Goal: Transaction & Acquisition: Purchase product/service

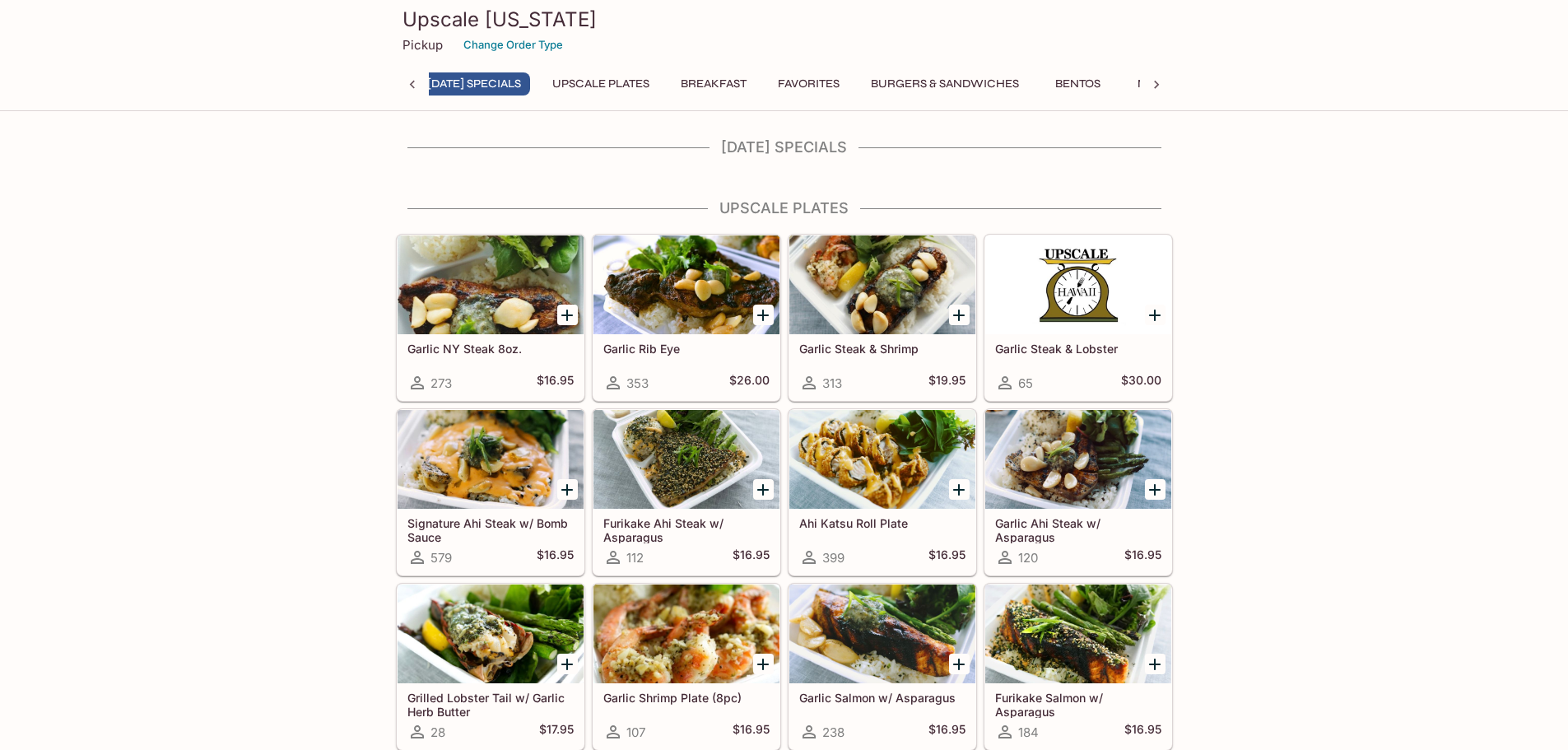
scroll to position [0, 6]
click at [790, 142] on h4 "[DATE] Specials" at bounding box center [784, 147] width 778 height 19
click at [424, 44] on p "Pickup" at bounding box center [423, 44] width 41 height 16
click at [748, 84] on button "Breakfast" at bounding box center [725, 83] width 84 height 23
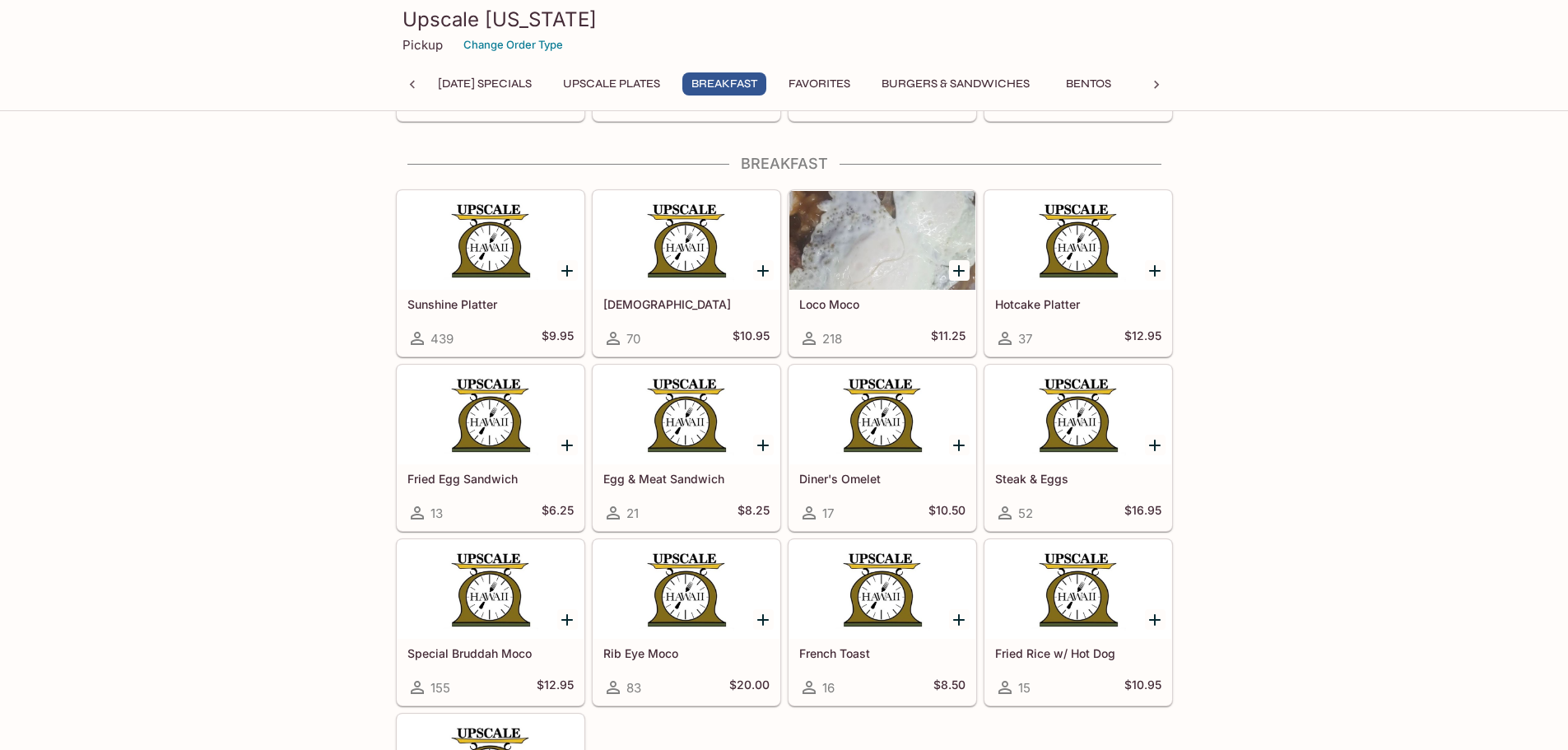
scroll to position [993, 0]
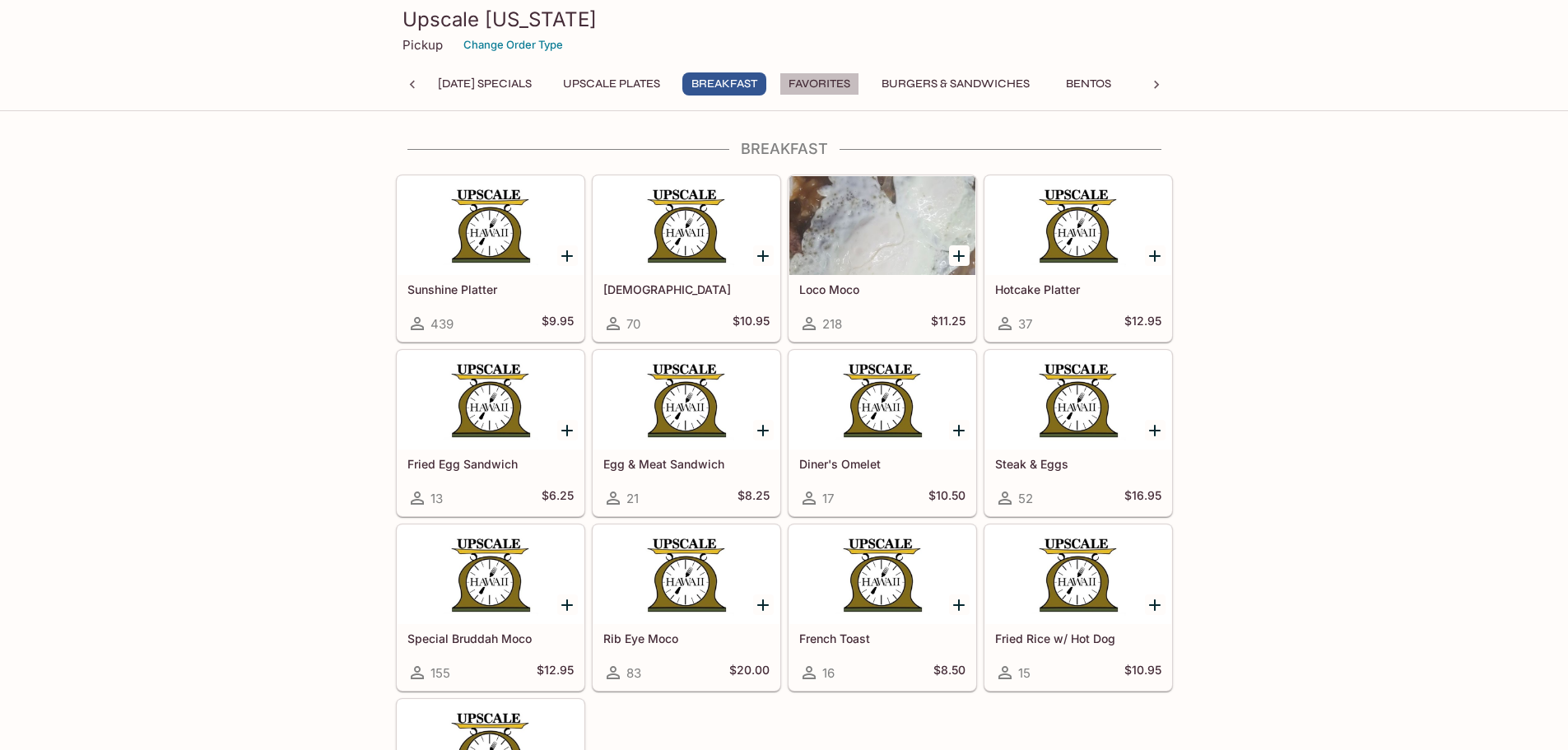
click at [860, 82] on button "Favorites" at bounding box center [819, 83] width 80 height 23
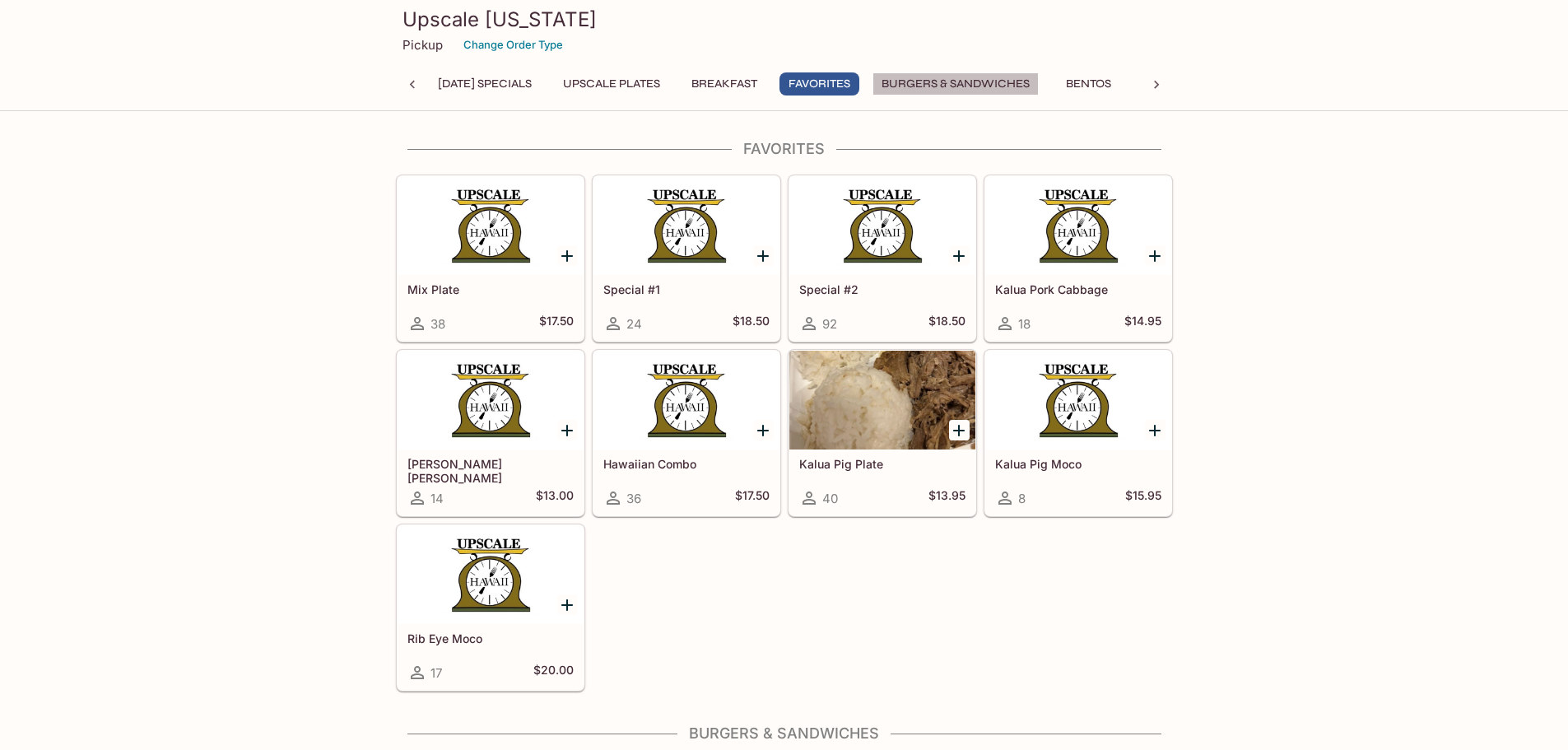
click at [978, 84] on button "Burgers & Sandwiches" at bounding box center [955, 83] width 166 height 23
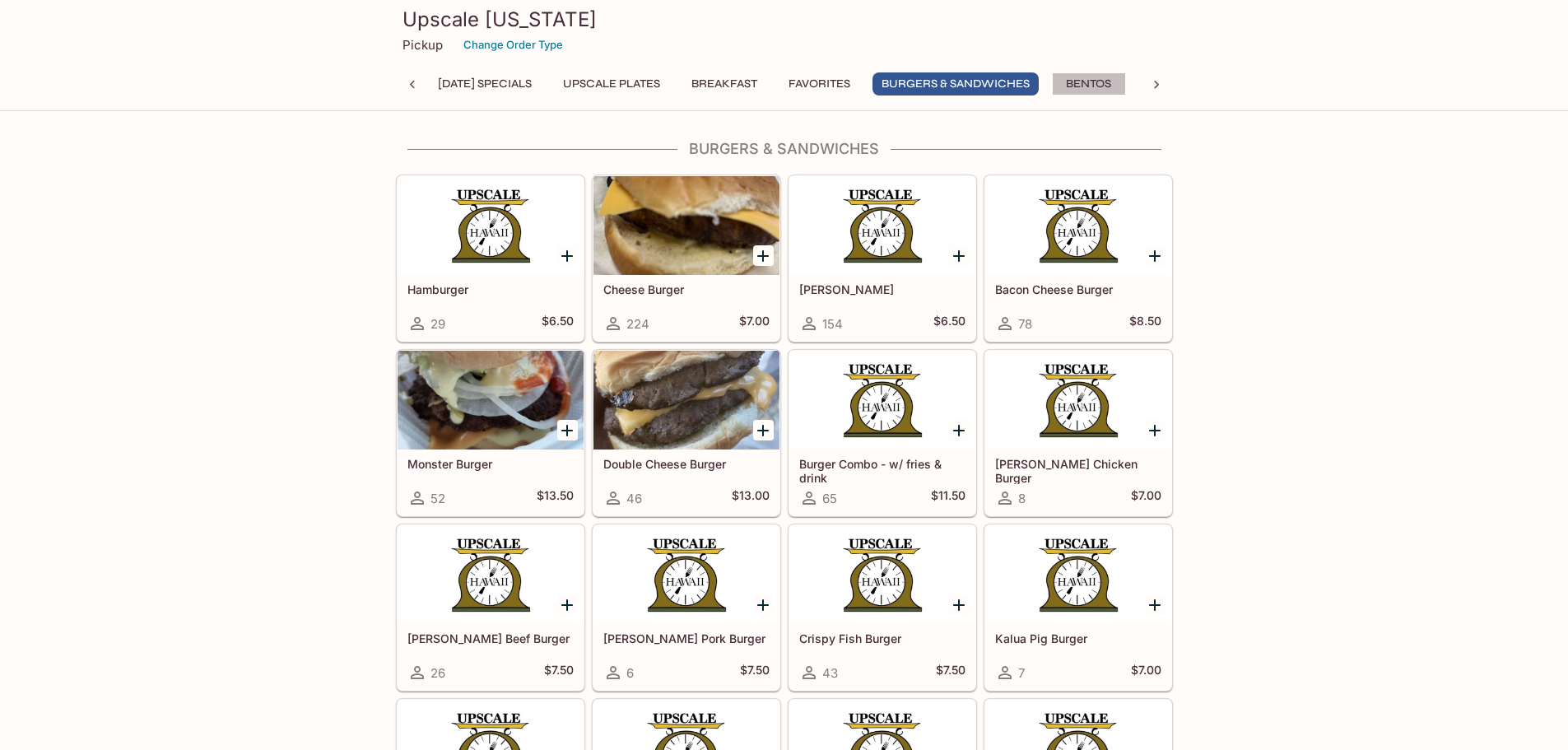
click at [1103, 82] on button "Bentos" at bounding box center [1089, 83] width 74 height 23
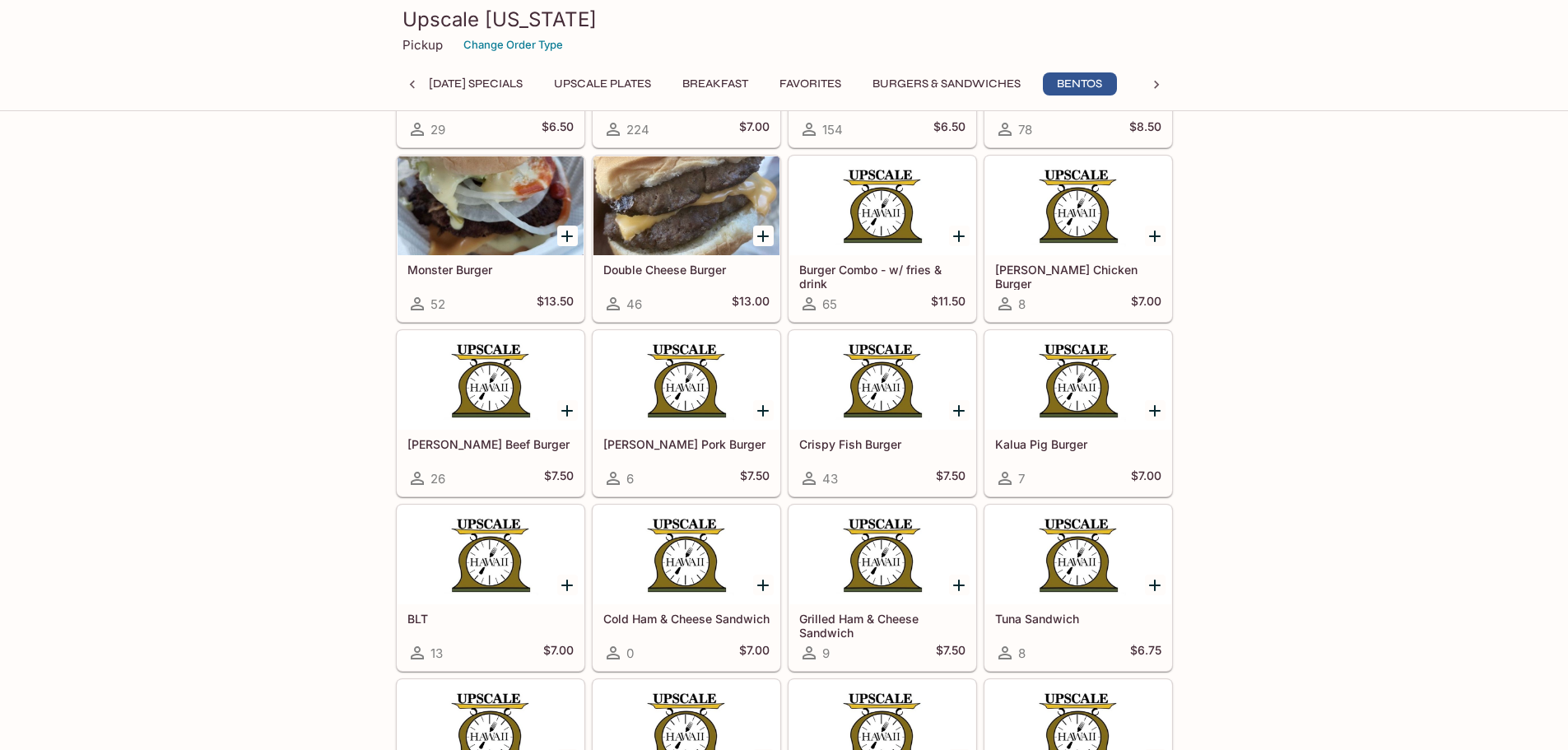
scroll to position [0, 0]
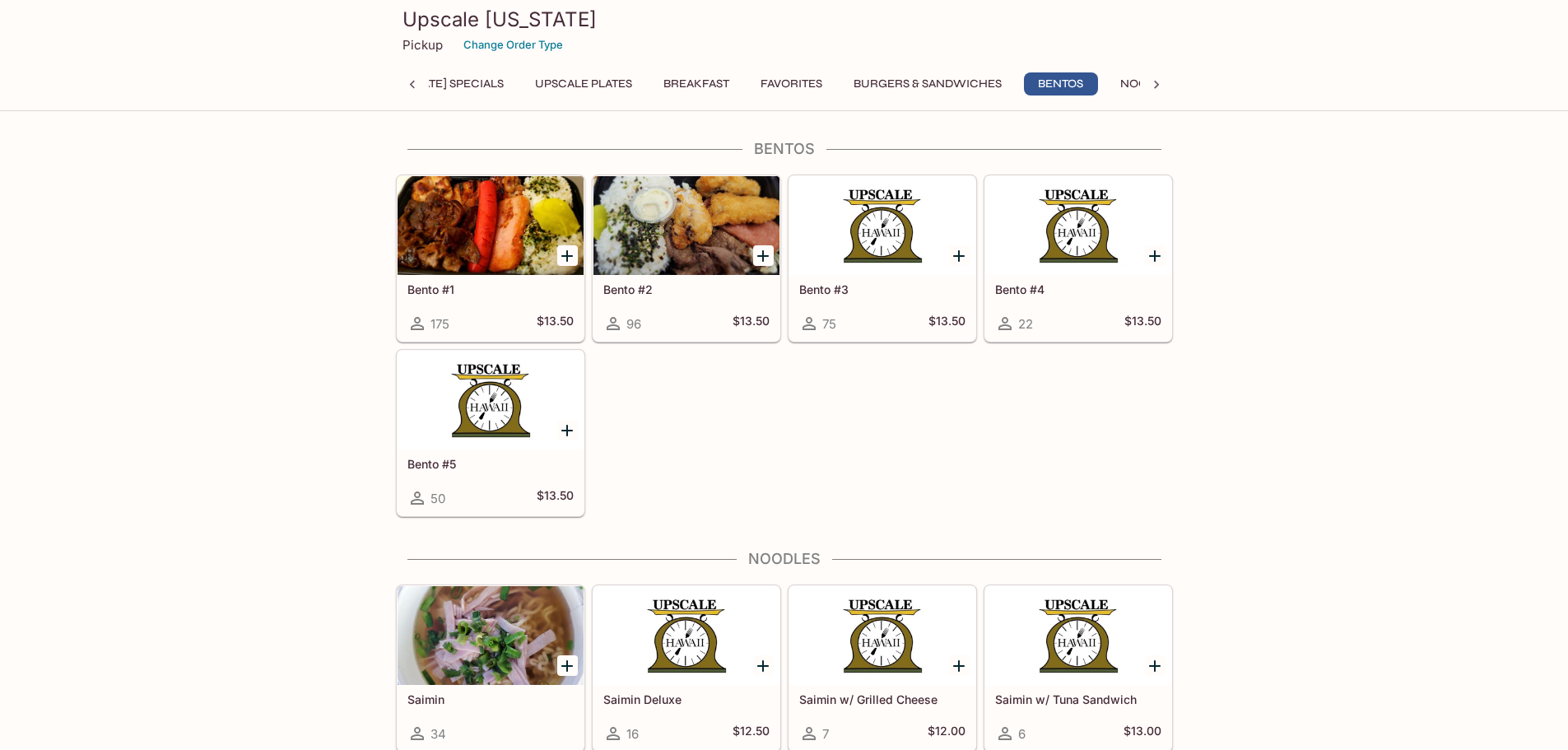
click at [1170, 83] on div at bounding box center [1157, 84] width 33 height 25
click at [1167, 84] on div "[DATE] Specials UPSCALE Plates Breakfast Favorites Burgers & Sandwiches Bentos …" at bounding box center [784, 89] width 778 height 33
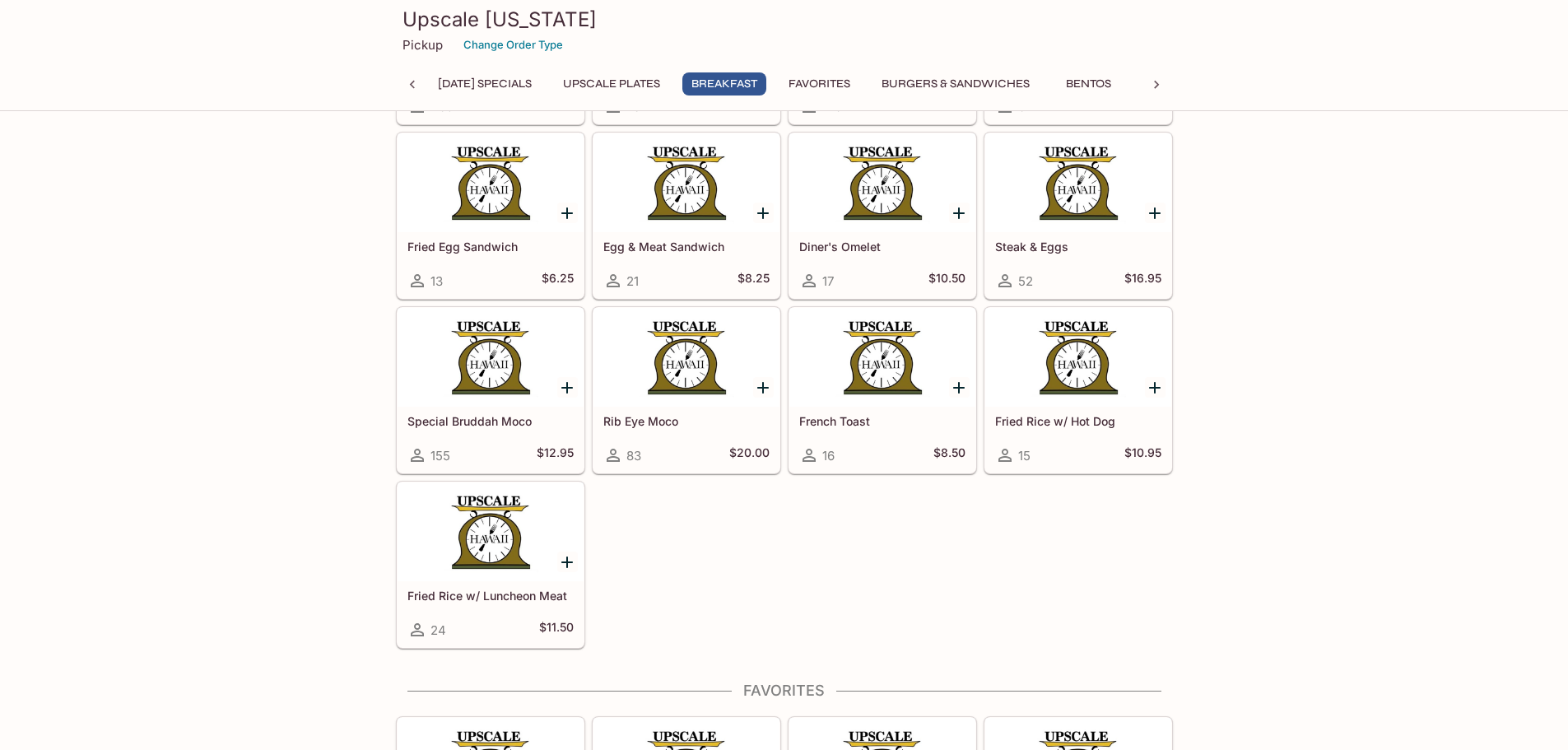
scroll to position [1236, 0]
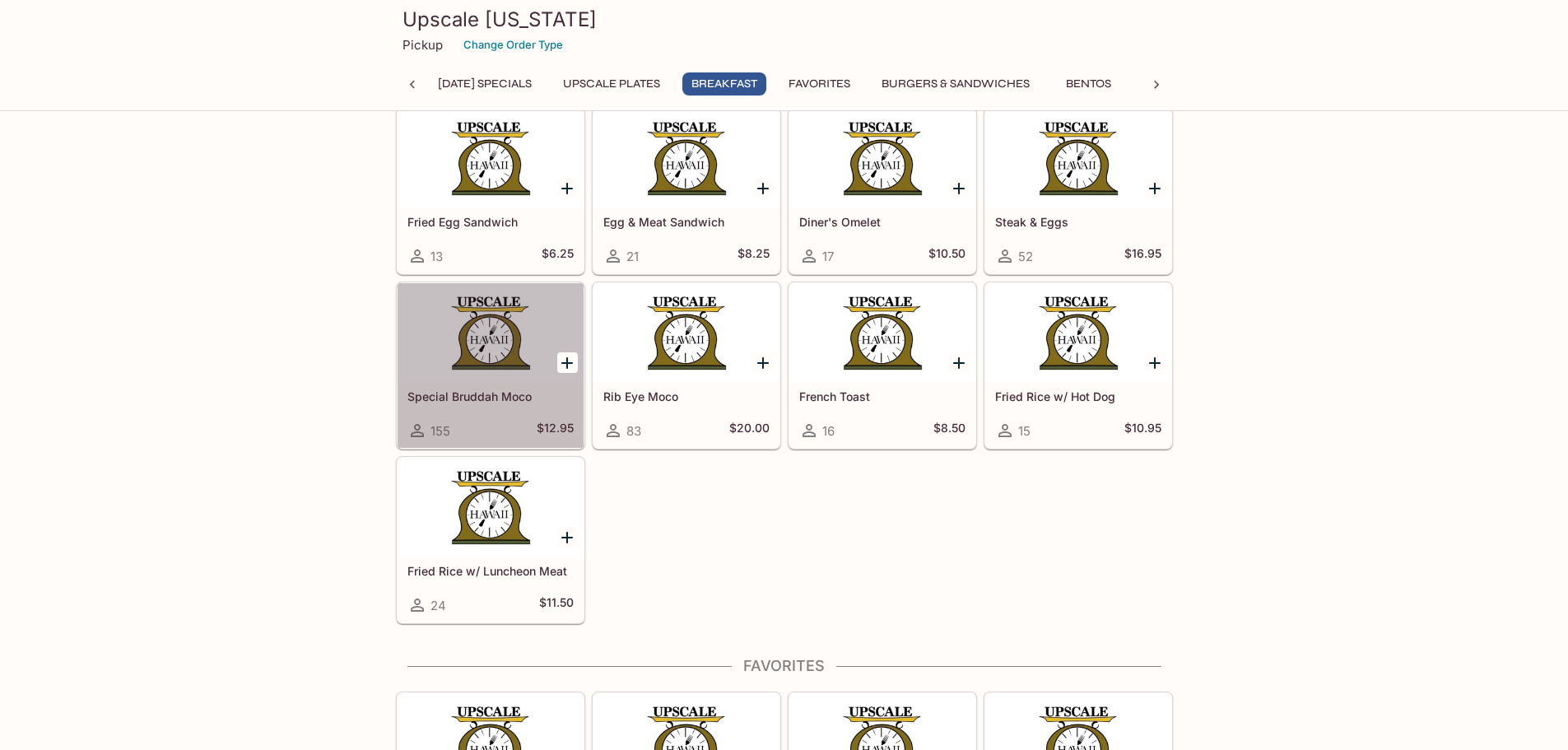
click at [507, 378] on div at bounding box center [490, 333] width 186 height 99
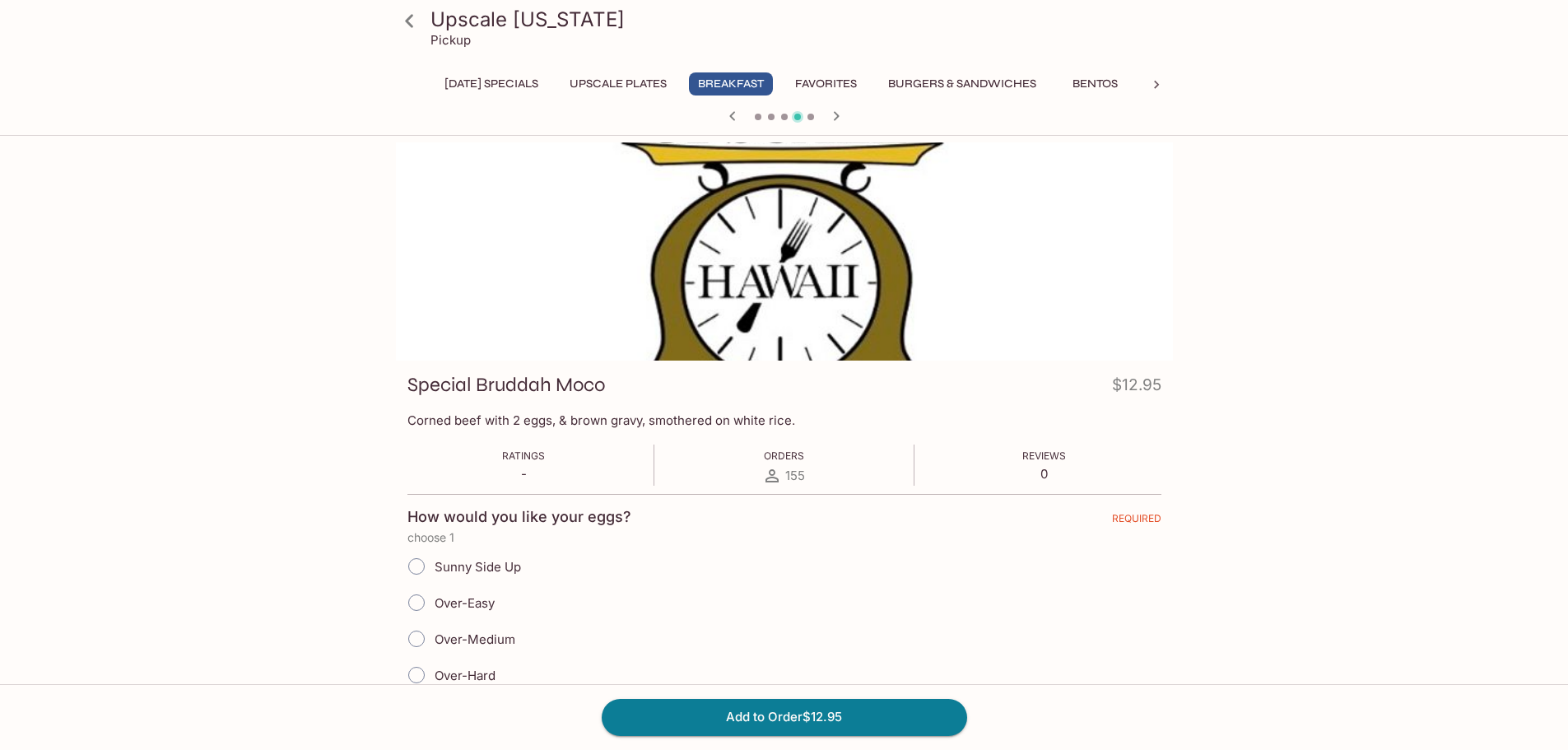
click at [548, 92] on button "[DATE] Specials" at bounding box center [491, 83] width 112 height 23
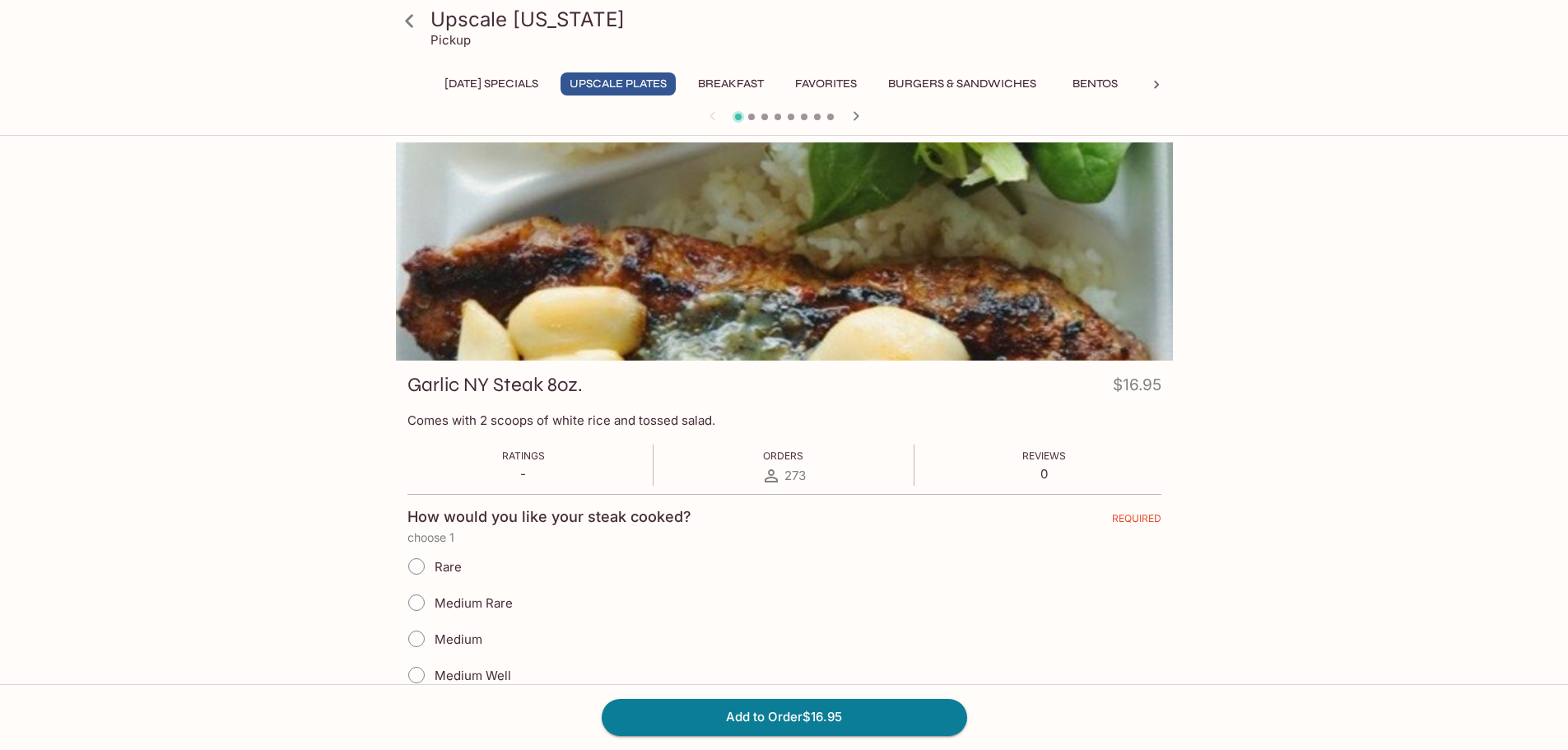
click at [525, 83] on button "[DATE] Specials" at bounding box center [491, 83] width 112 height 23
click at [864, 78] on button "Favorites" at bounding box center [826, 83] width 80 height 23
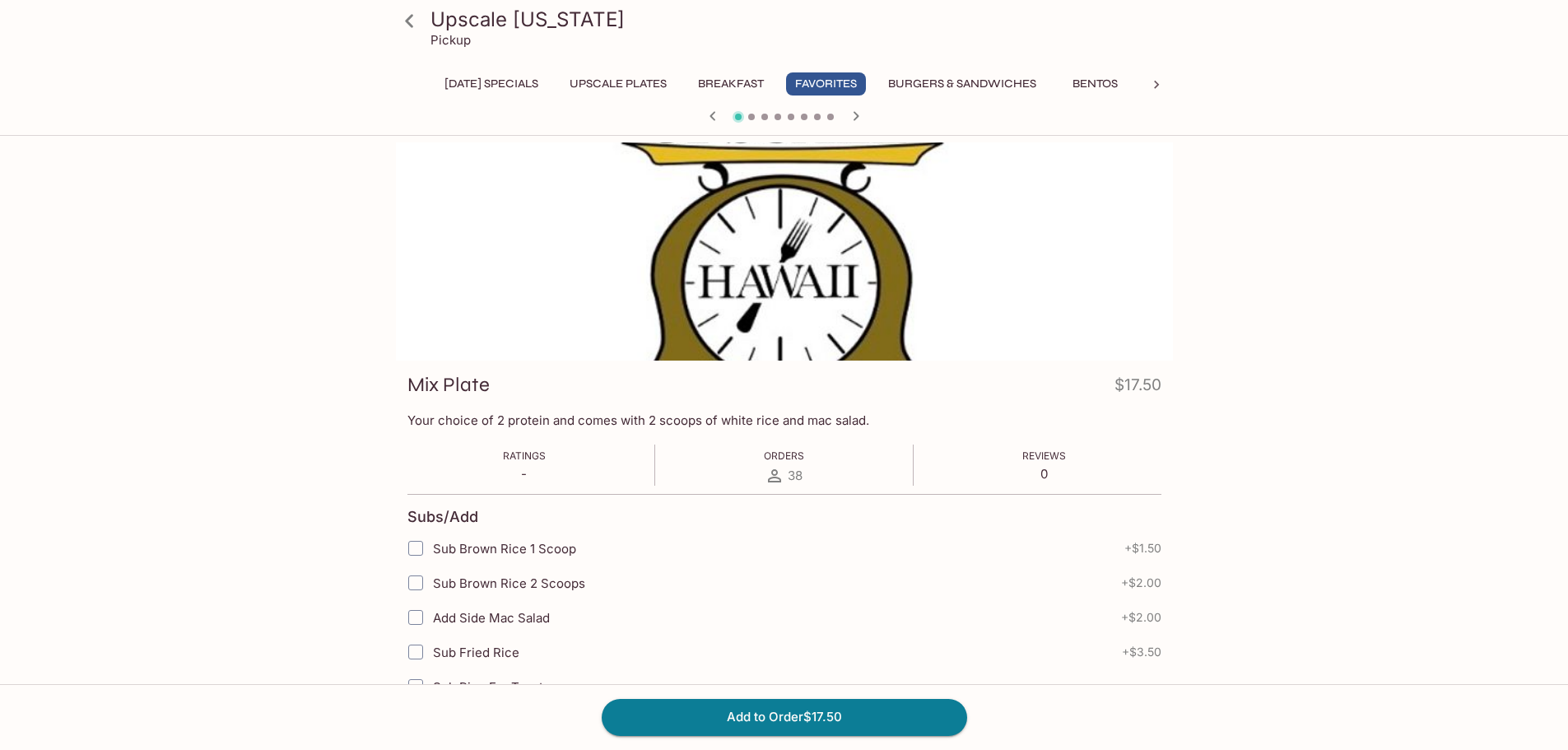
click at [1123, 83] on button "Bentos" at bounding box center [1096, 83] width 74 height 23
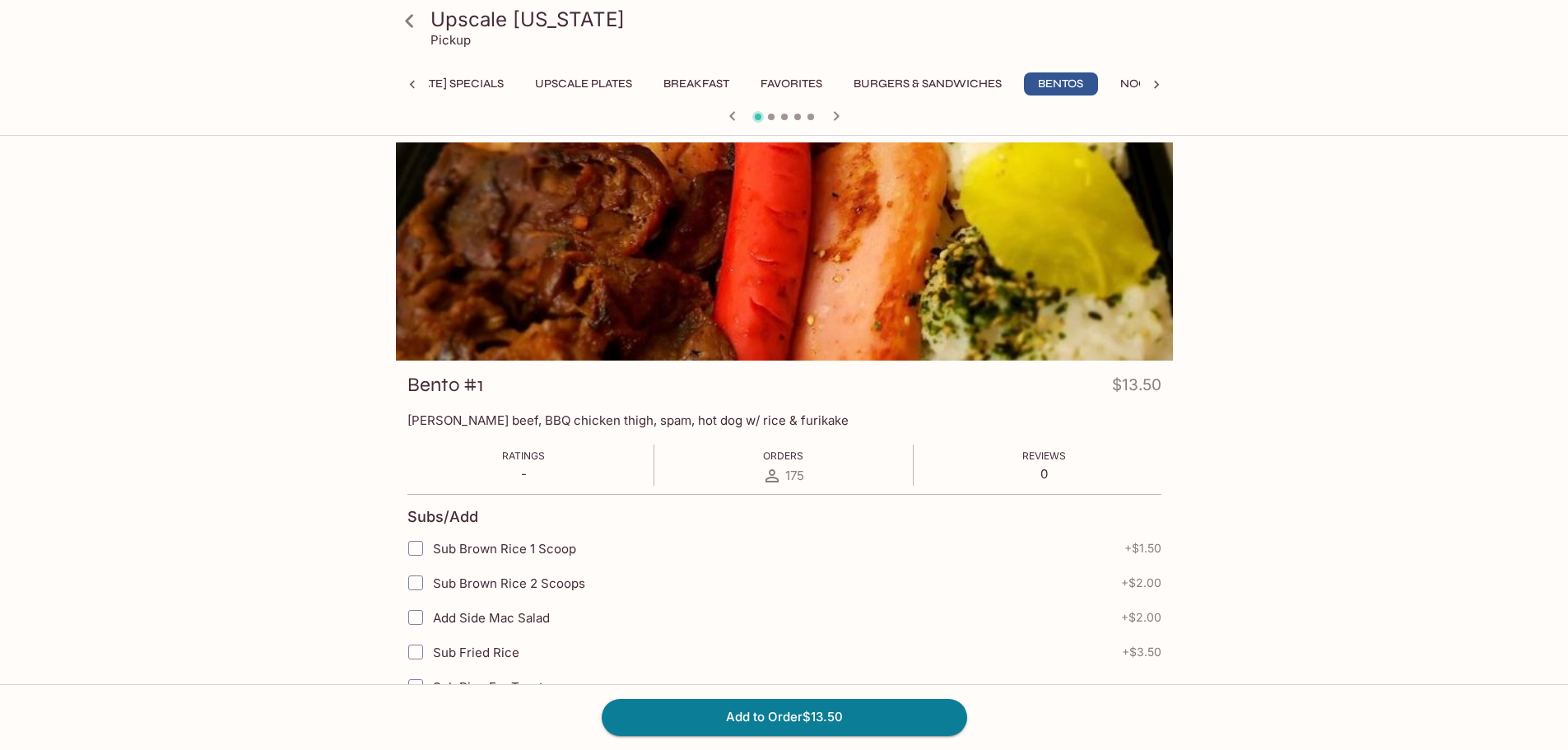
click at [1148, 84] on icon at bounding box center [1157, 85] width 17 height 17
click at [850, 80] on button "Pork" at bounding box center [841, 83] width 74 height 23
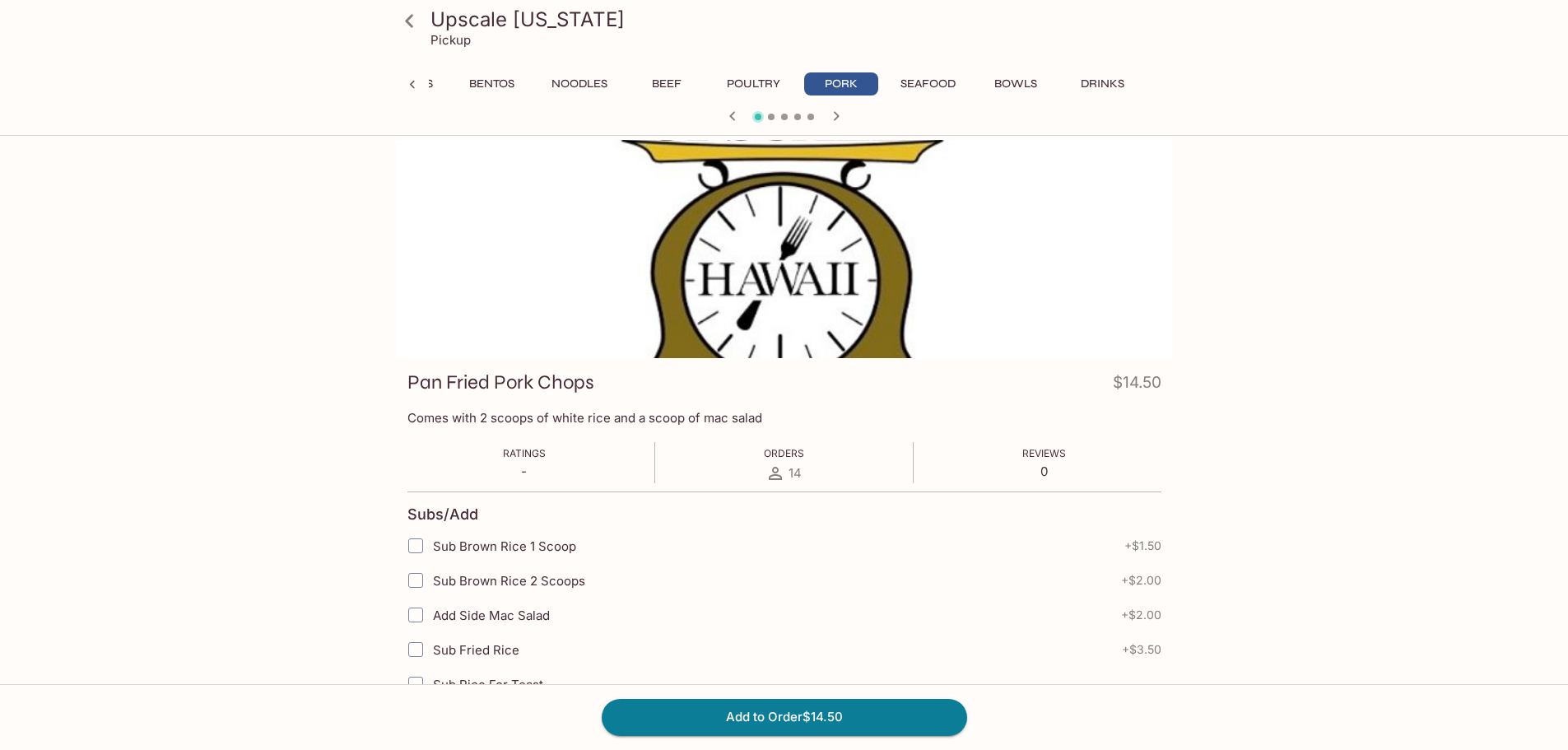
scroll to position [0, 0]
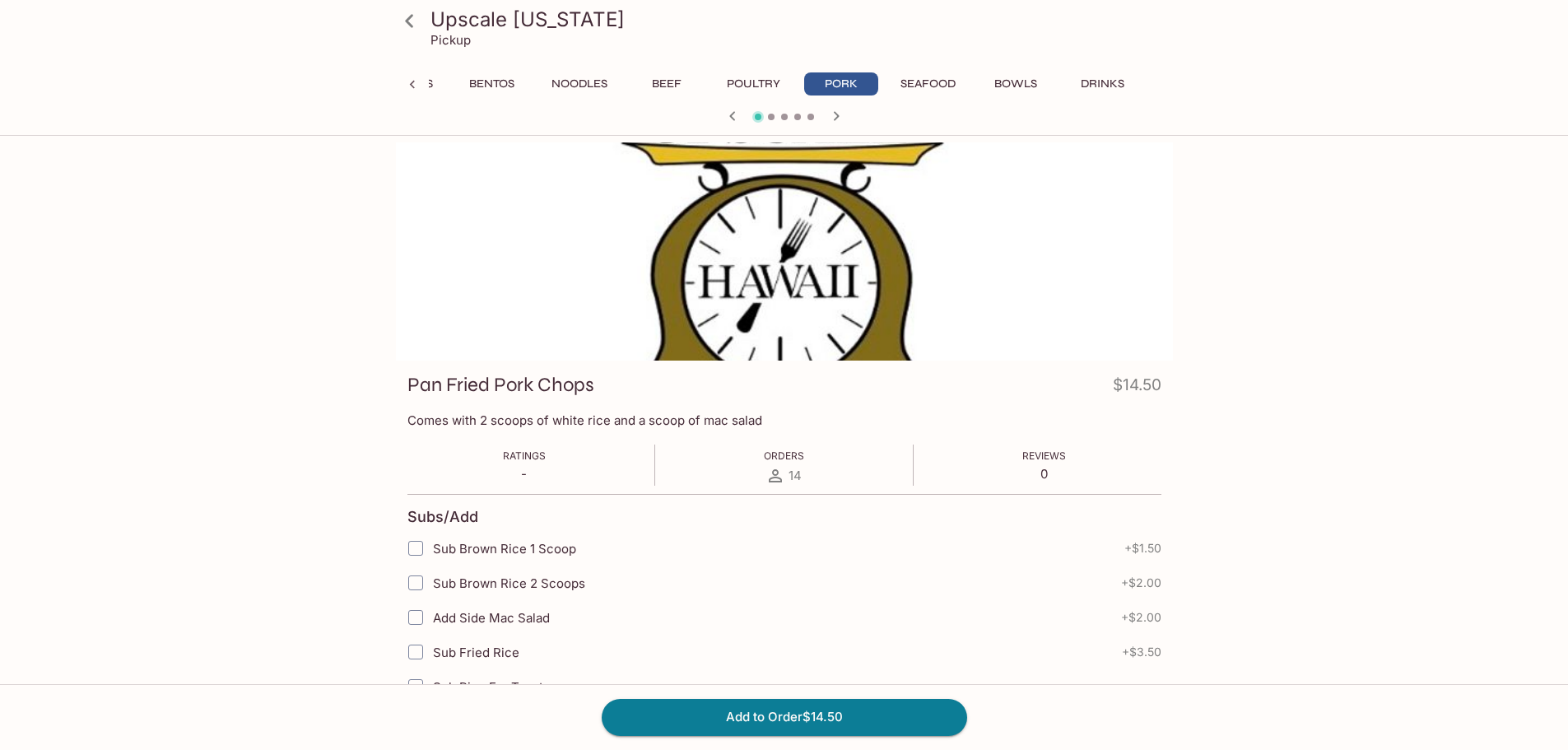
click at [841, 114] on icon "button" at bounding box center [836, 116] width 19 height 19
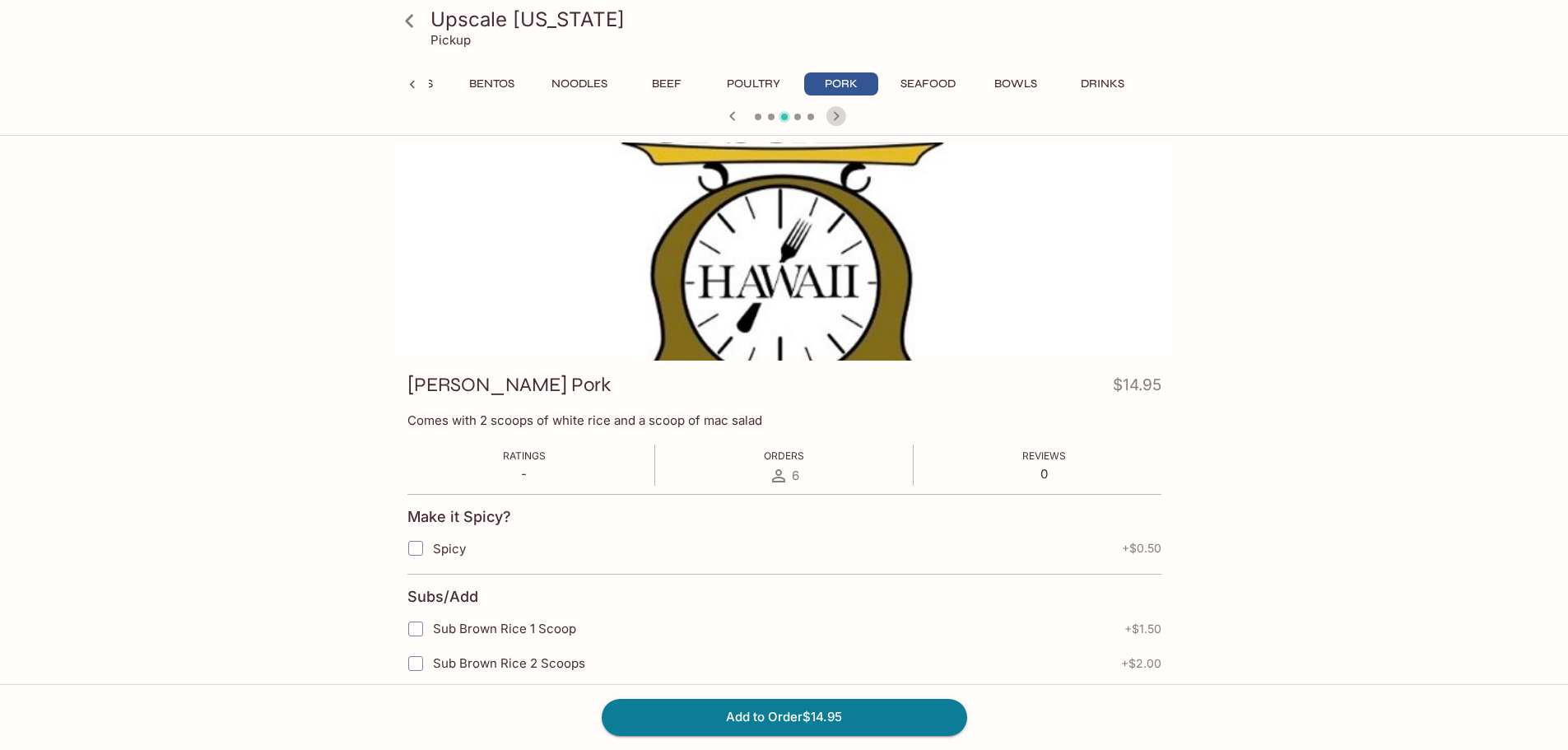
click at [841, 114] on icon "button" at bounding box center [836, 116] width 19 height 19
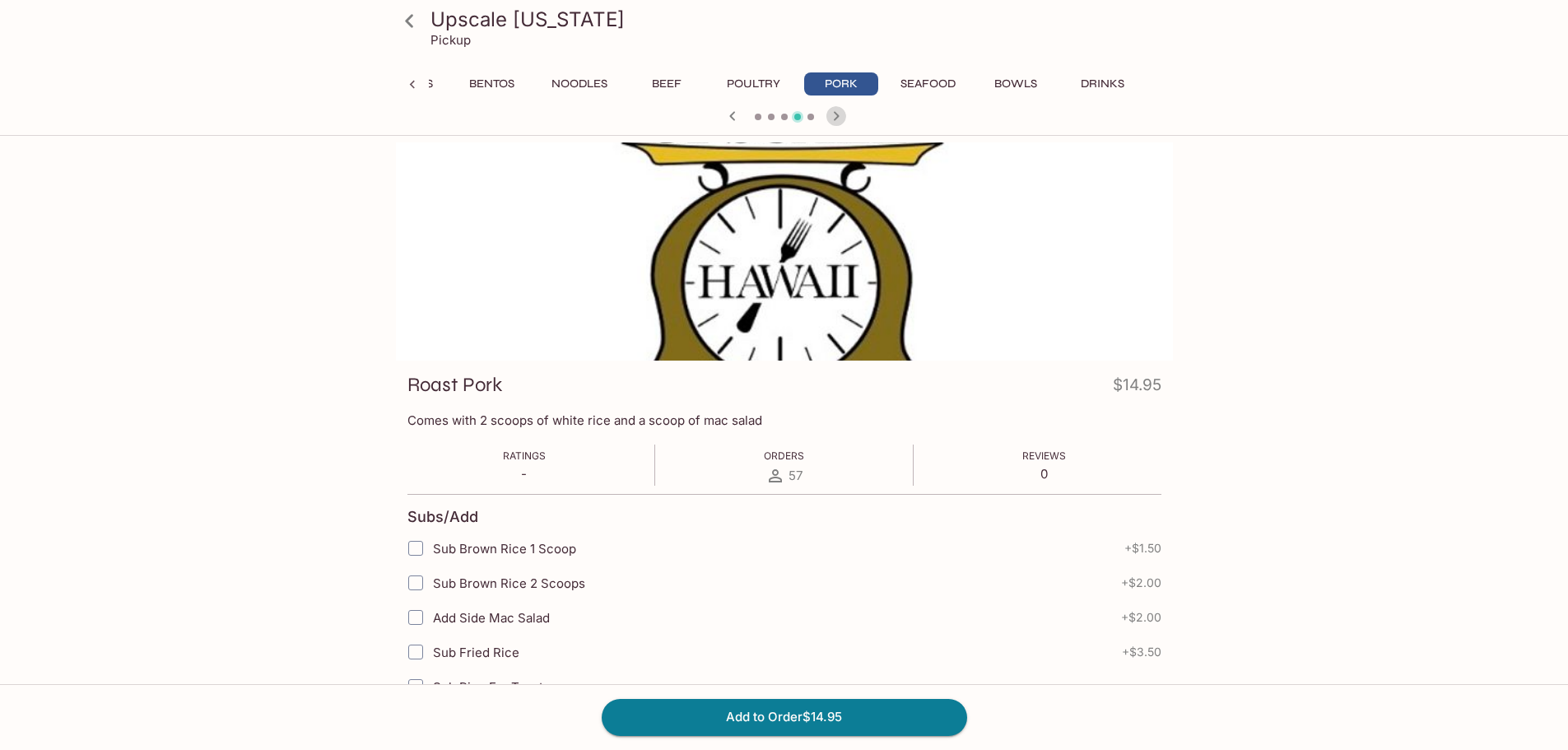
click at [841, 114] on icon "button" at bounding box center [836, 116] width 19 height 19
click at [841, 114] on div at bounding box center [784, 118] width 790 height 25
click at [824, 120] on icon "button" at bounding box center [816, 116] width 19 height 19
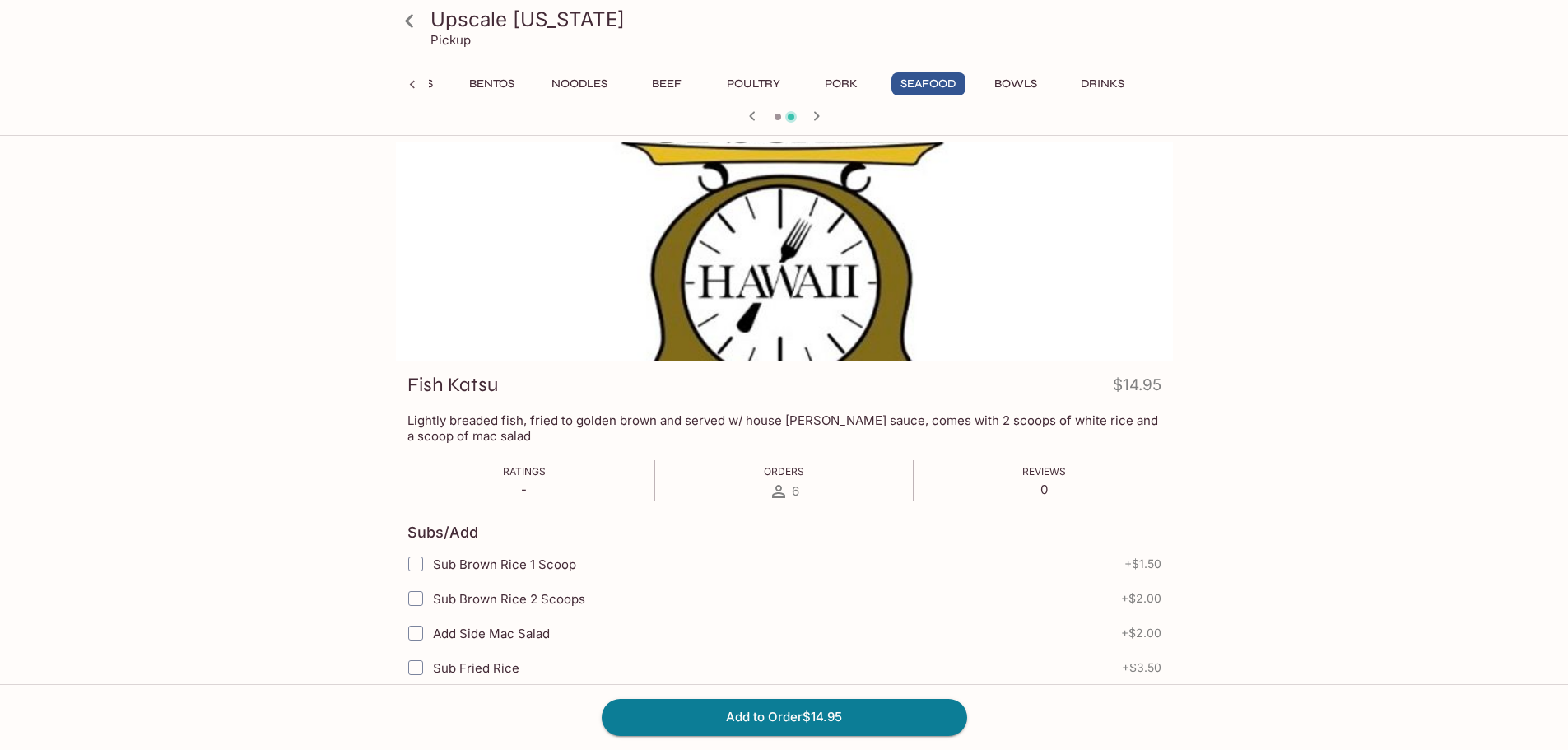
click at [1015, 80] on button "Bowls" at bounding box center [1016, 83] width 74 height 23
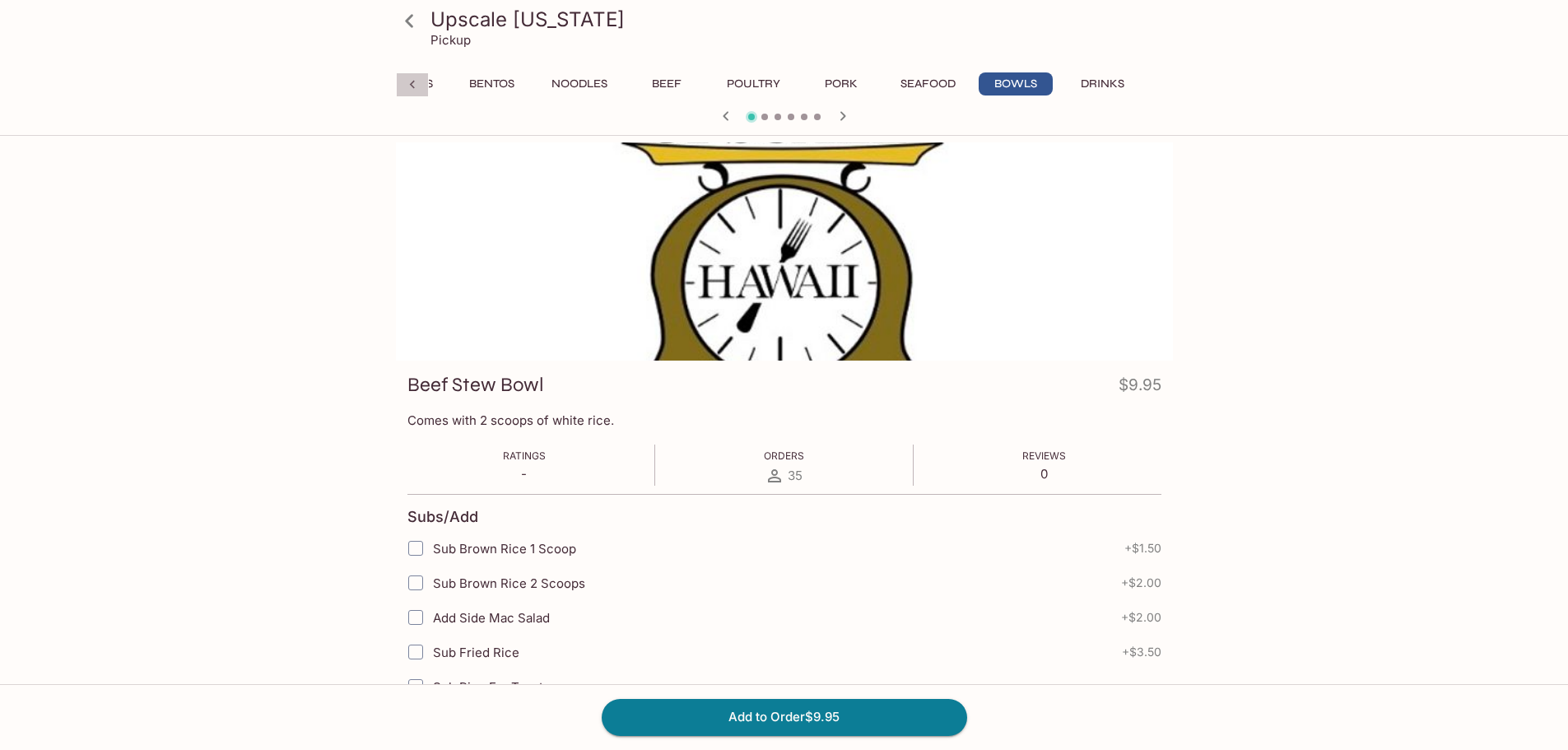
click at [417, 90] on icon at bounding box center [412, 85] width 17 height 17
click at [548, 86] on button "[DATE] Specials" at bounding box center [491, 83] width 112 height 23
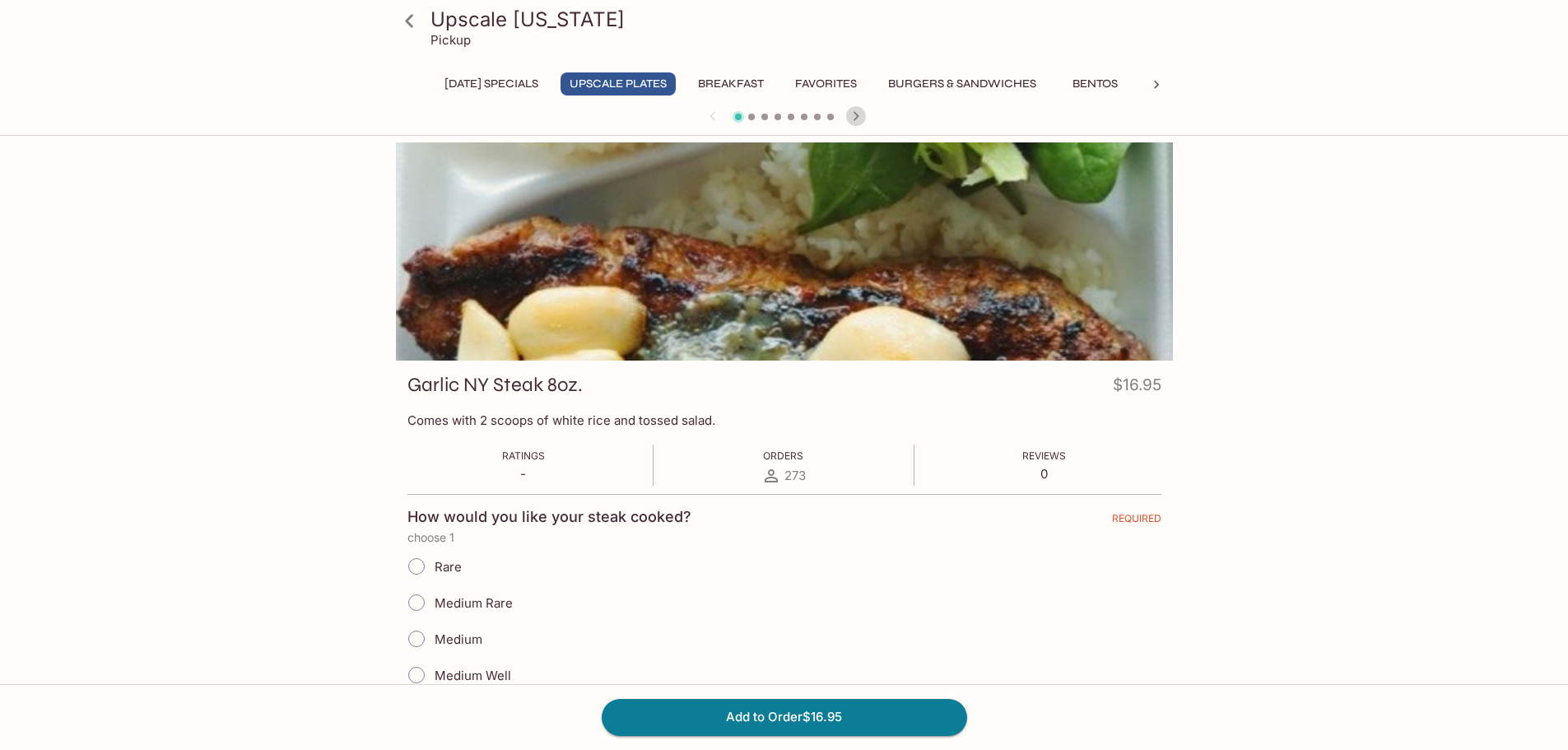
click at [857, 115] on icon "button" at bounding box center [855, 116] width 6 height 9
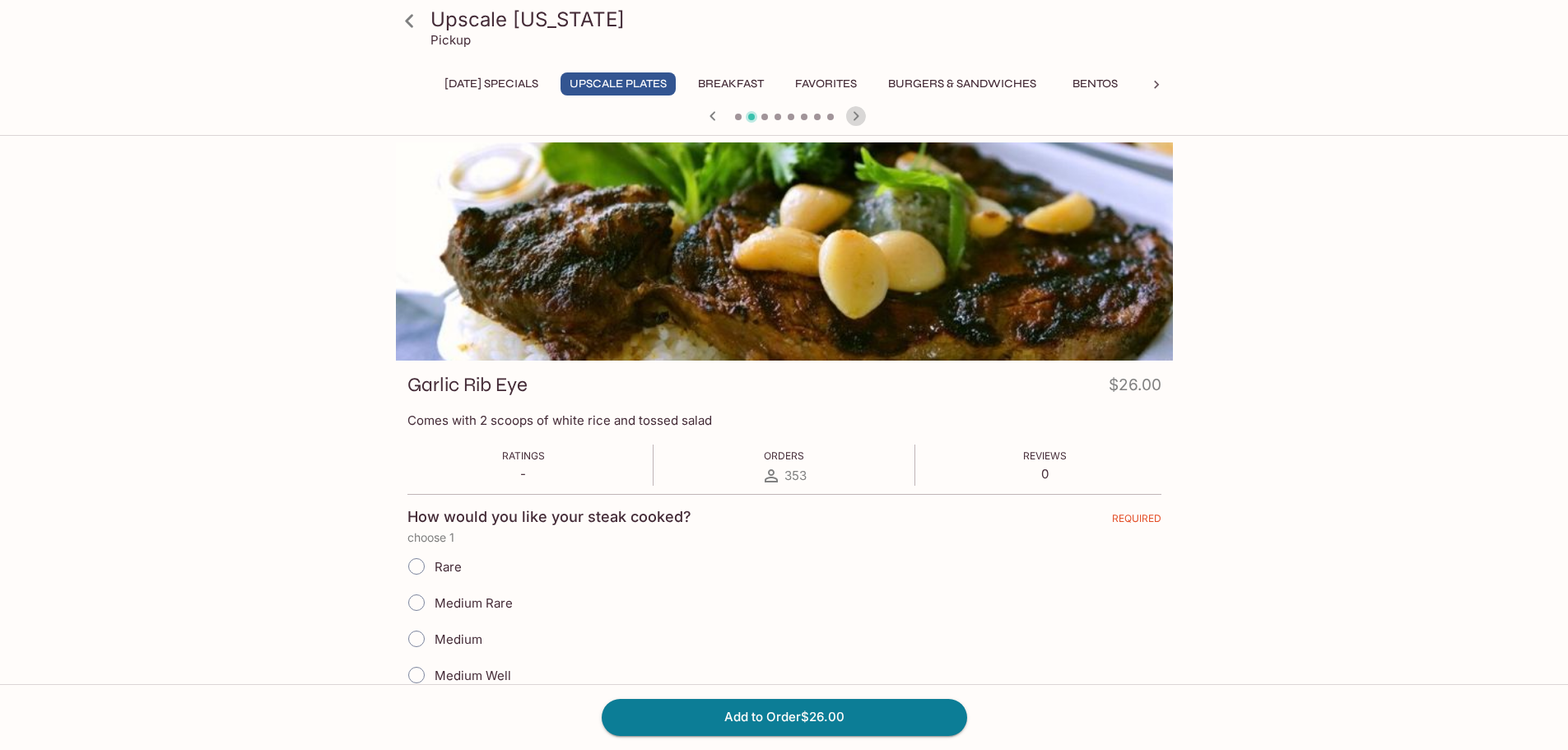
click at [857, 115] on icon "button" at bounding box center [855, 116] width 6 height 9
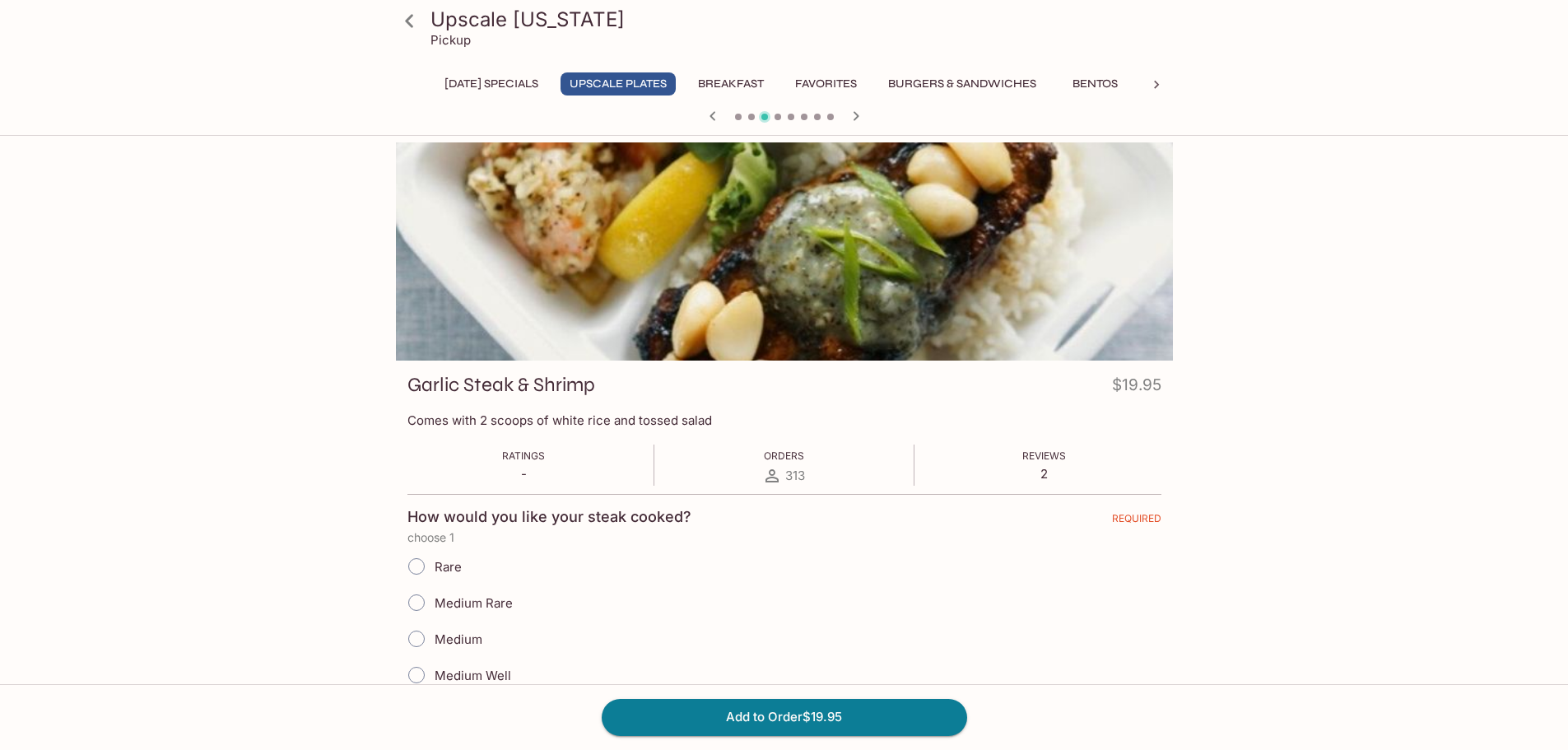
click at [857, 115] on icon "button" at bounding box center [855, 116] width 6 height 9
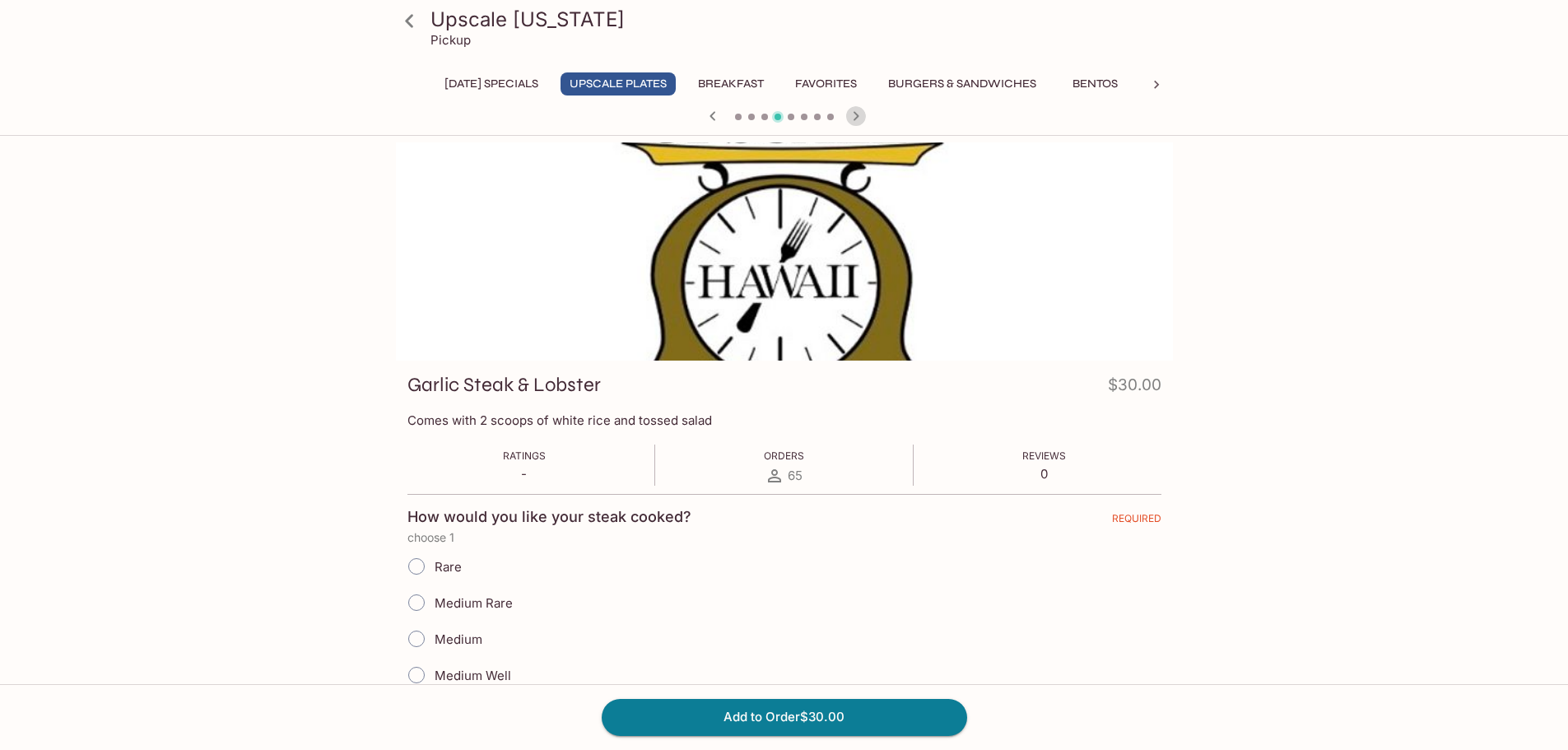
click at [857, 115] on icon "button" at bounding box center [855, 116] width 6 height 9
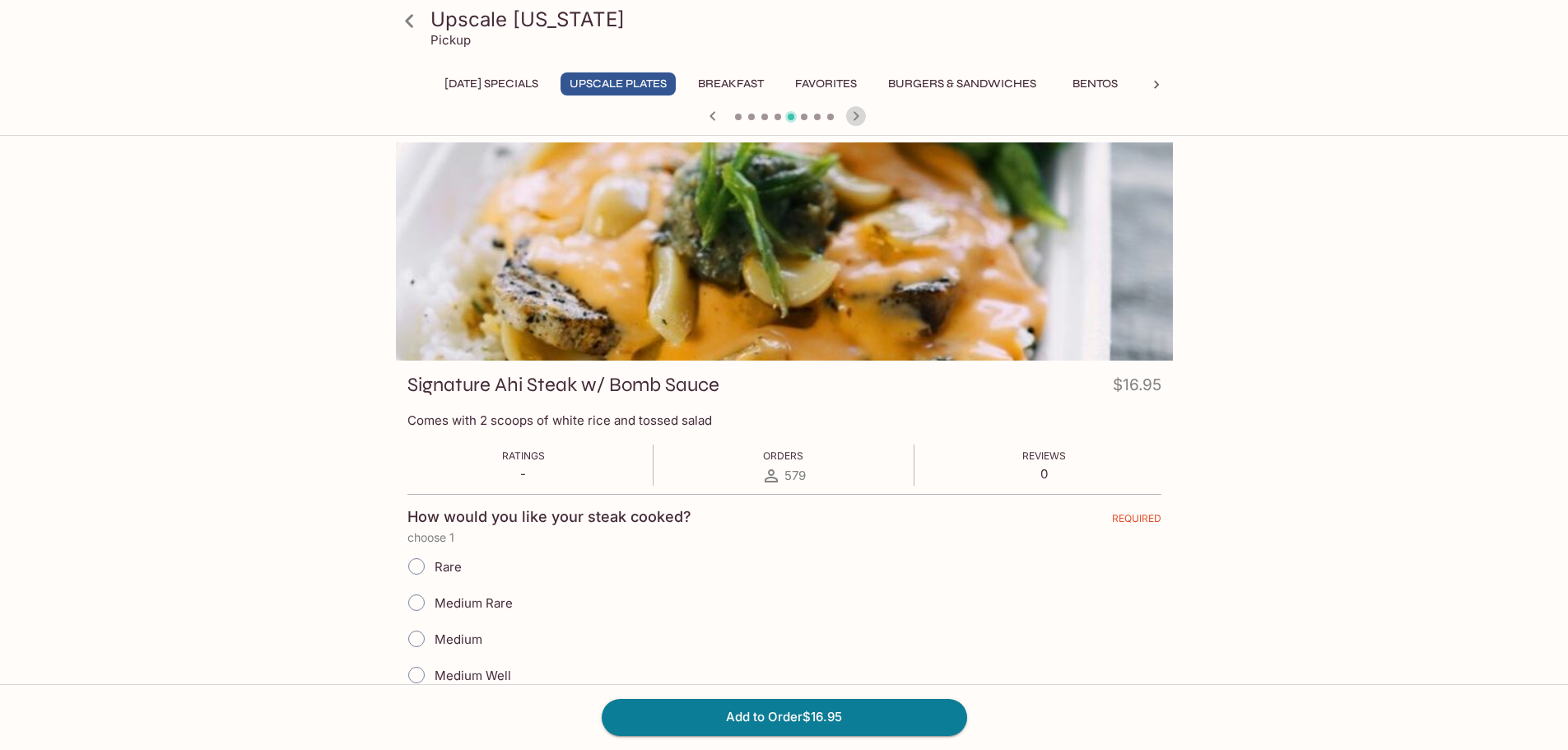
click at [857, 115] on icon "button" at bounding box center [855, 116] width 6 height 9
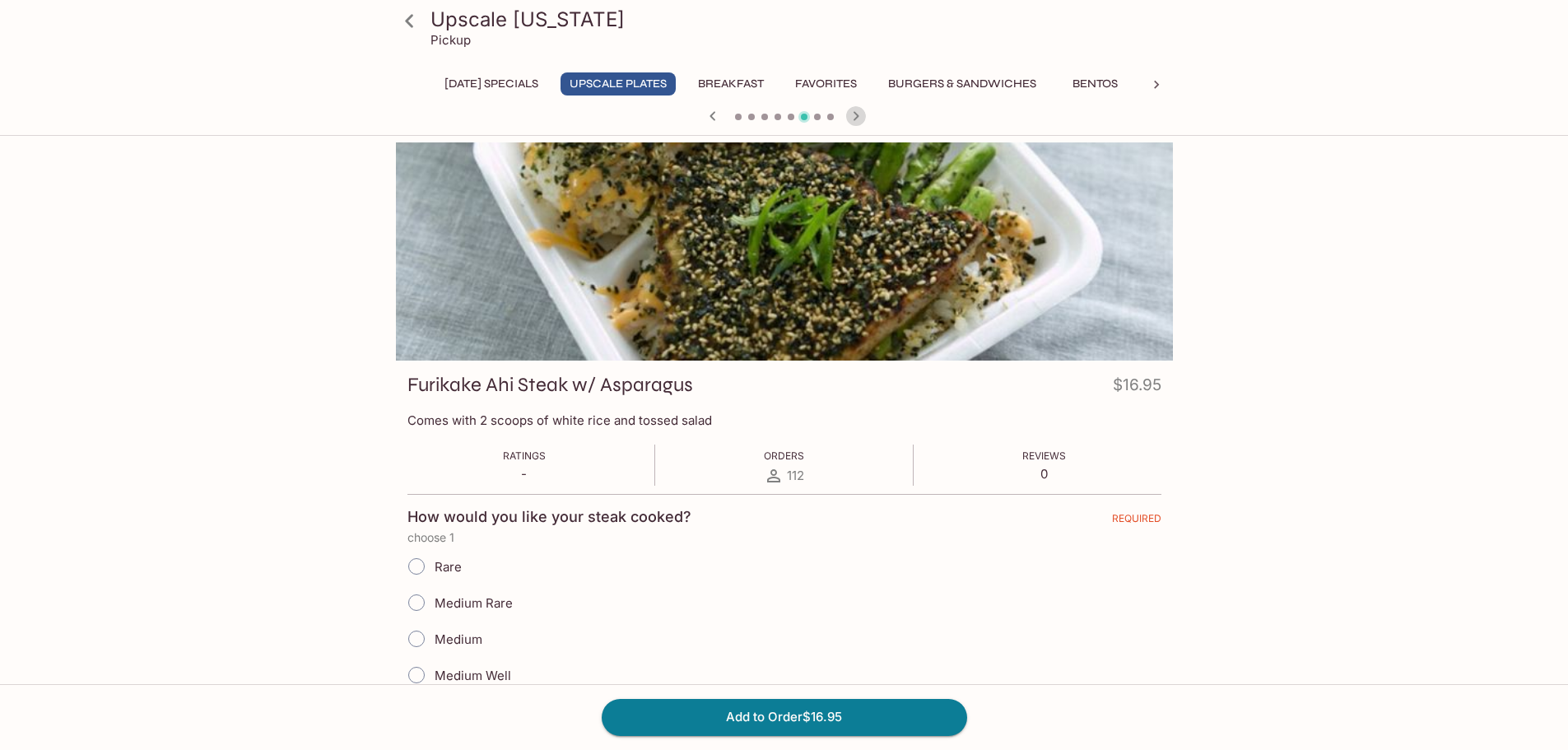
click at [857, 115] on icon "button" at bounding box center [855, 116] width 6 height 9
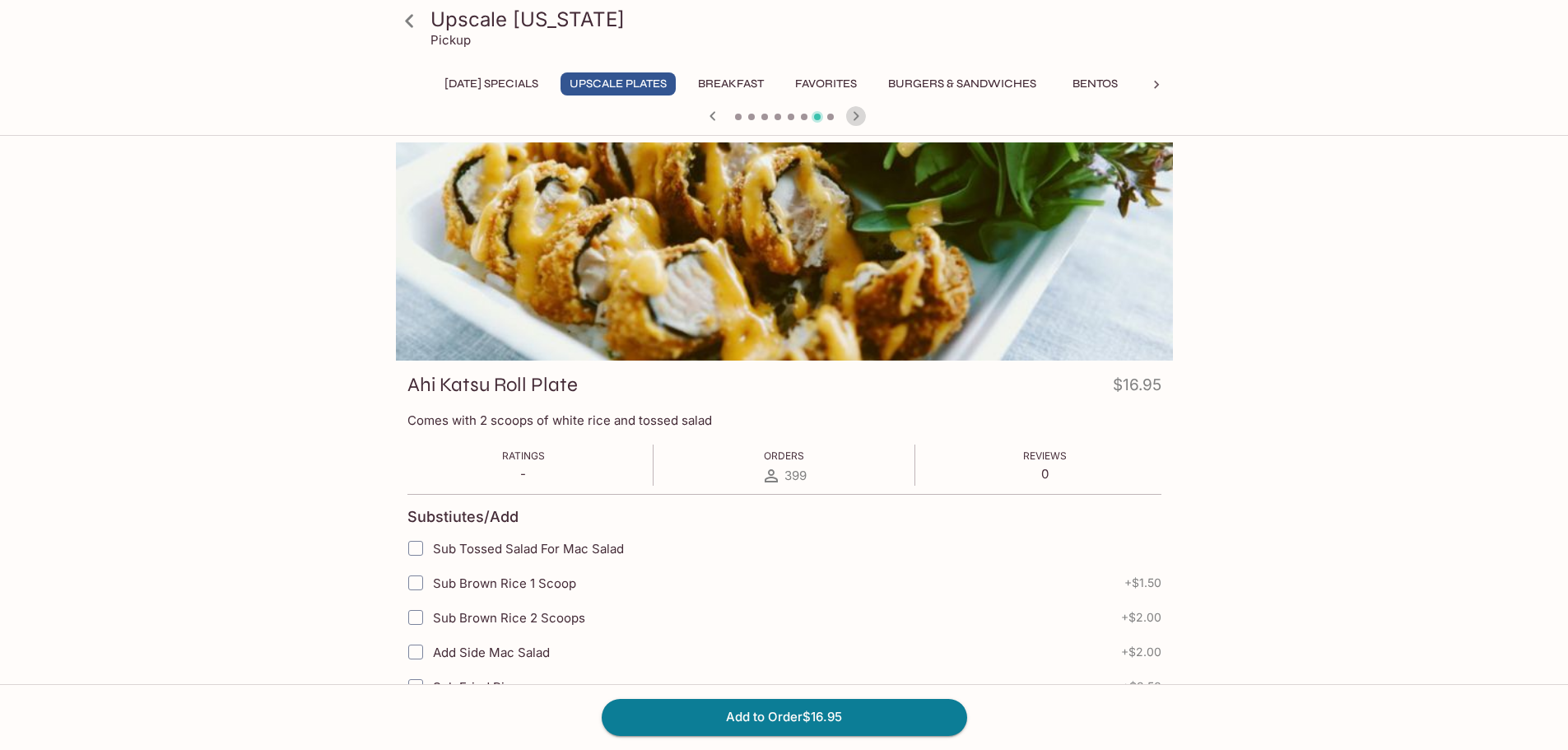
click at [857, 115] on icon "button" at bounding box center [855, 116] width 6 height 9
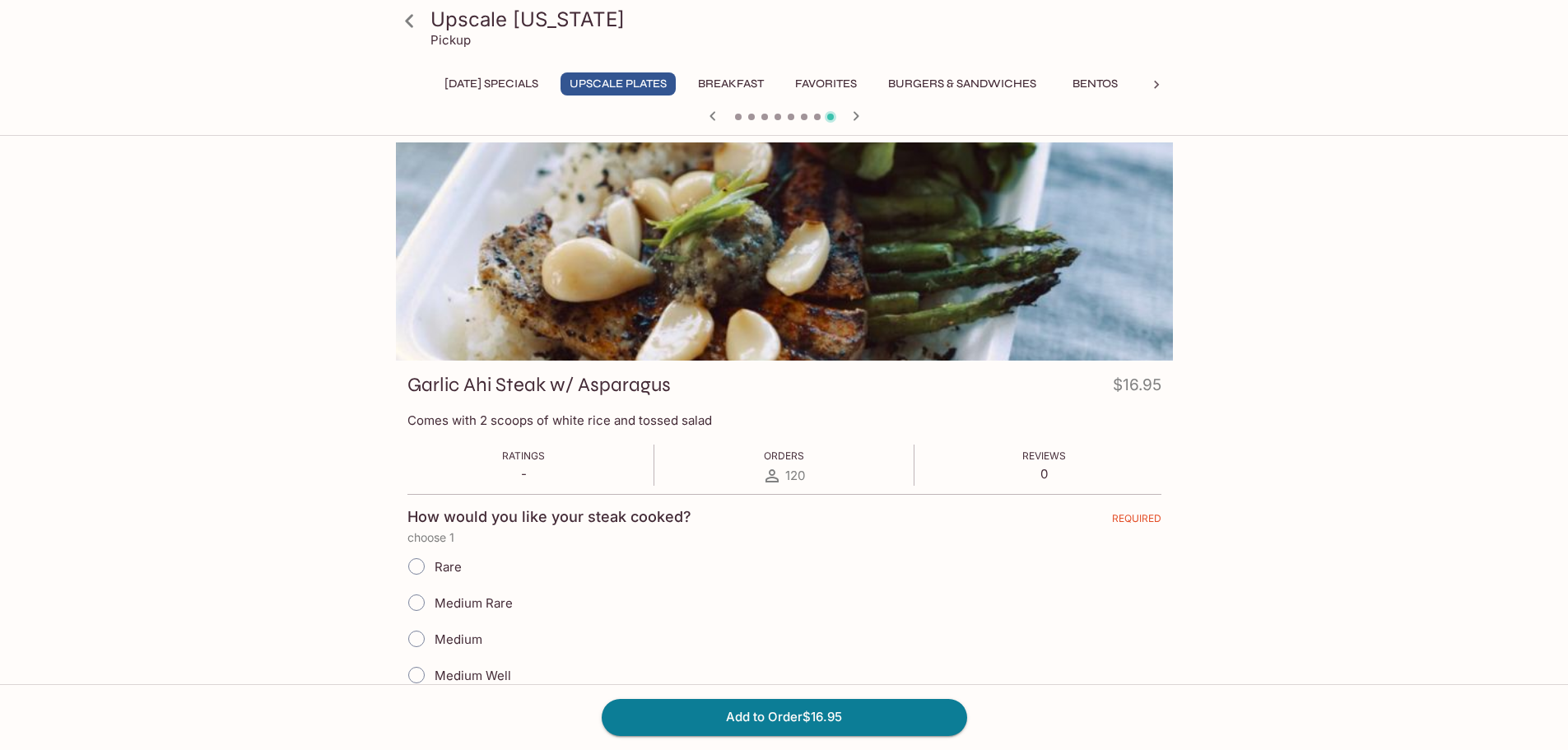
click at [857, 115] on icon "button" at bounding box center [855, 116] width 6 height 9
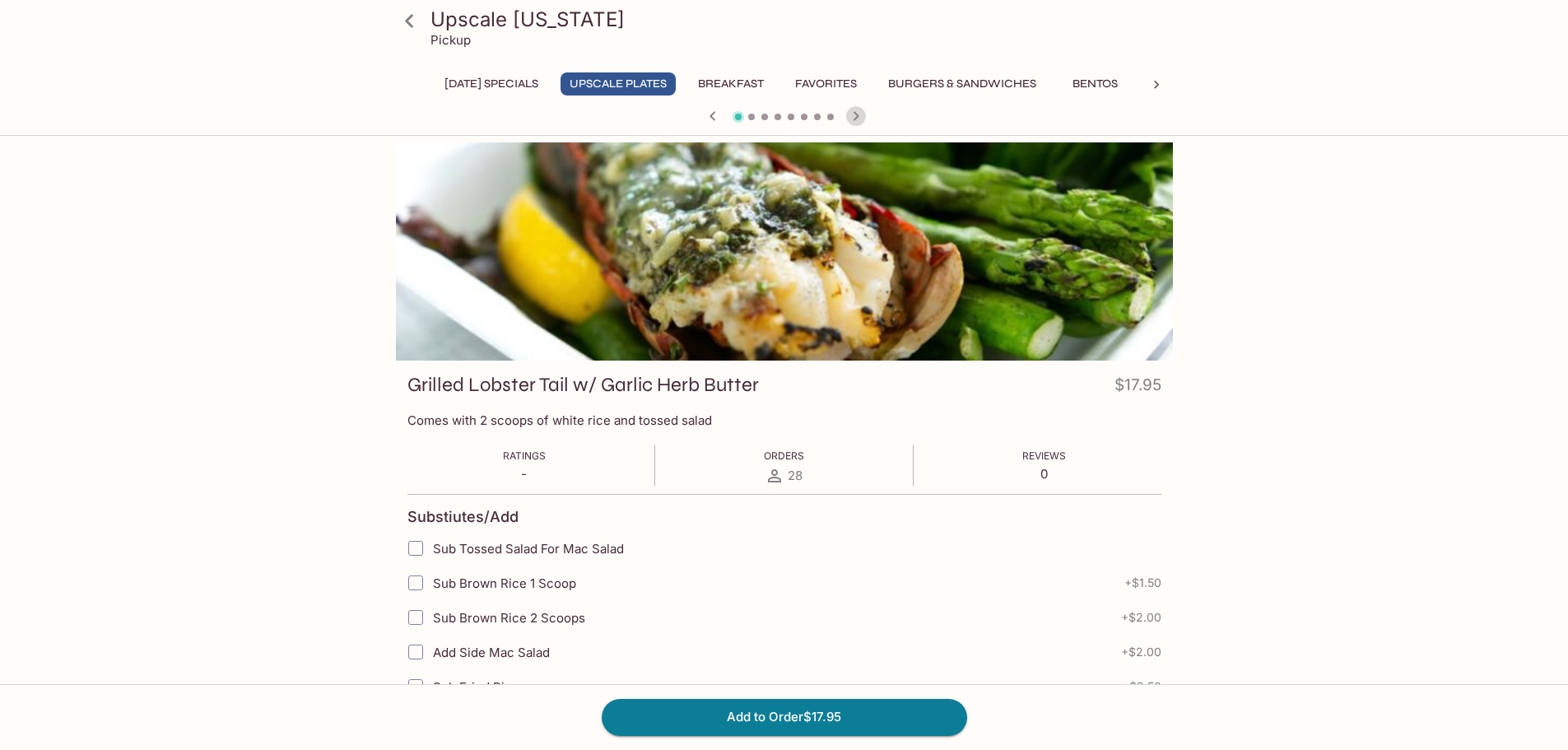
click at [853, 122] on icon "button" at bounding box center [855, 116] width 19 height 19
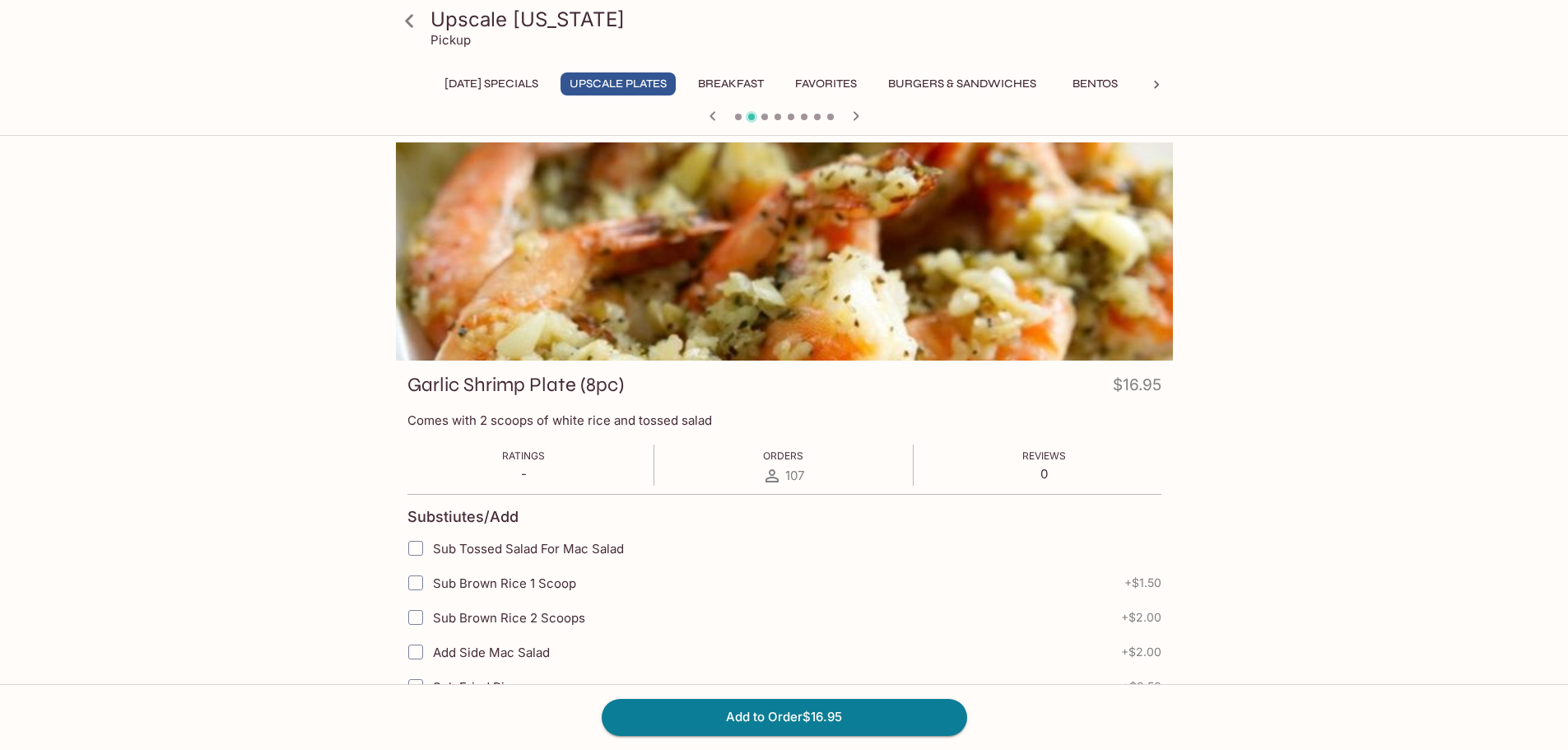
click at [853, 122] on icon "button" at bounding box center [855, 116] width 19 height 19
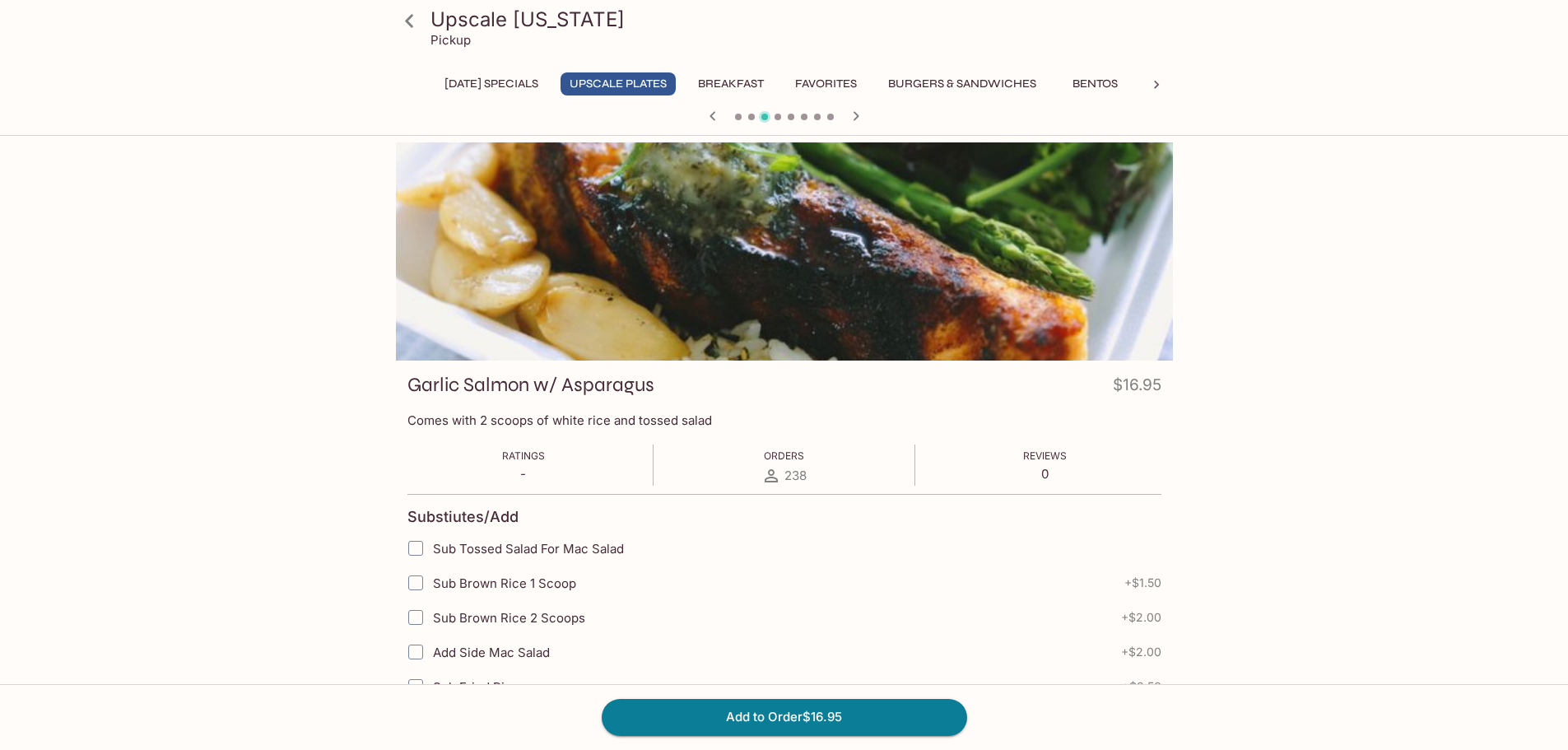
click at [853, 122] on icon "button" at bounding box center [855, 116] width 19 height 19
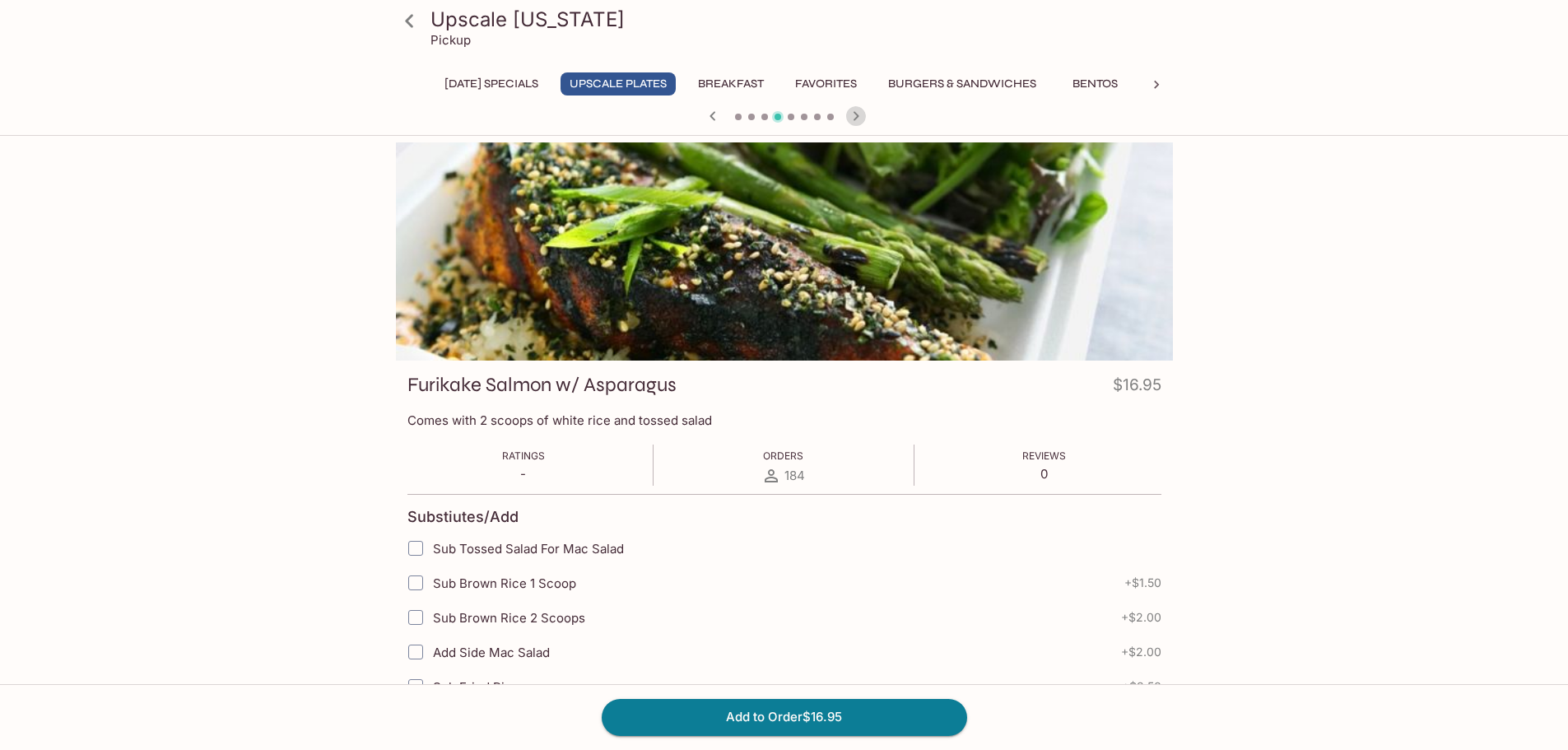
click at [853, 122] on icon "button" at bounding box center [855, 116] width 19 height 19
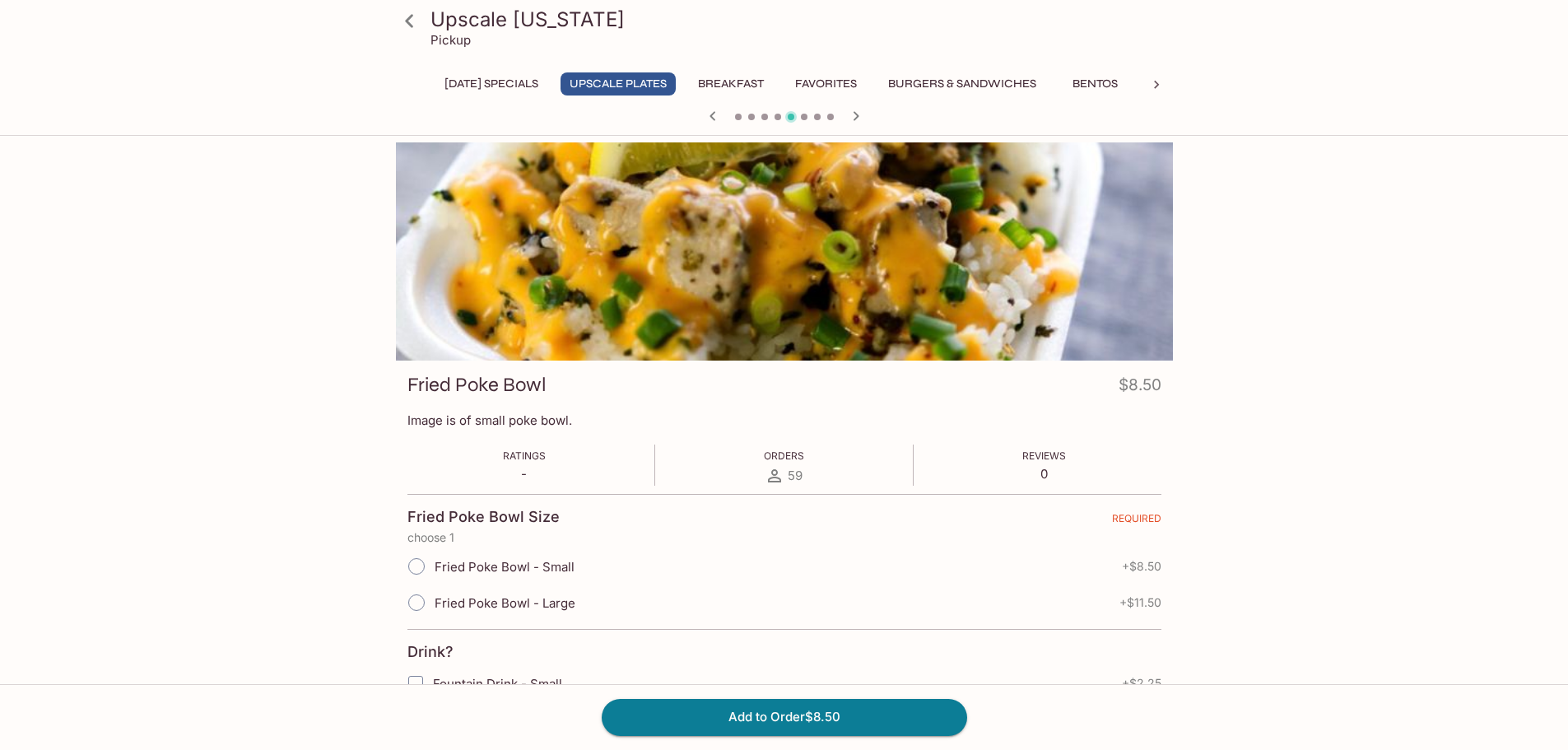
click at [853, 122] on icon "button" at bounding box center [855, 116] width 19 height 19
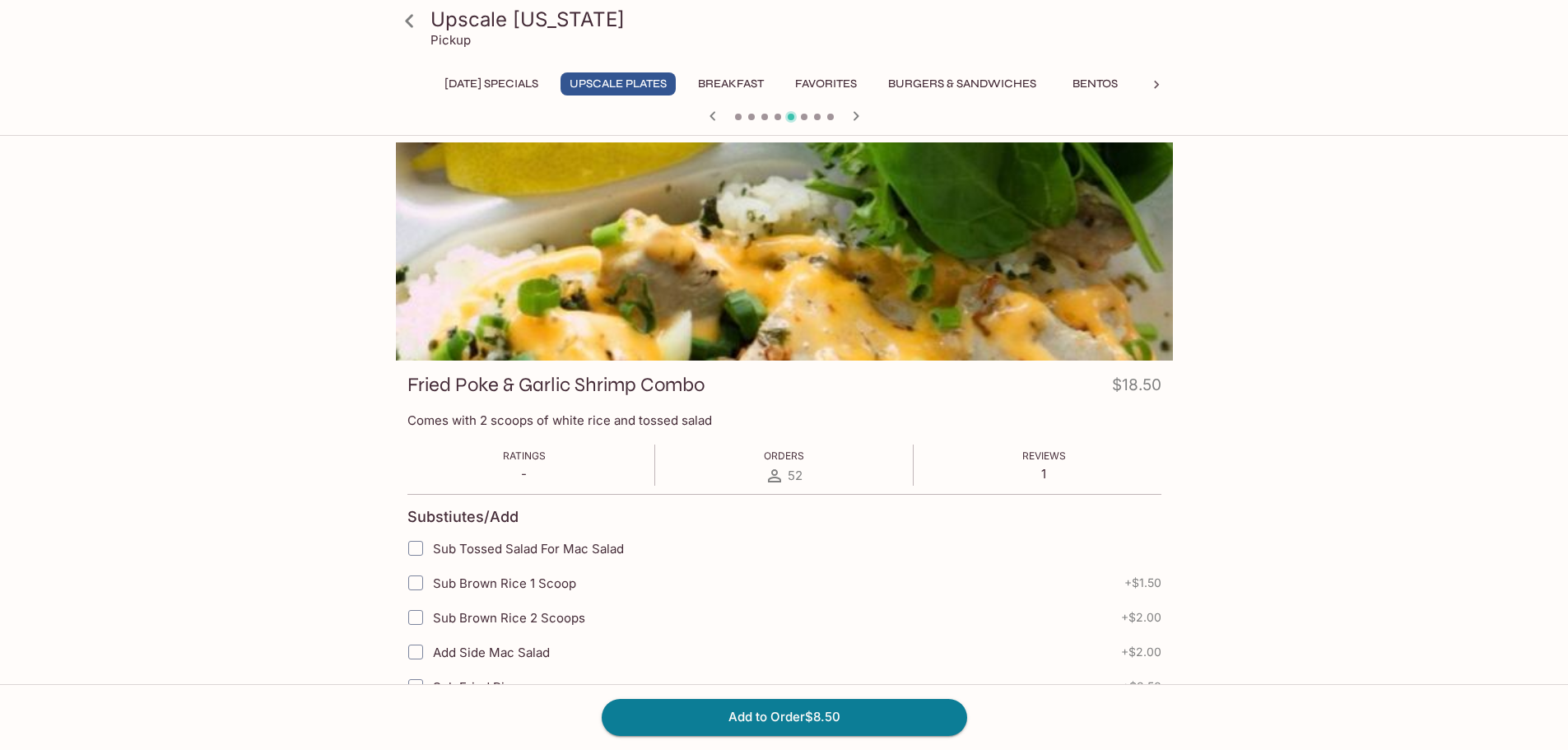
click at [853, 122] on icon "button" at bounding box center [855, 116] width 19 height 19
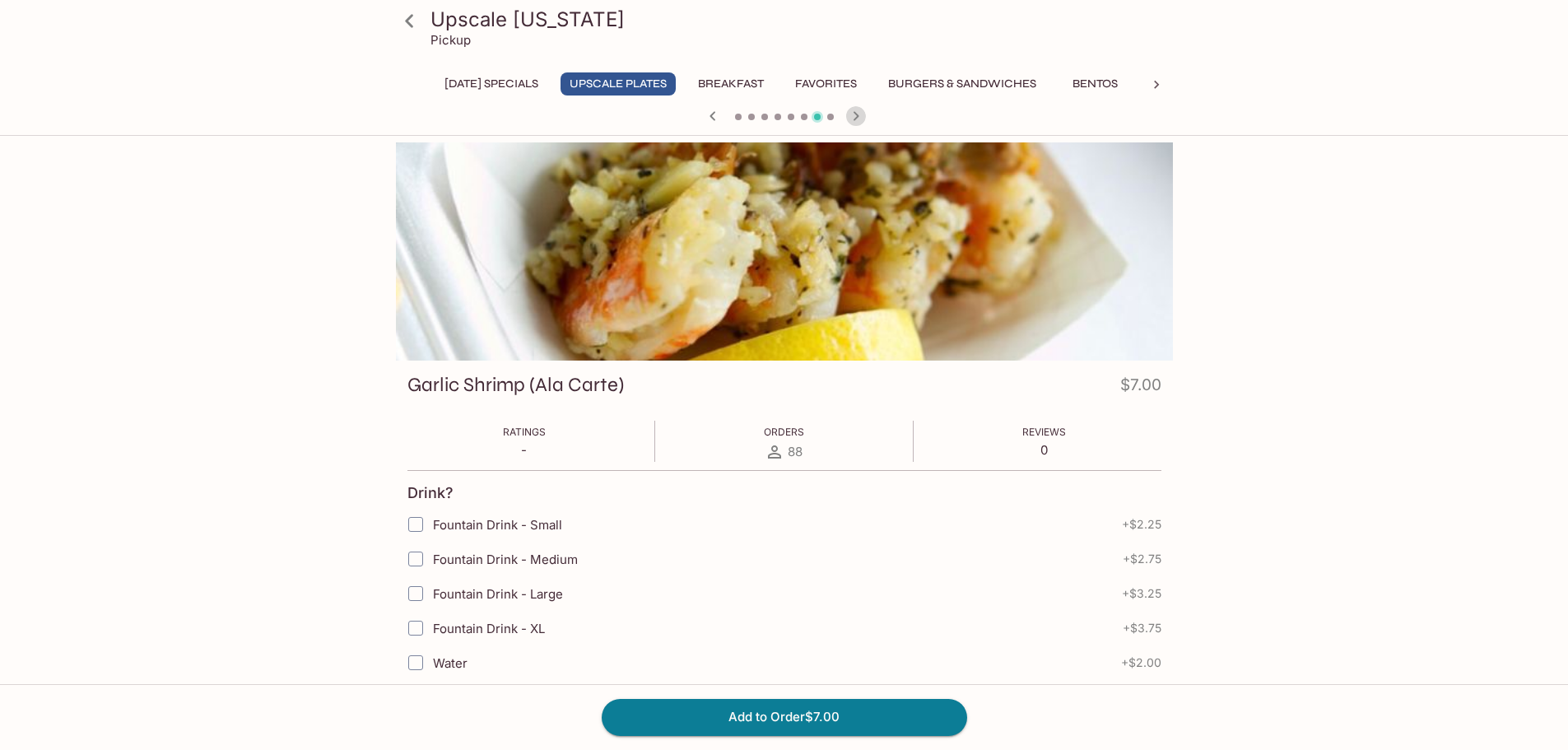
click at [853, 122] on icon "button" at bounding box center [855, 116] width 19 height 19
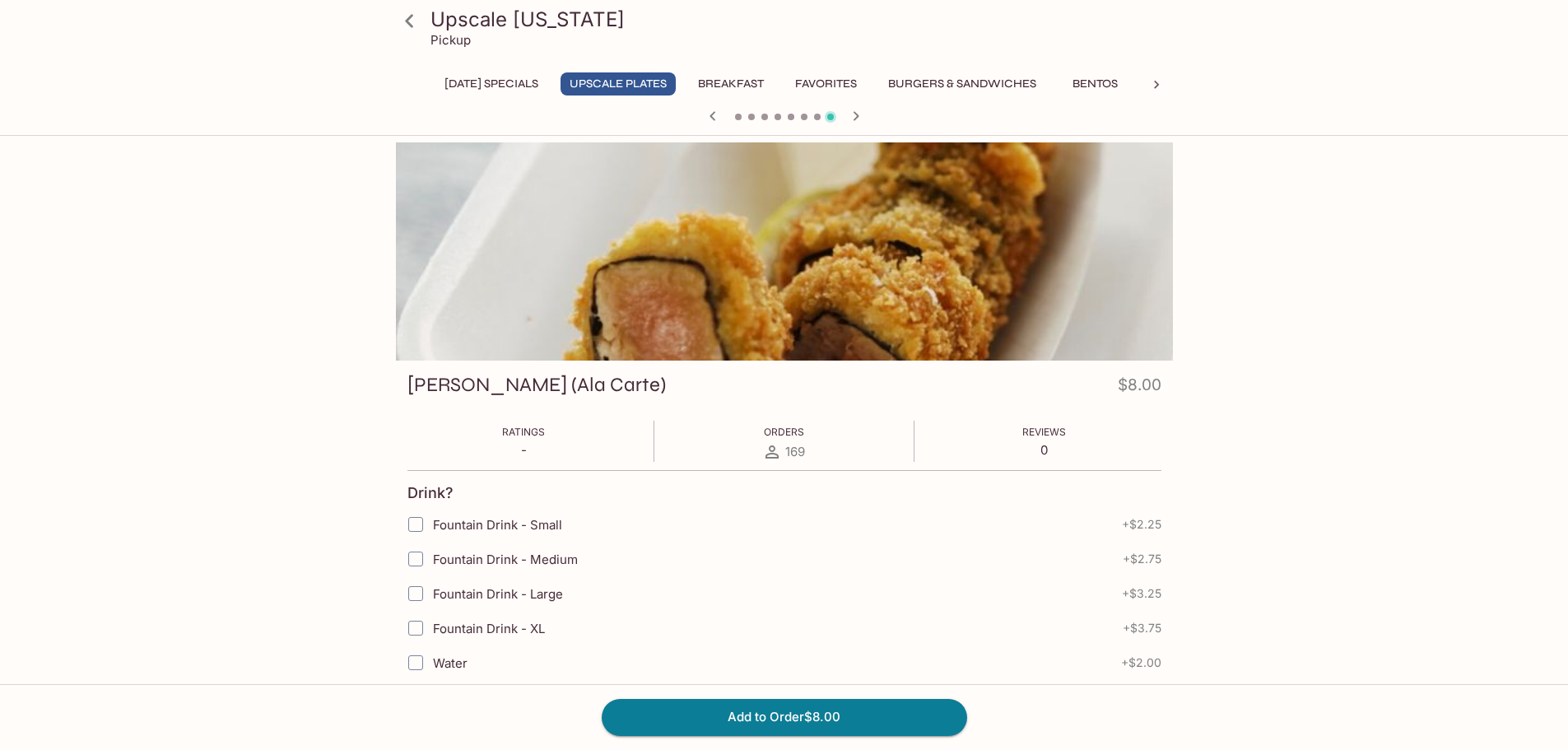
click at [853, 122] on icon "button" at bounding box center [855, 116] width 19 height 19
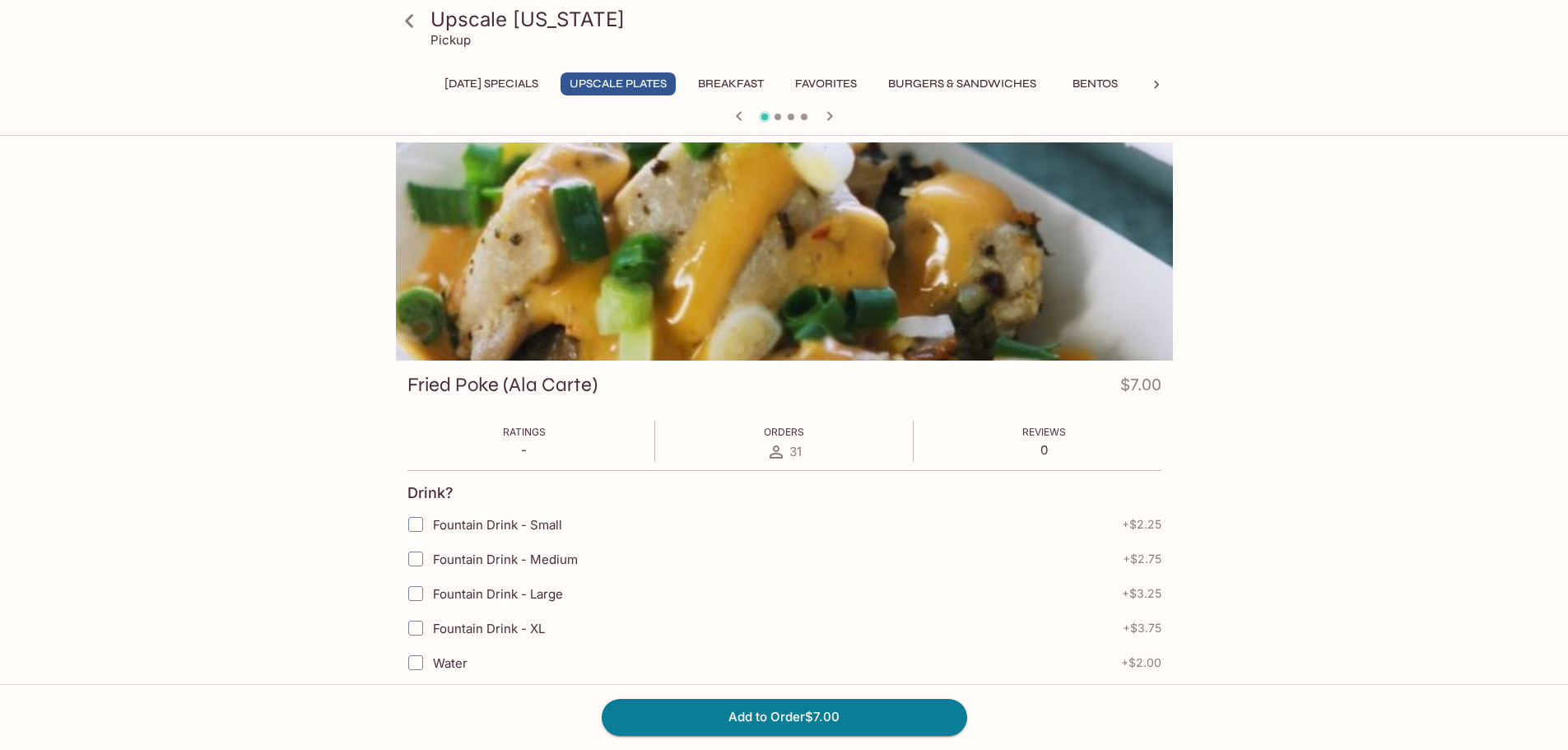
click at [853, 122] on div at bounding box center [784, 118] width 790 height 25
click at [834, 115] on icon "button" at bounding box center [829, 116] width 19 height 19
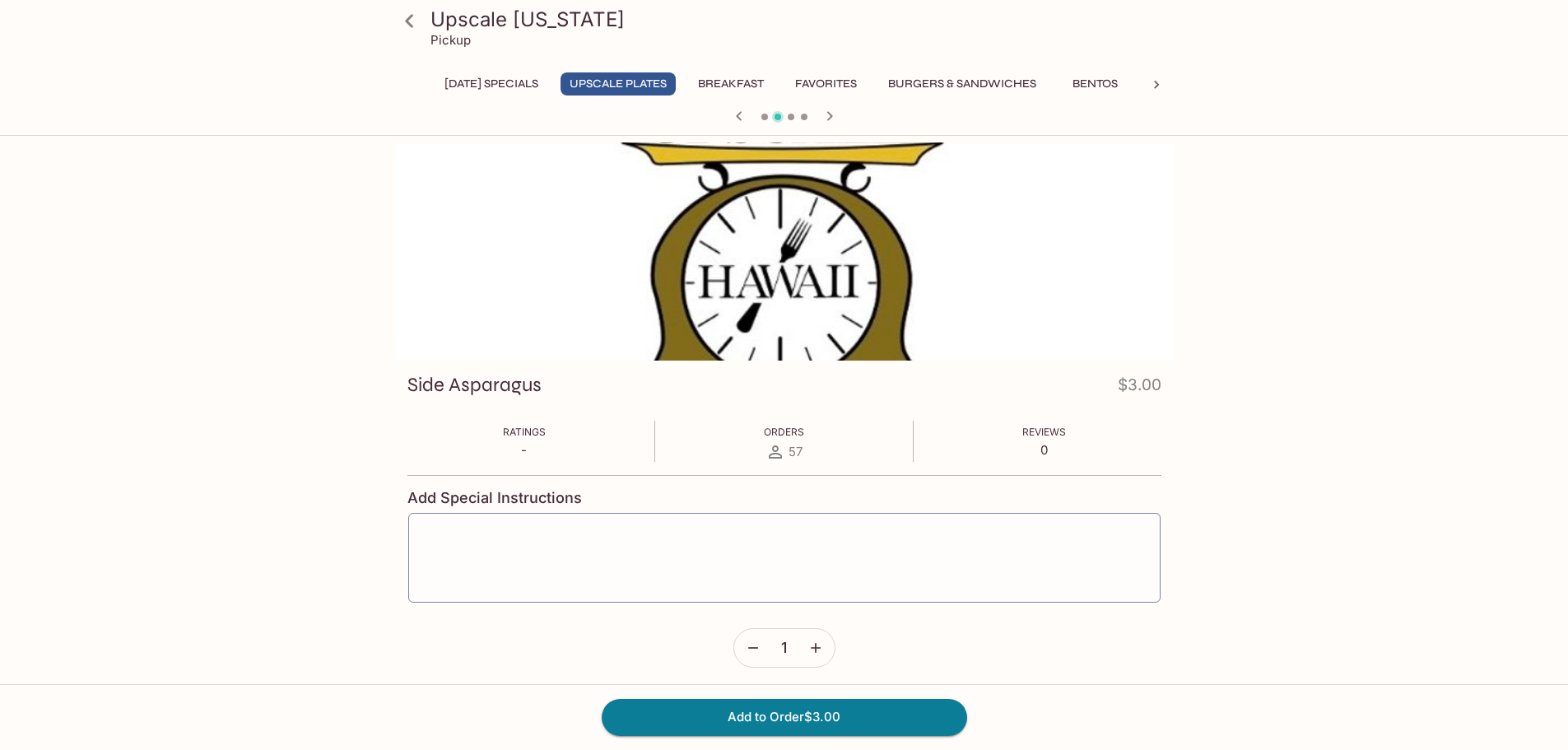
click at [834, 115] on icon "button" at bounding box center [829, 116] width 19 height 19
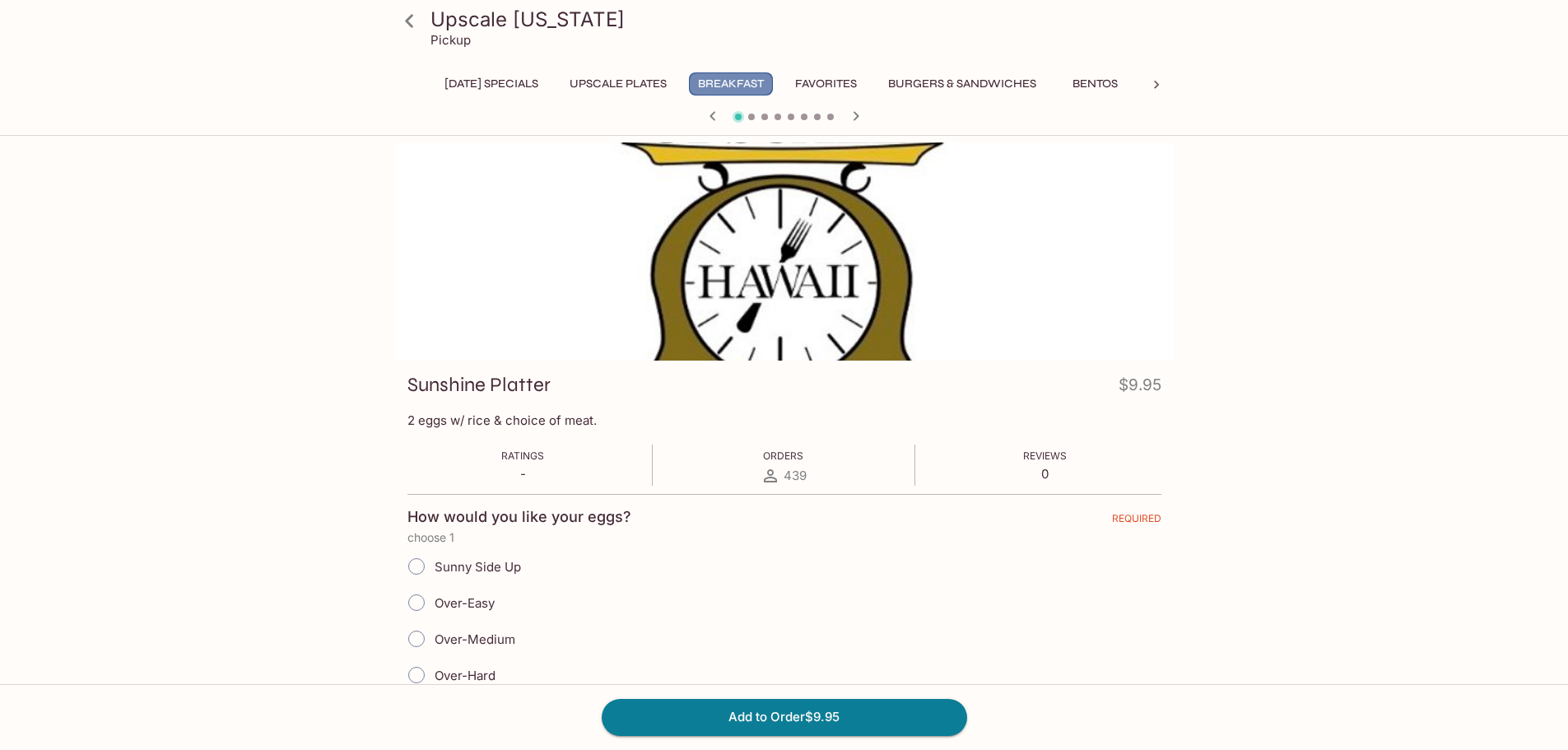
click at [749, 88] on button "Breakfast" at bounding box center [731, 83] width 84 height 23
click at [853, 117] on icon "button" at bounding box center [855, 116] width 19 height 19
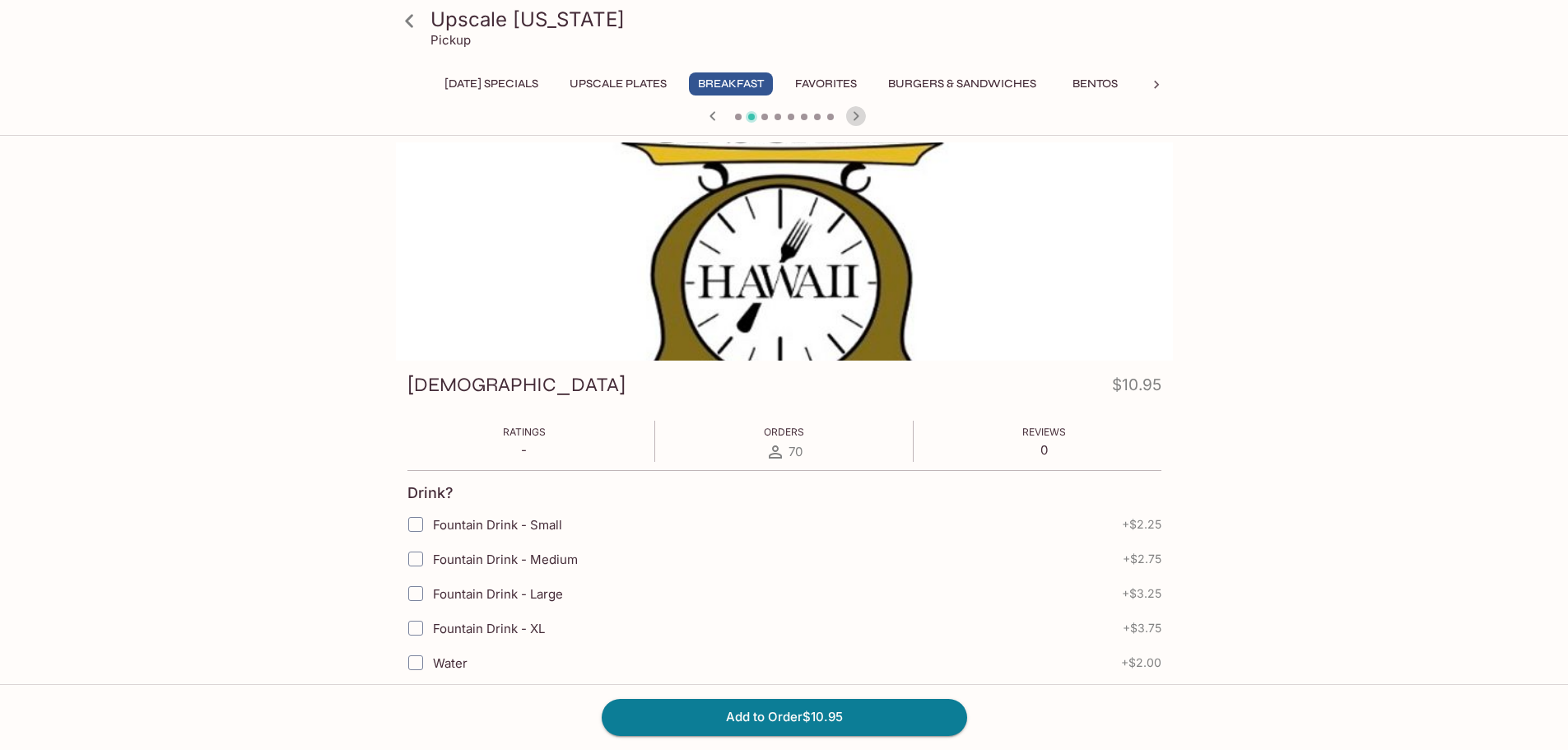
click at [853, 117] on icon "button" at bounding box center [855, 116] width 19 height 19
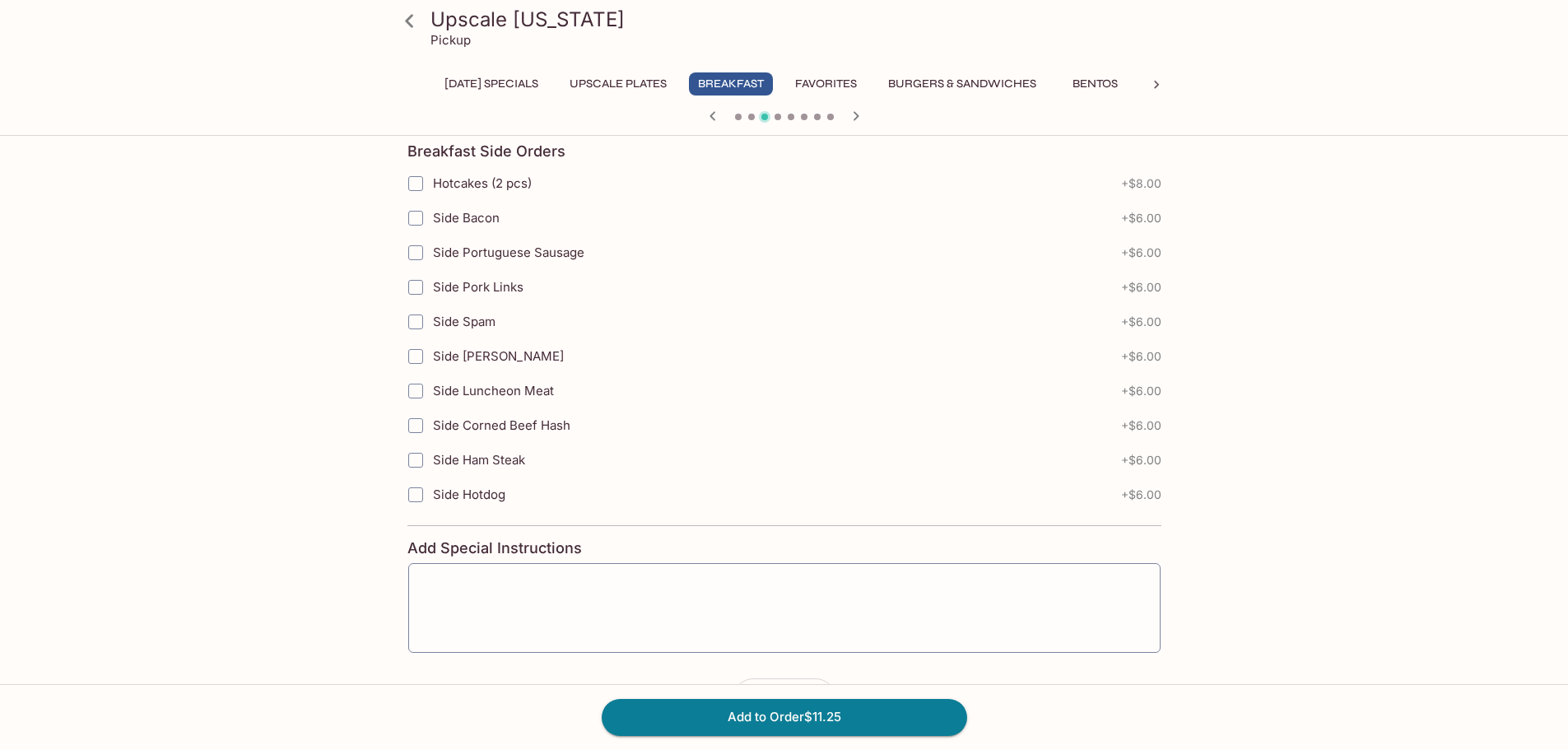
scroll to position [577, 0]
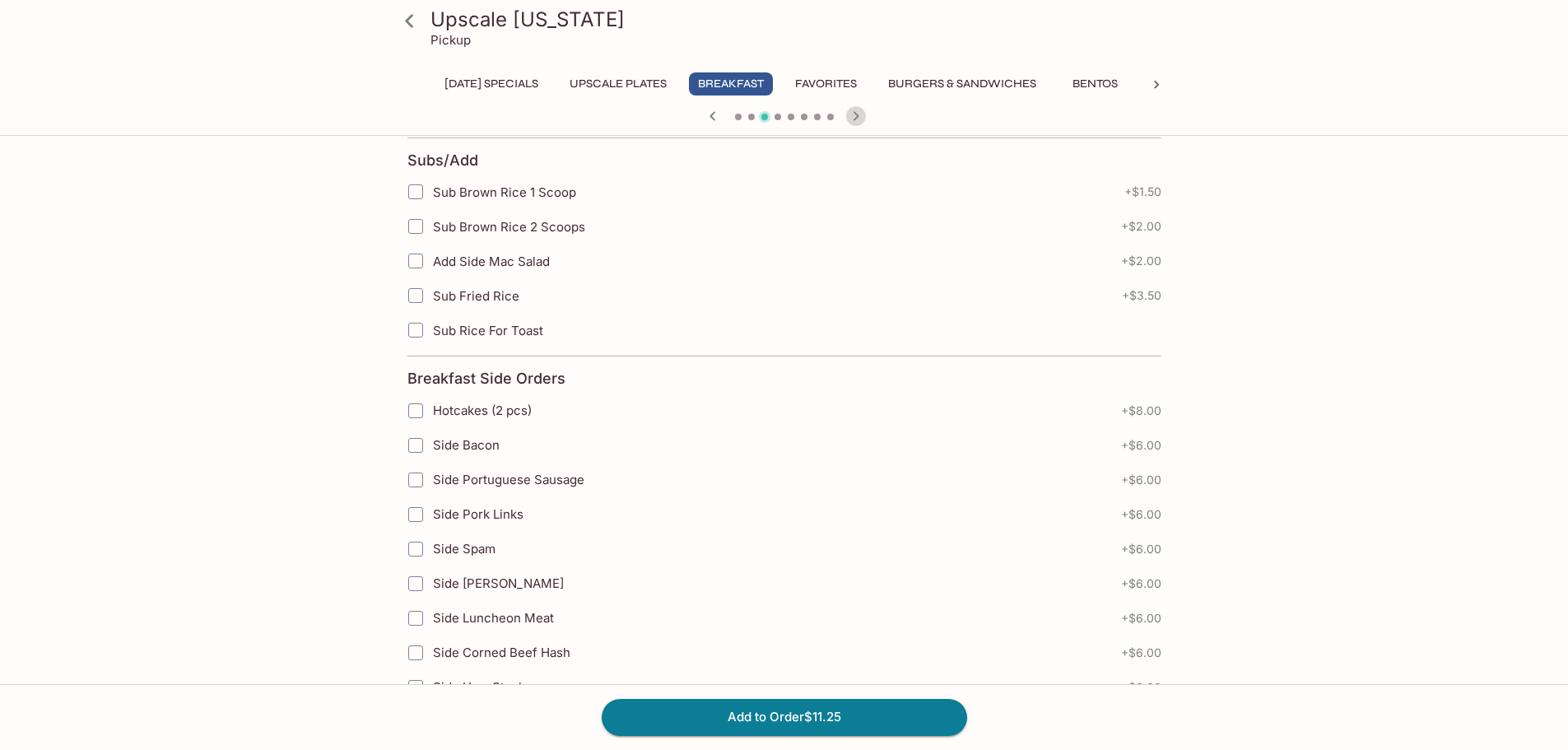
click at [856, 120] on icon "button" at bounding box center [855, 116] width 19 height 19
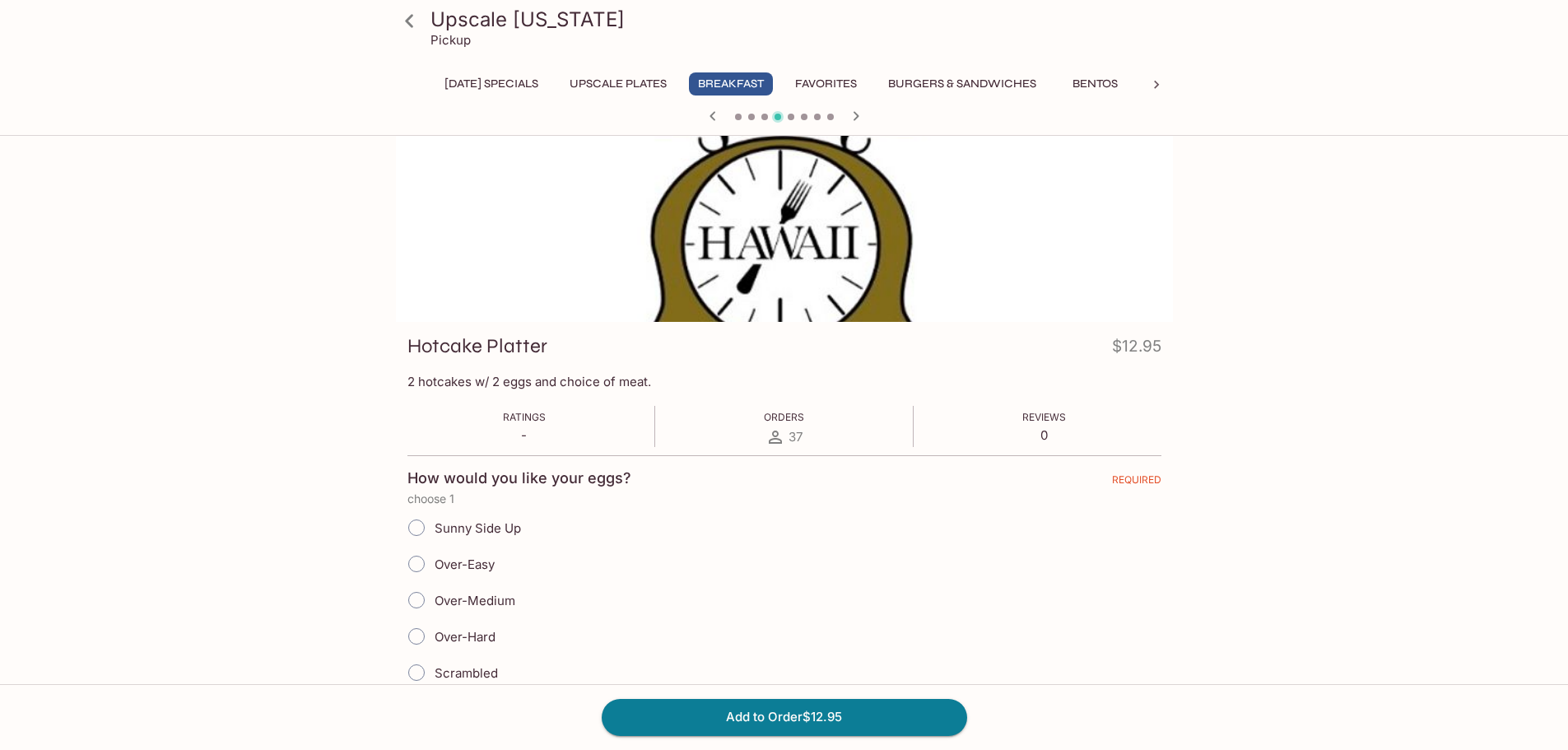
scroll to position [0, 0]
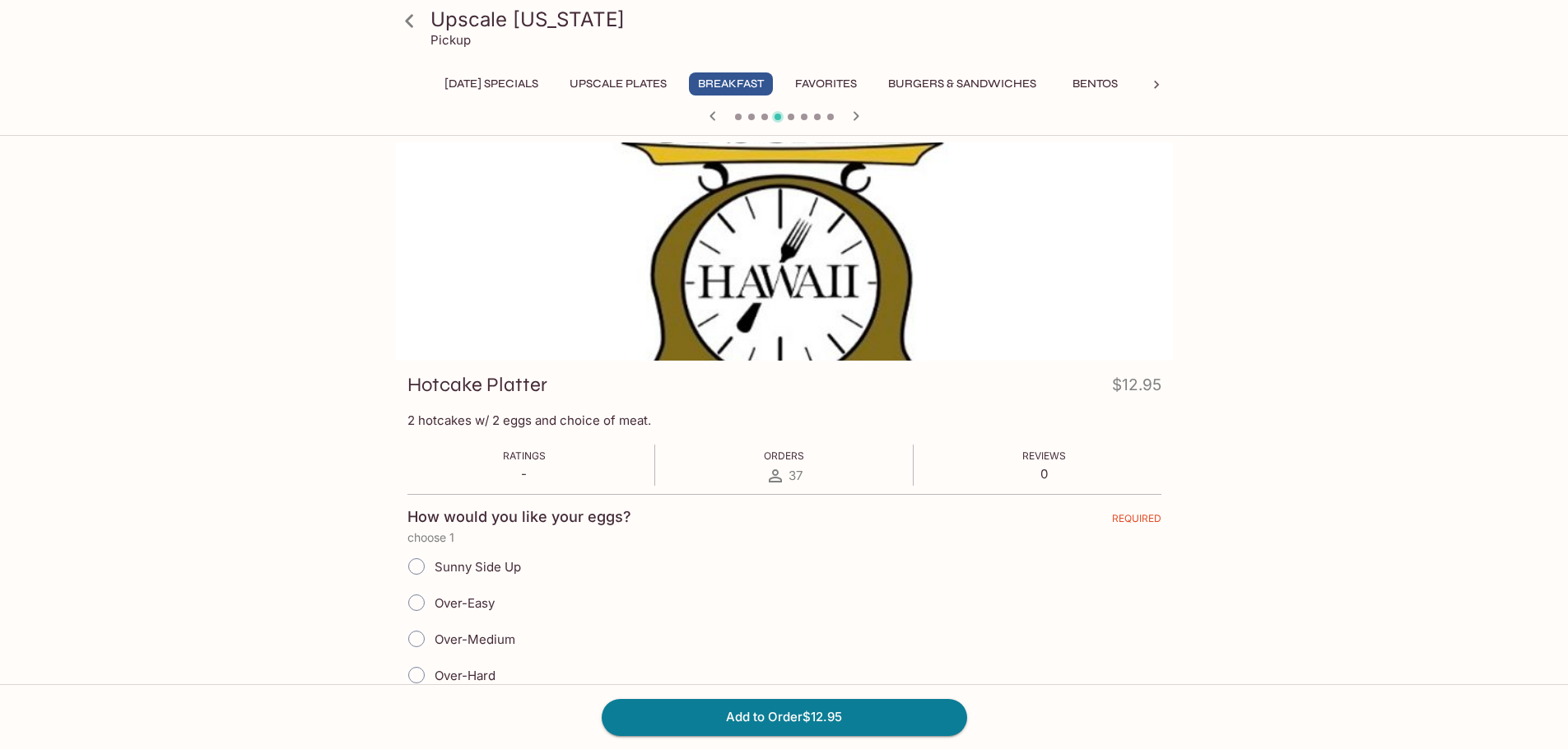
click at [855, 106] on button "button" at bounding box center [855, 116] width 21 height 21
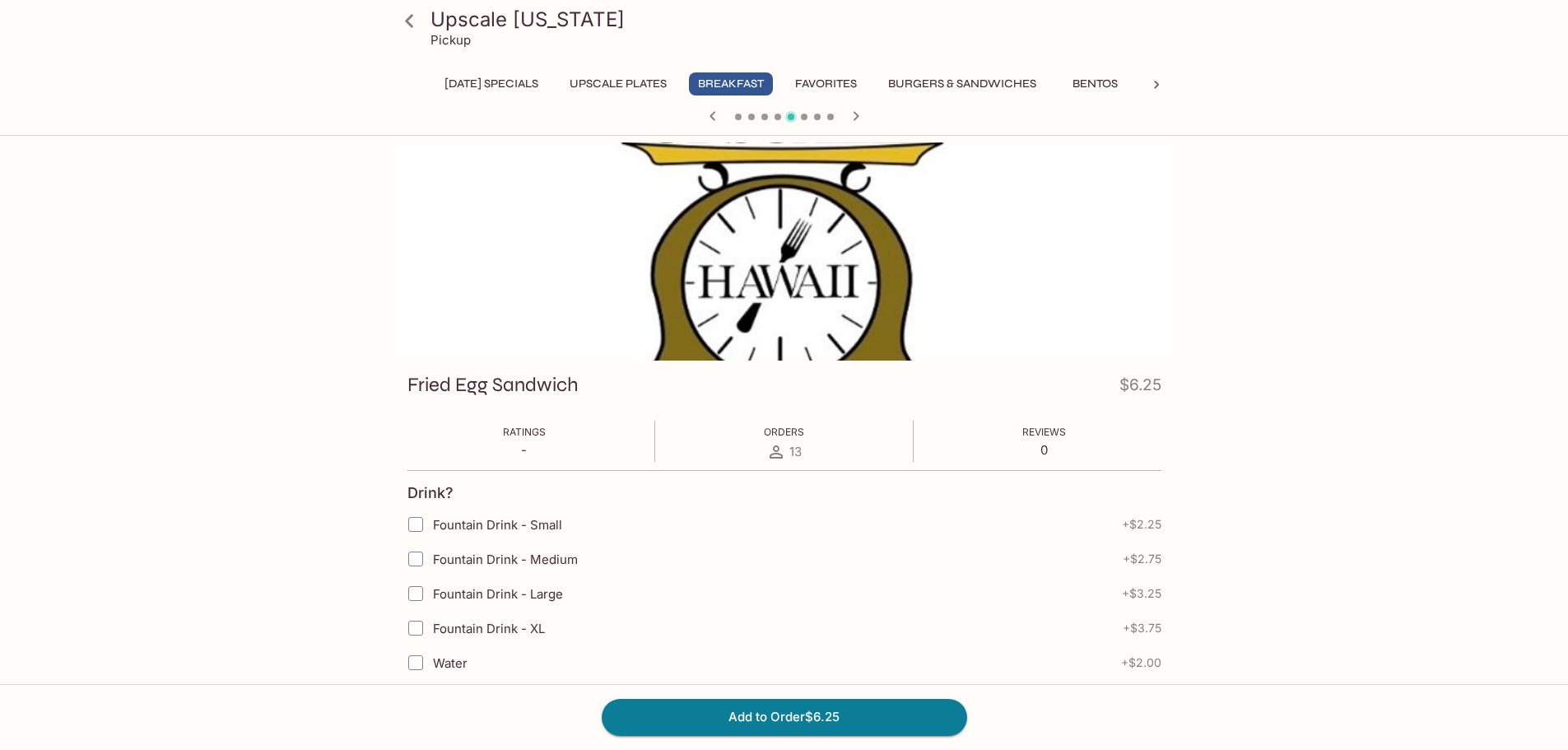
click at [855, 109] on icon "button" at bounding box center [855, 116] width 19 height 19
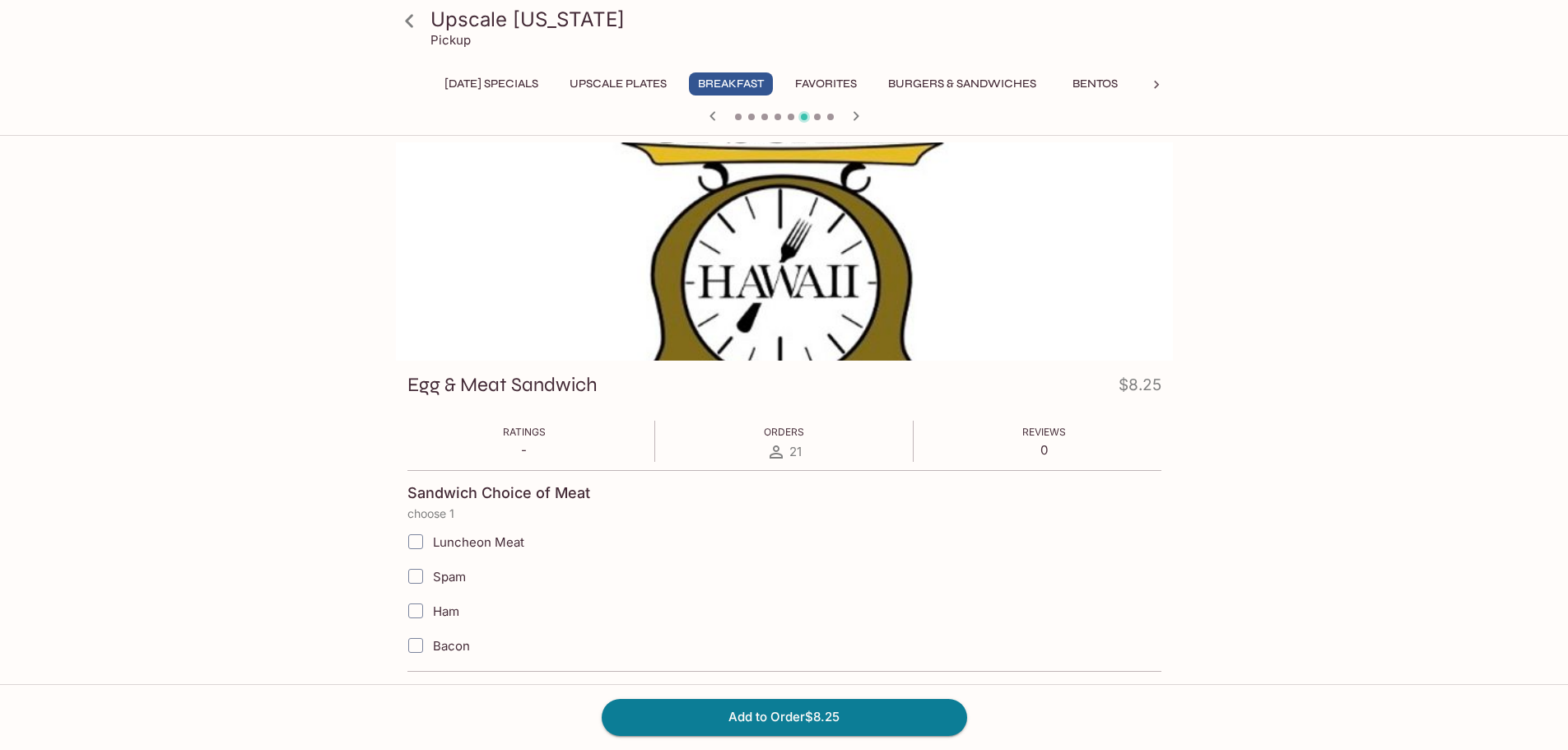
click at [855, 109] on icon "button" at bounding box center [855, 116] width 19 height 19
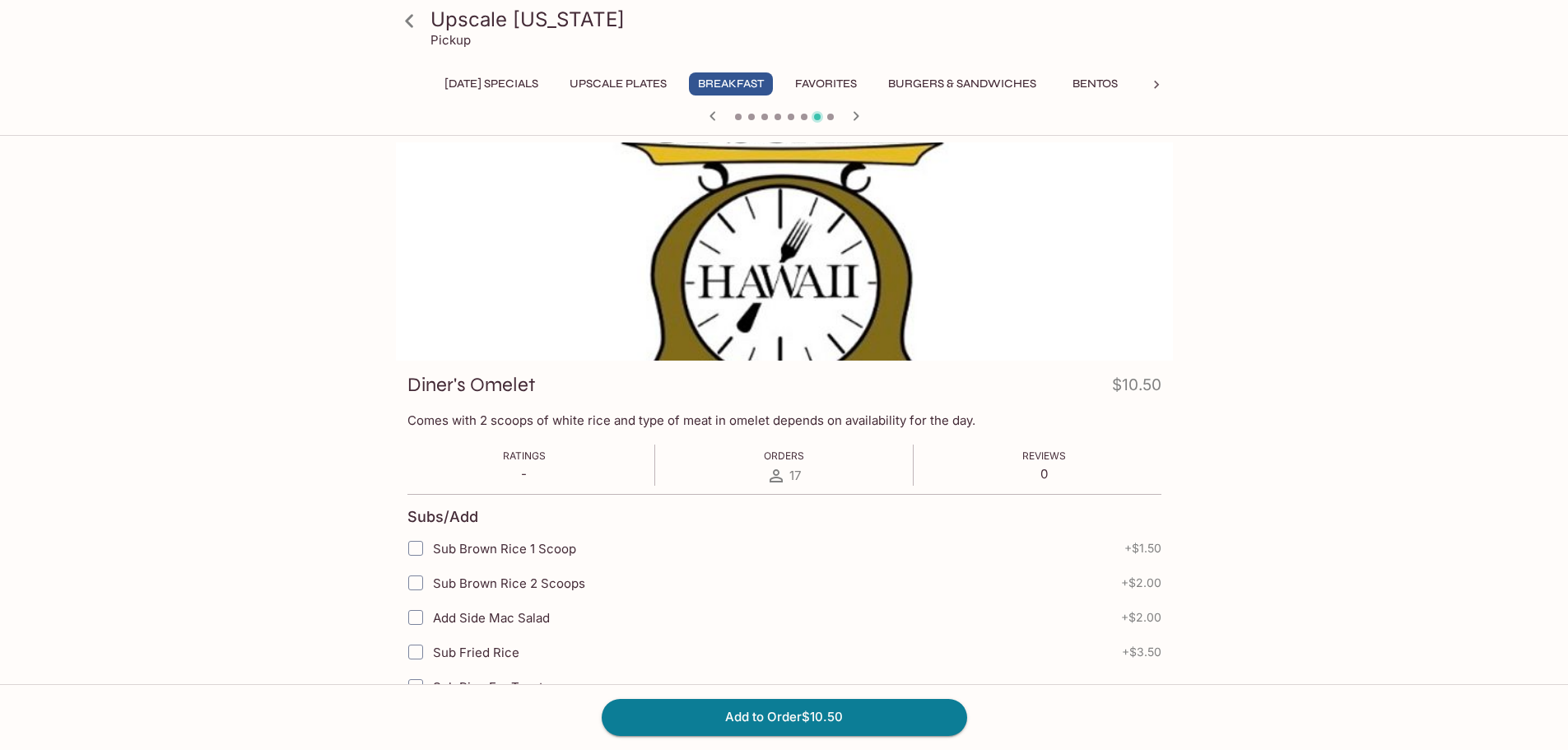
click at [855, 109] on icon "button" at bounding box center [855, 116] width 19 height 19
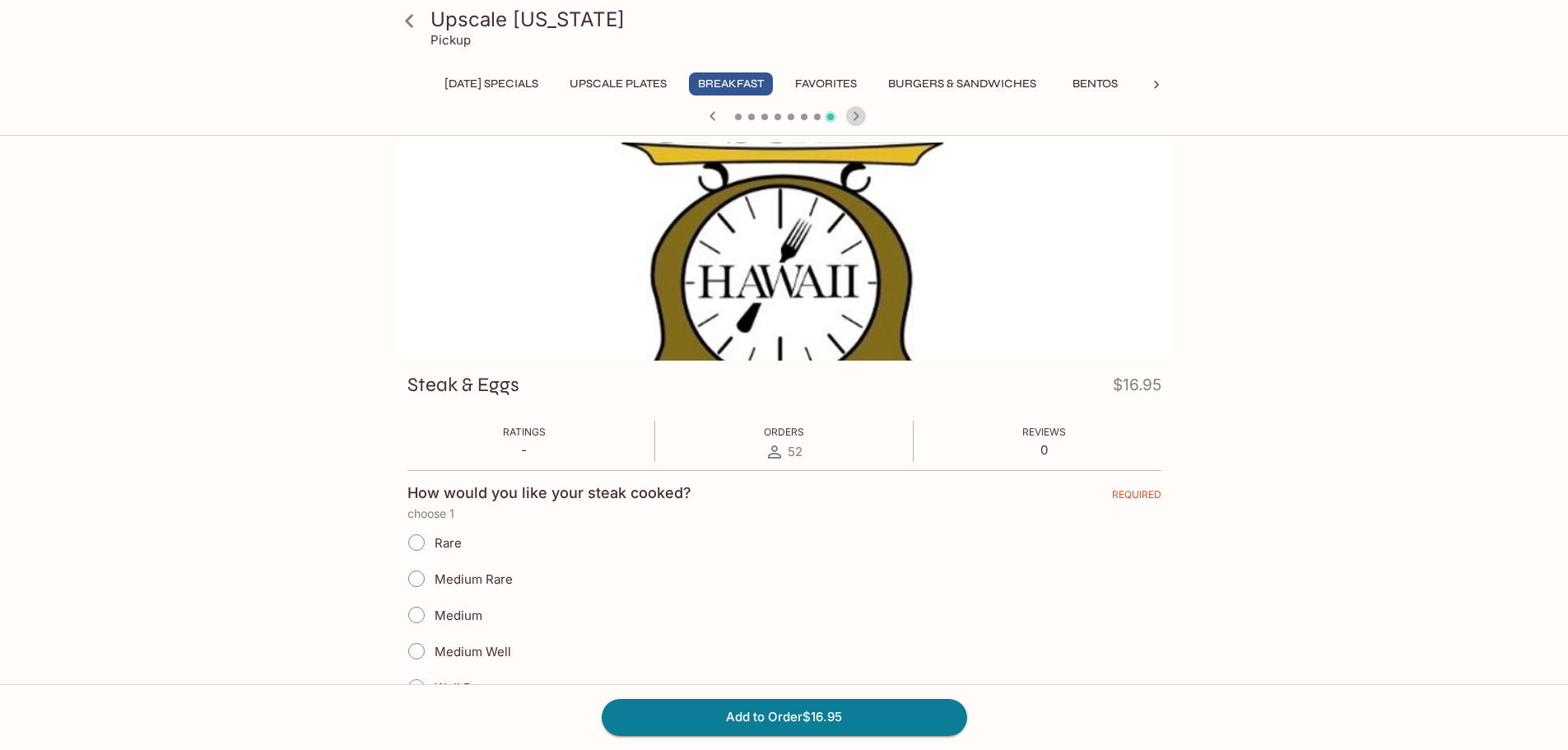
click at [855, 109] on icon "button" at bounding box center [855, 116] width 19 height 19
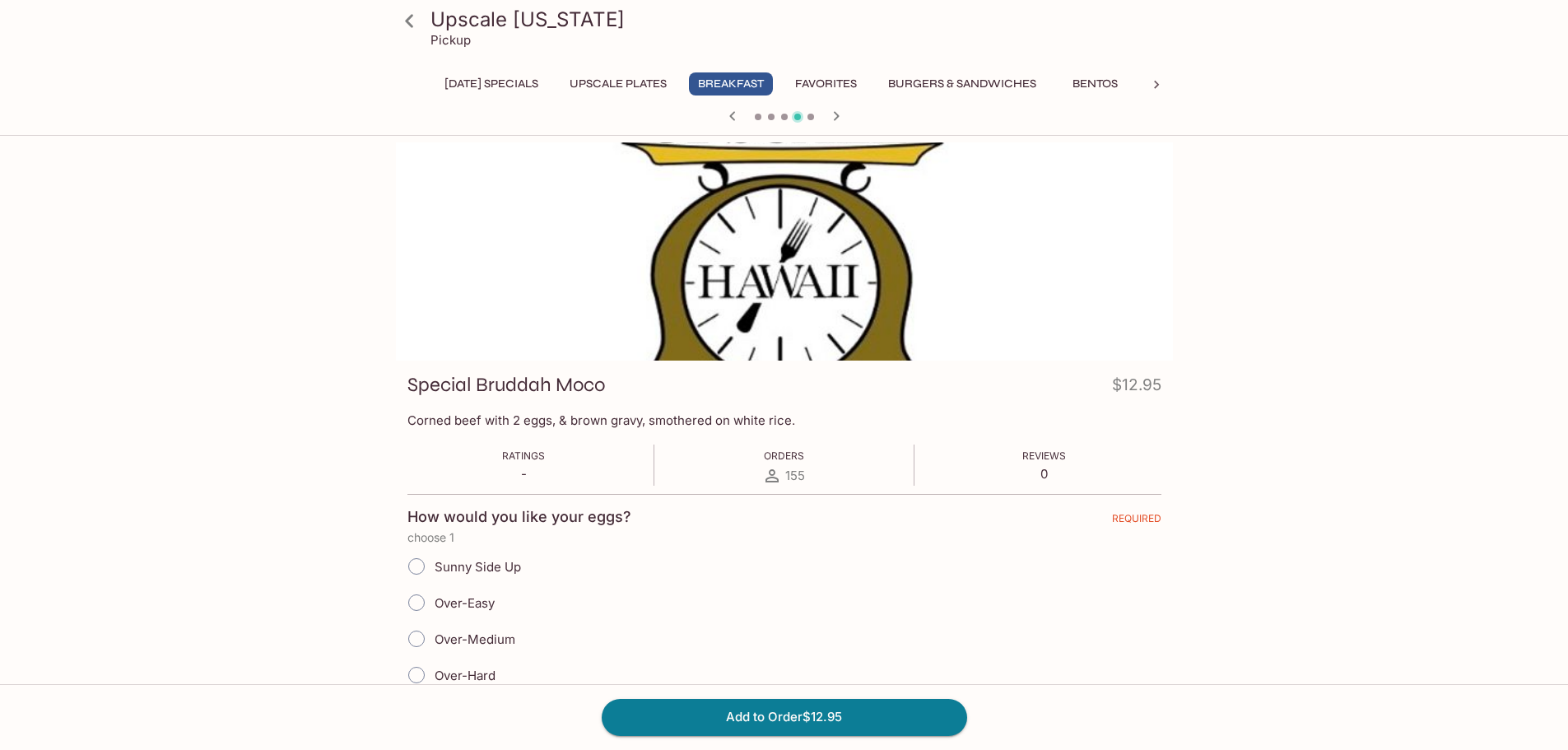
click at [855, 109] on div at bounding box center [784, 118] width 790 height 25
click at [840, 118] on icon "button" at bounding box center [836, 116] width 19 height 19
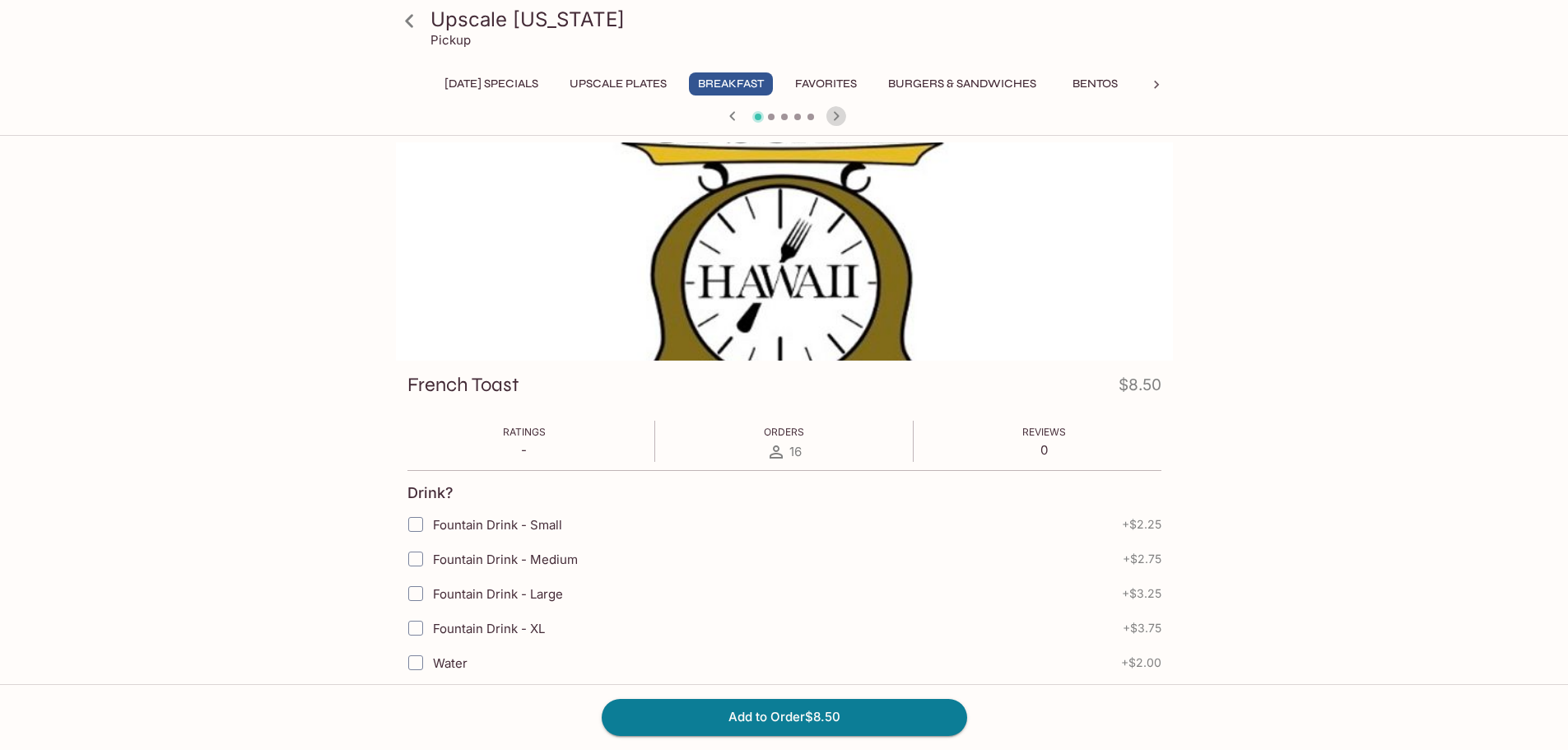
click at [840, 118] on icon "button" at bounding box center [836, 116] width 19 height 19
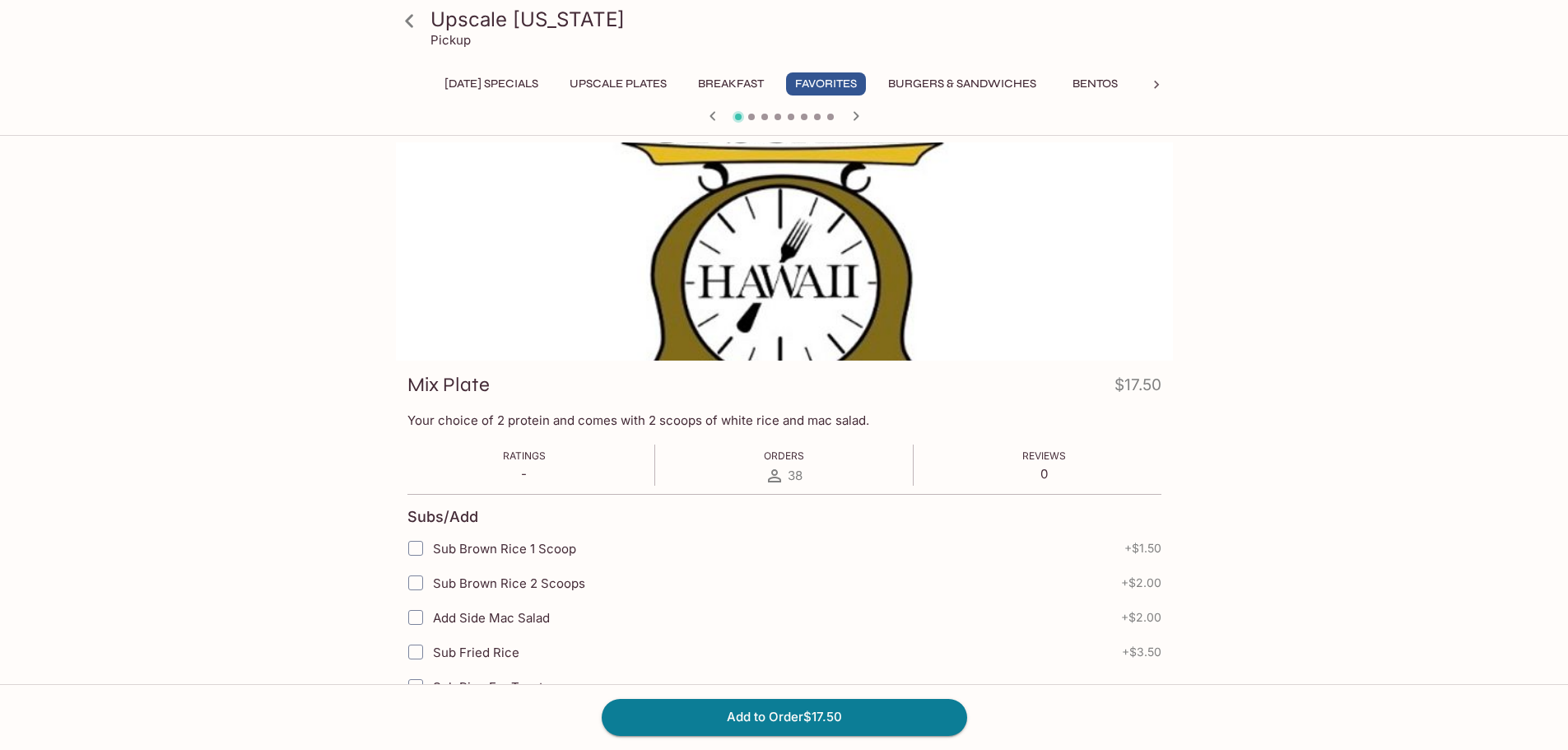
click at [840, 118] on div at bounding box center [784, 118] width 790 height 25
click at [852, 115] on icon "button" at bounding box center [855, 116] width 19 height 19
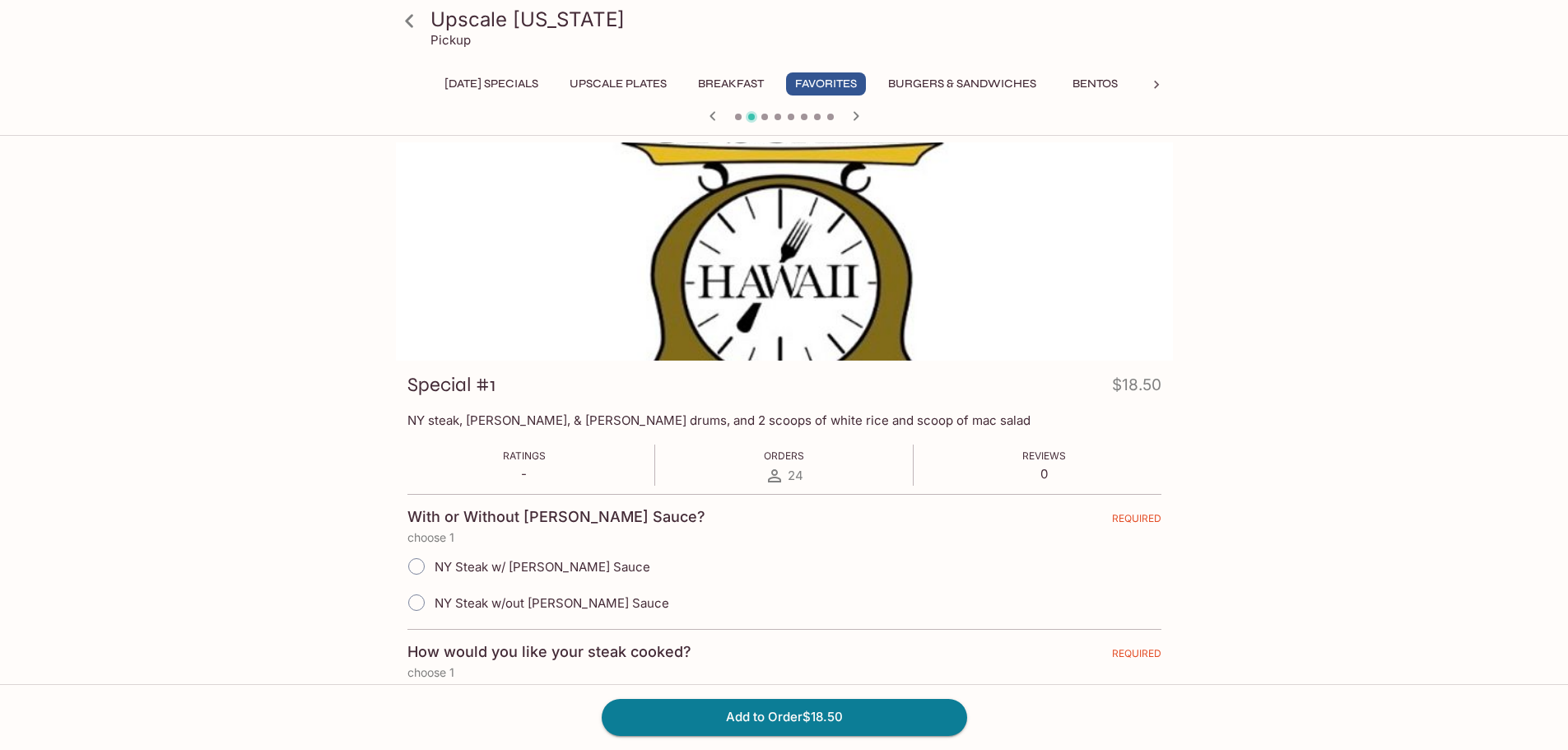
click at [852, 115] on icon "button" at bounding box center [855, 116] width 19 height 19
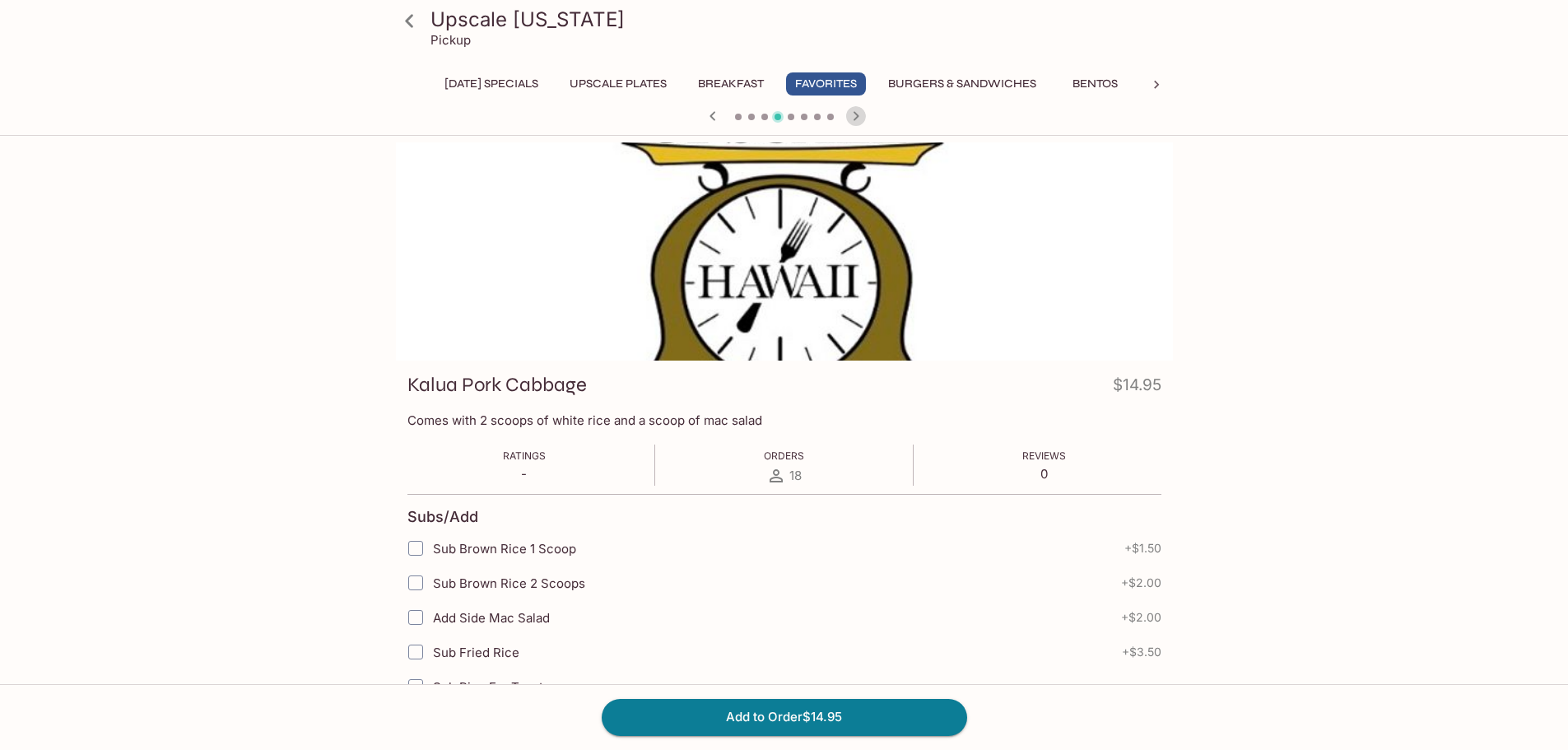
click at [852, 115] on icon "button" at bounding box center [855, 116] width 19 height 19
click at [714, 118] on icon "button" at bounding box center [713, 116] width 19 height 19
click at [855, 119] on icon "button" at bounding box center [855, 116] width 6 height 9
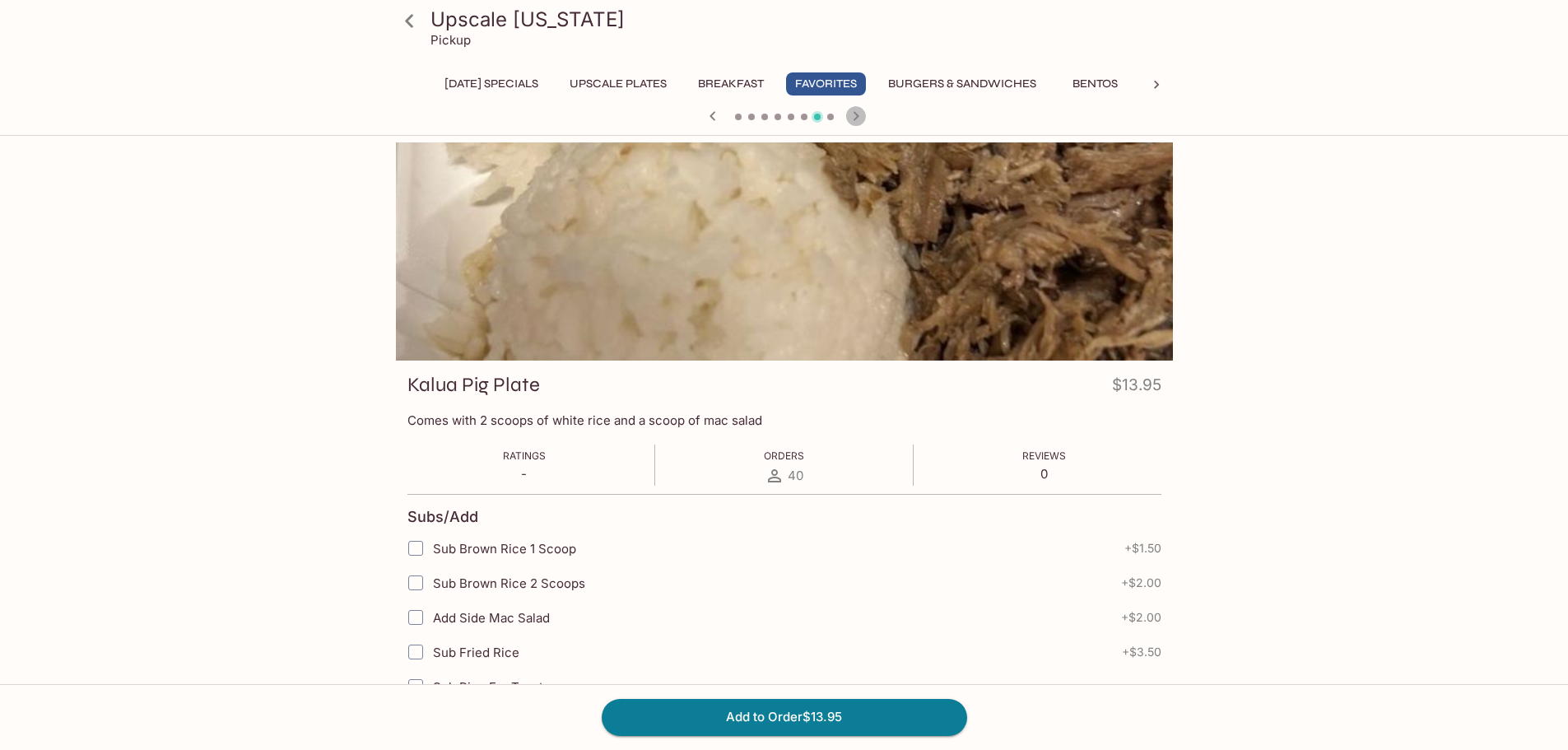
click at [855, 119] on icon "button" at bounding box center [855, 116] width 6 height 9
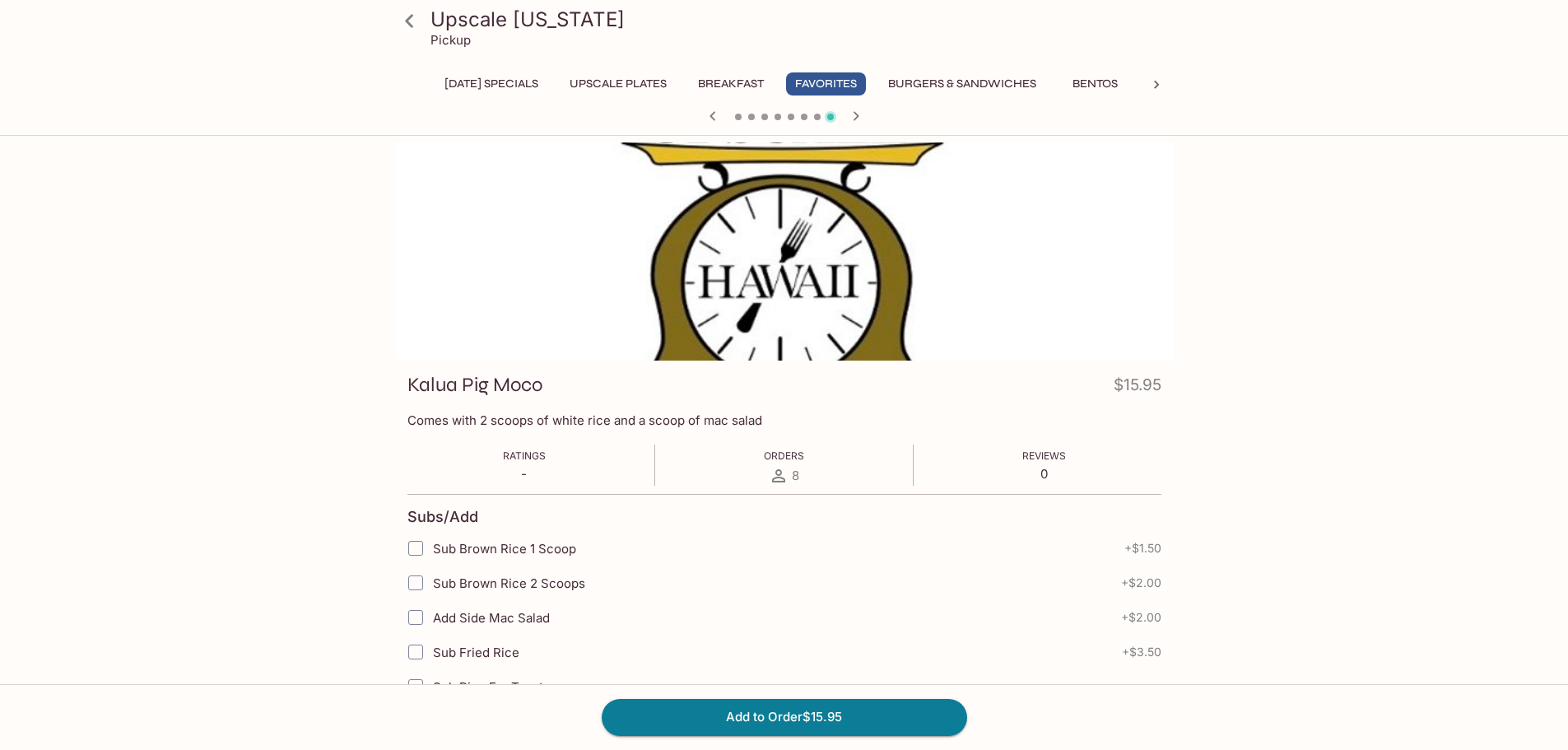
click at [588, 283] on div at bounding box center [784, 251] width 778 height 218
click at [860, 114] on icon "button" at bounding box center [855, 116] width 19 height 19
click at [807, 121] on icon "button" at bounding box center [810, 116] width 19 height 19
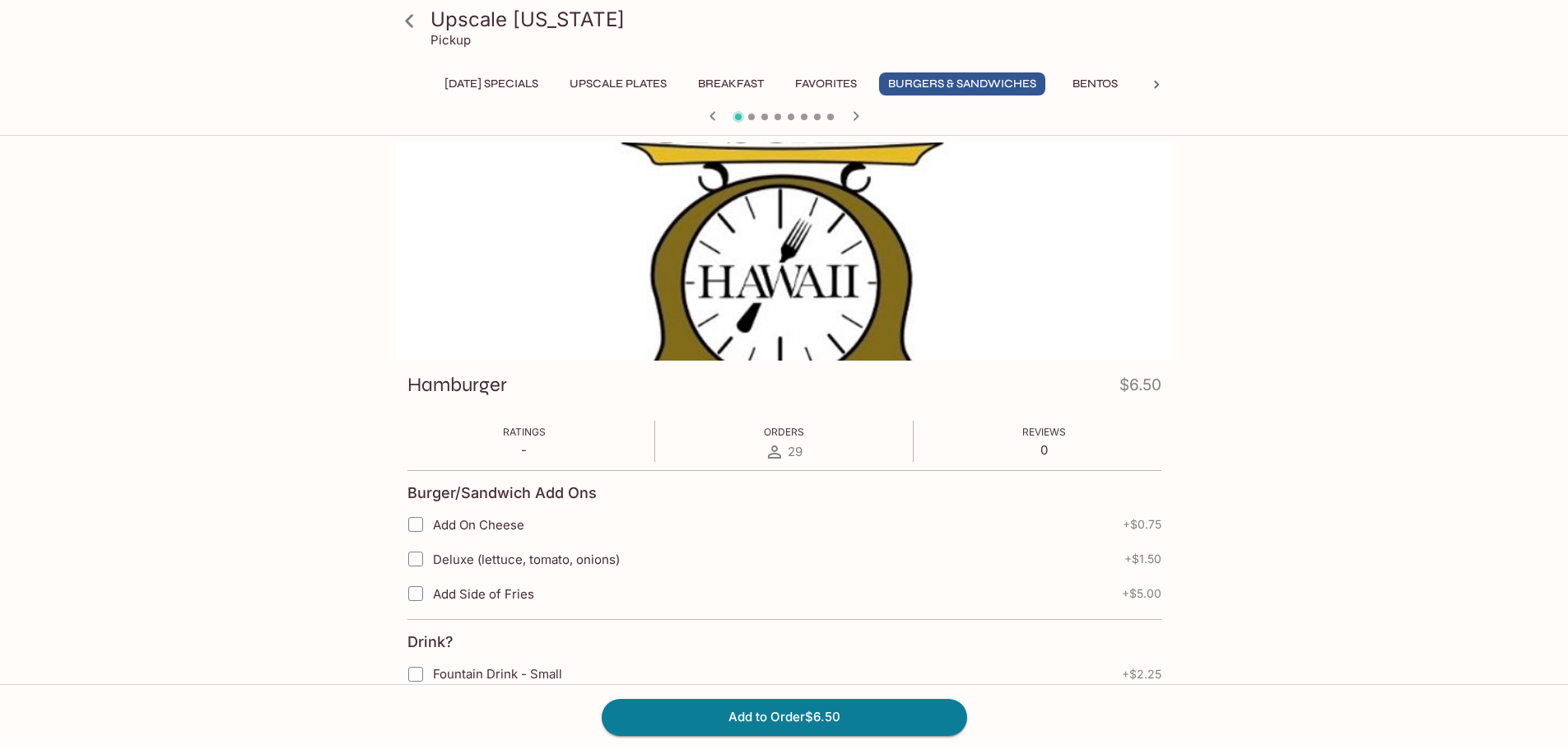
click at [858, 120] on icon "button" at bounding box center [855, 116] width 19 height 19
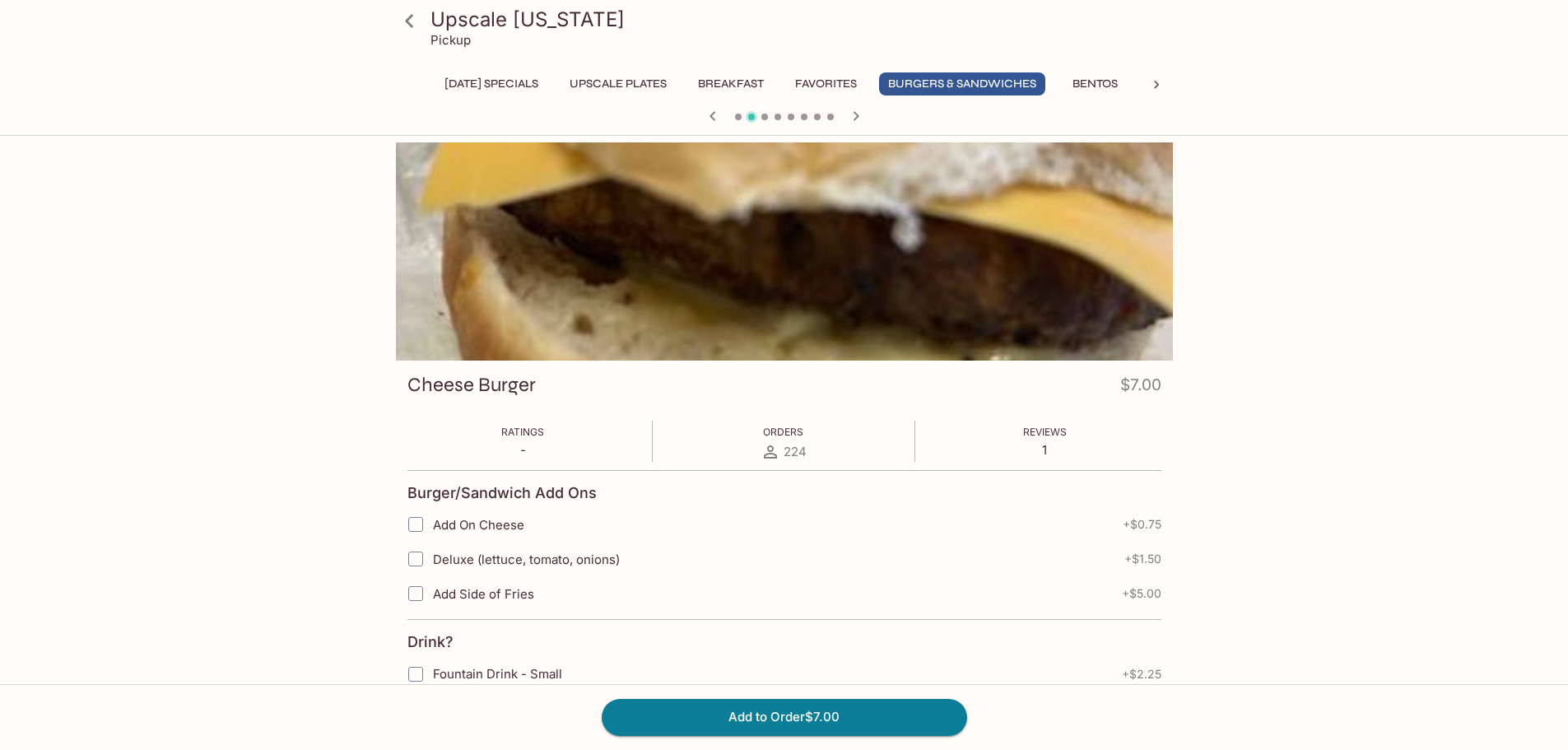
click at [858, 120] on icon "button" at bounding box center [855, 116] width 19 height 19
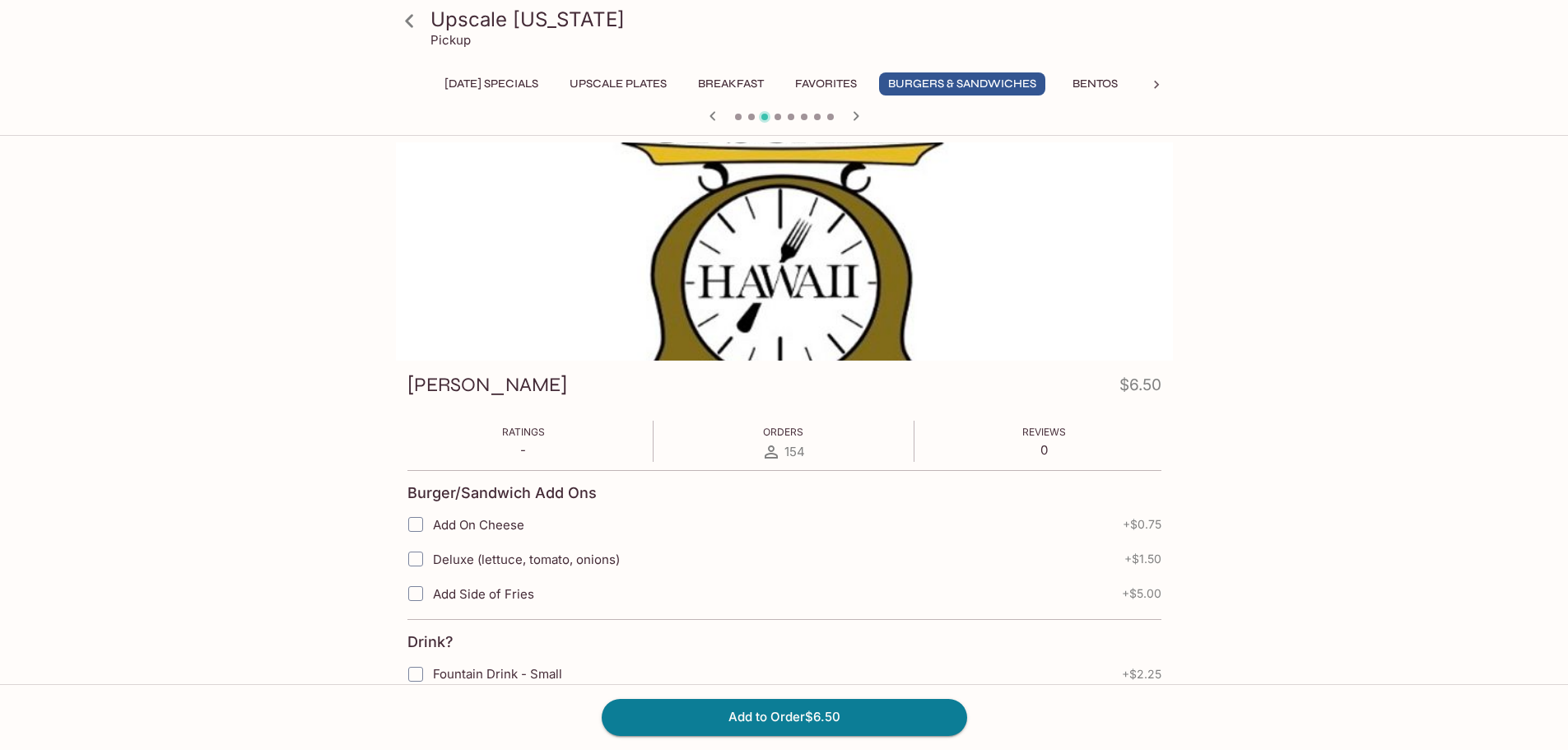
click at [858, 120] on icon "button" at bounding box center [855, 116] width 19 height 19
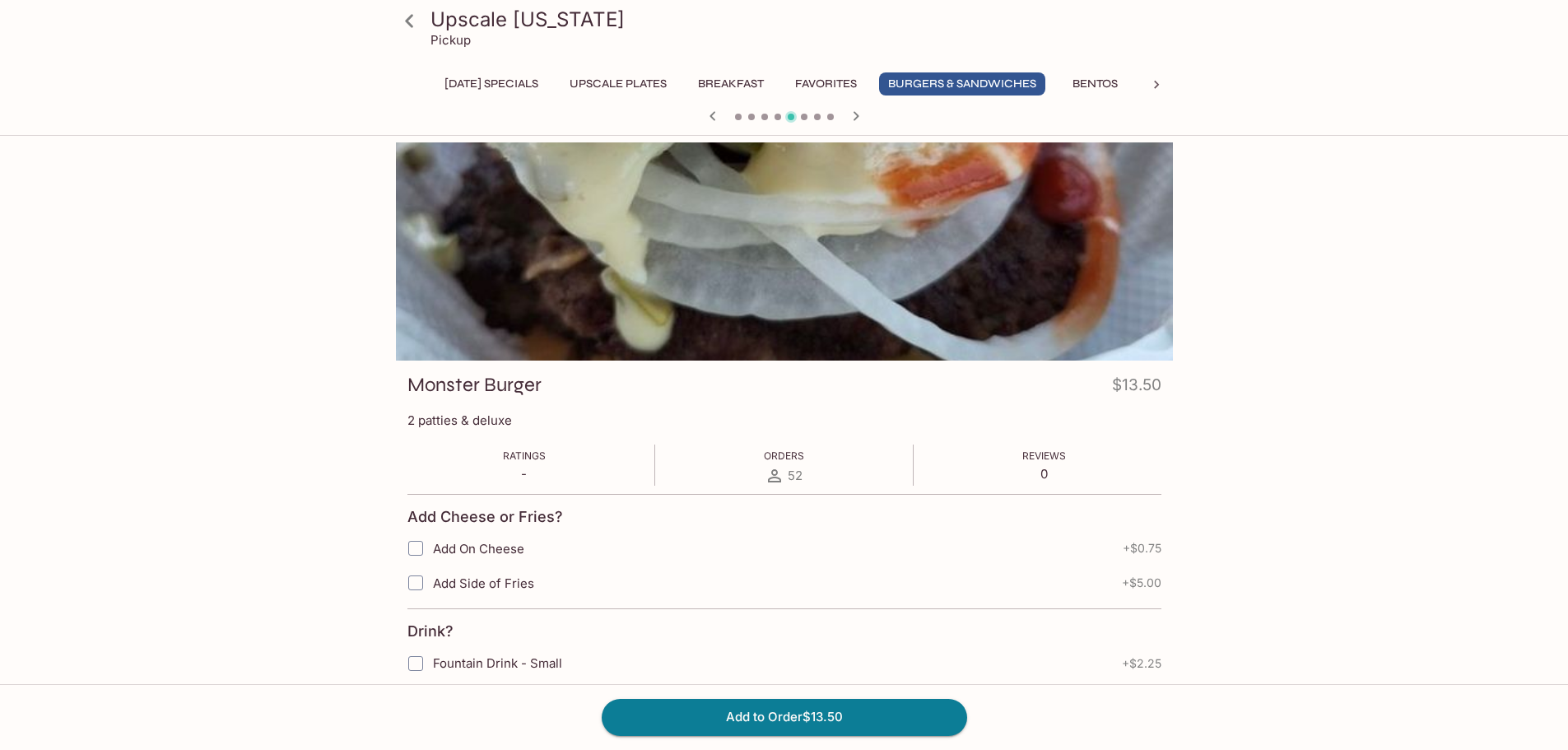
click at [858, 120] on icon "button" at bounding box center [855, 116] width 19 height 19
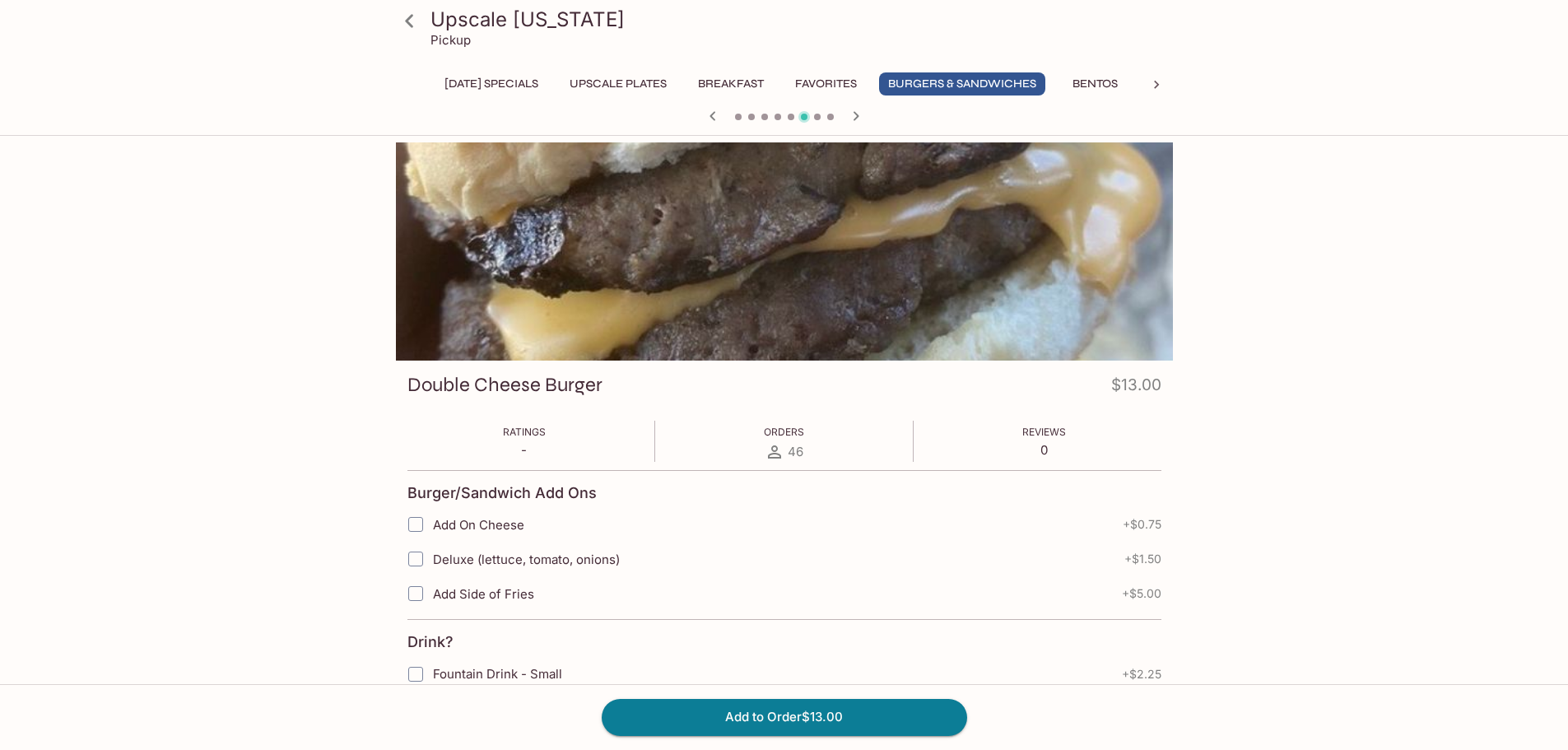
click at [858, 120] on icon "button" at bounding box center [855, 116] width 19 height 19
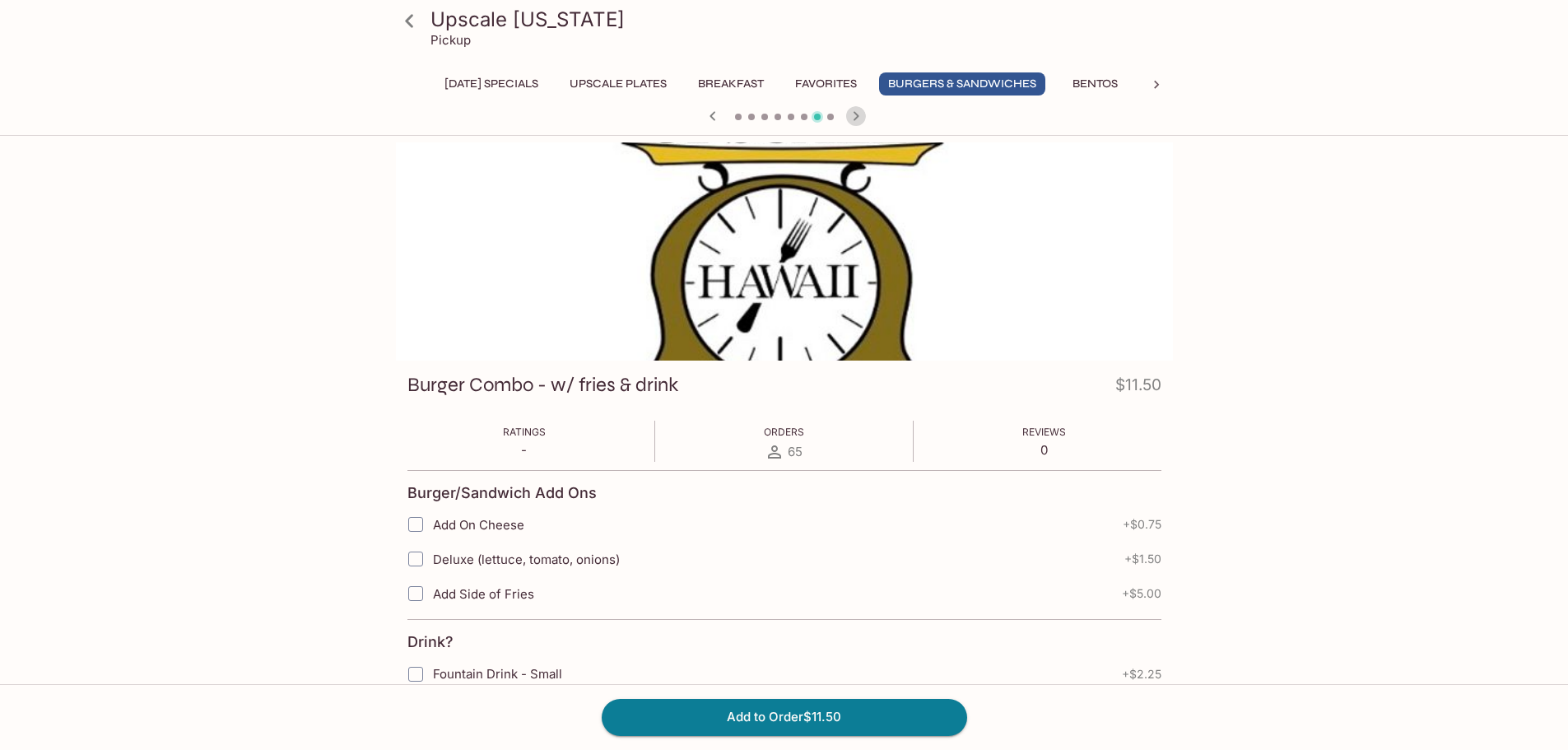
click at [858, 120] on icon "button" at bounding box center [855, 116] width 19 height 19
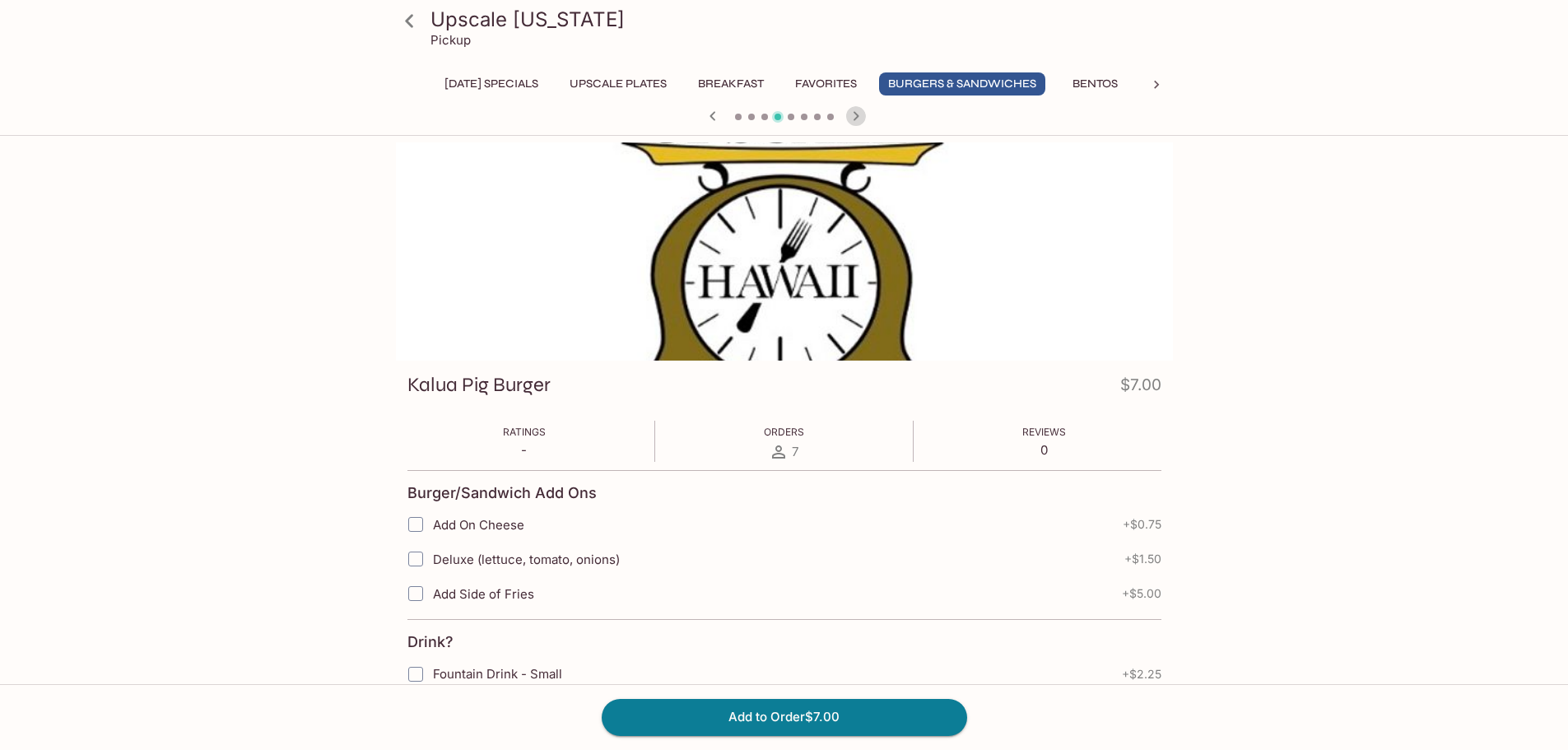
click at [858, 120] on icon "button" at bounding box center [855, 116] width 19 height 19
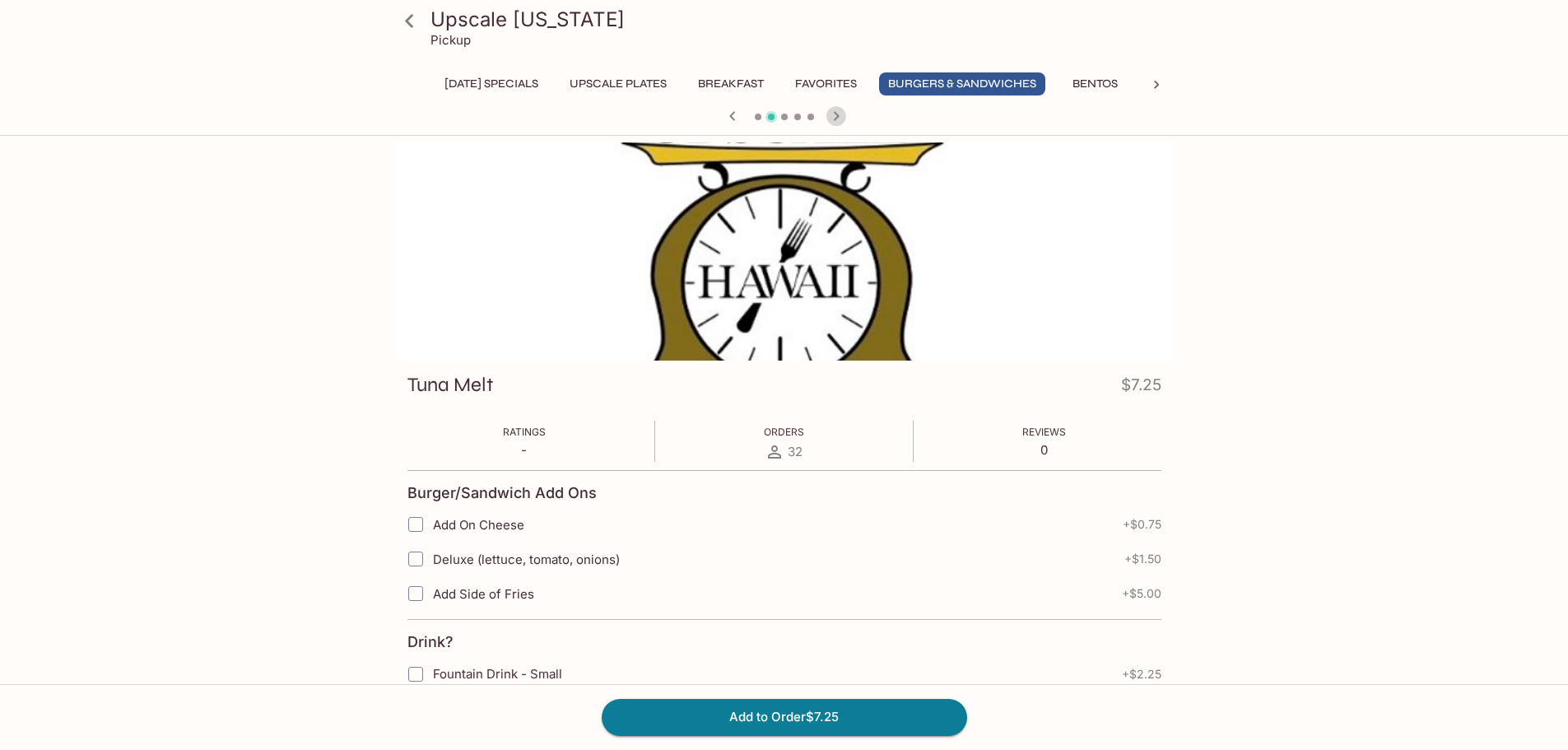
click at [832, 113] on icon "button" at bounding box center [836, 116] width 19 height 19
click at [832, 115] on icon "button" at bounding box center [836, 116] width 19 height 19
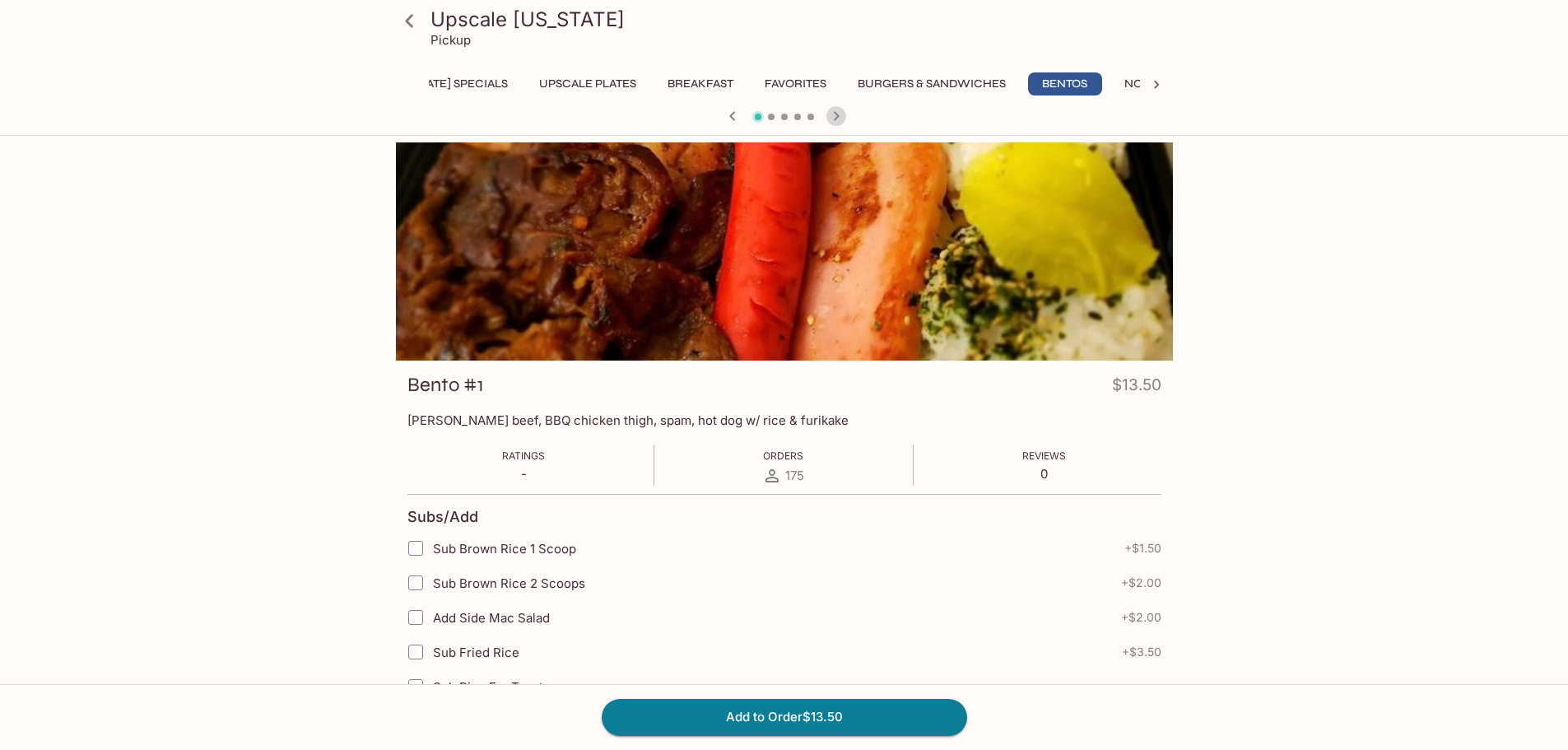
scroll to position [0, 34]
click at [832, 115] on icon "button" at bounding box center [836, 116] width 19 height 19
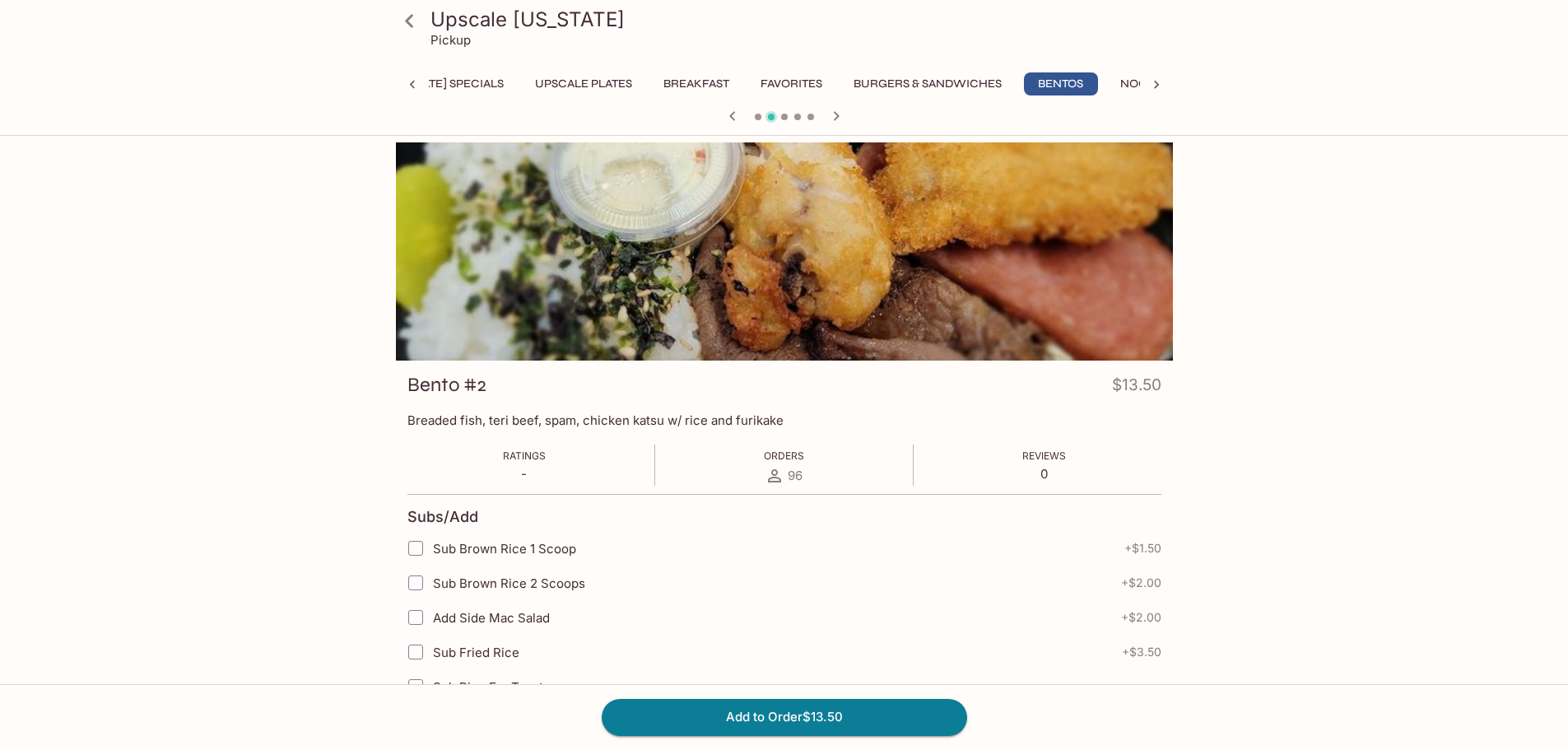
click at [832, 115] on icon "button" at bounding box center [836, 116] width 19 height 19
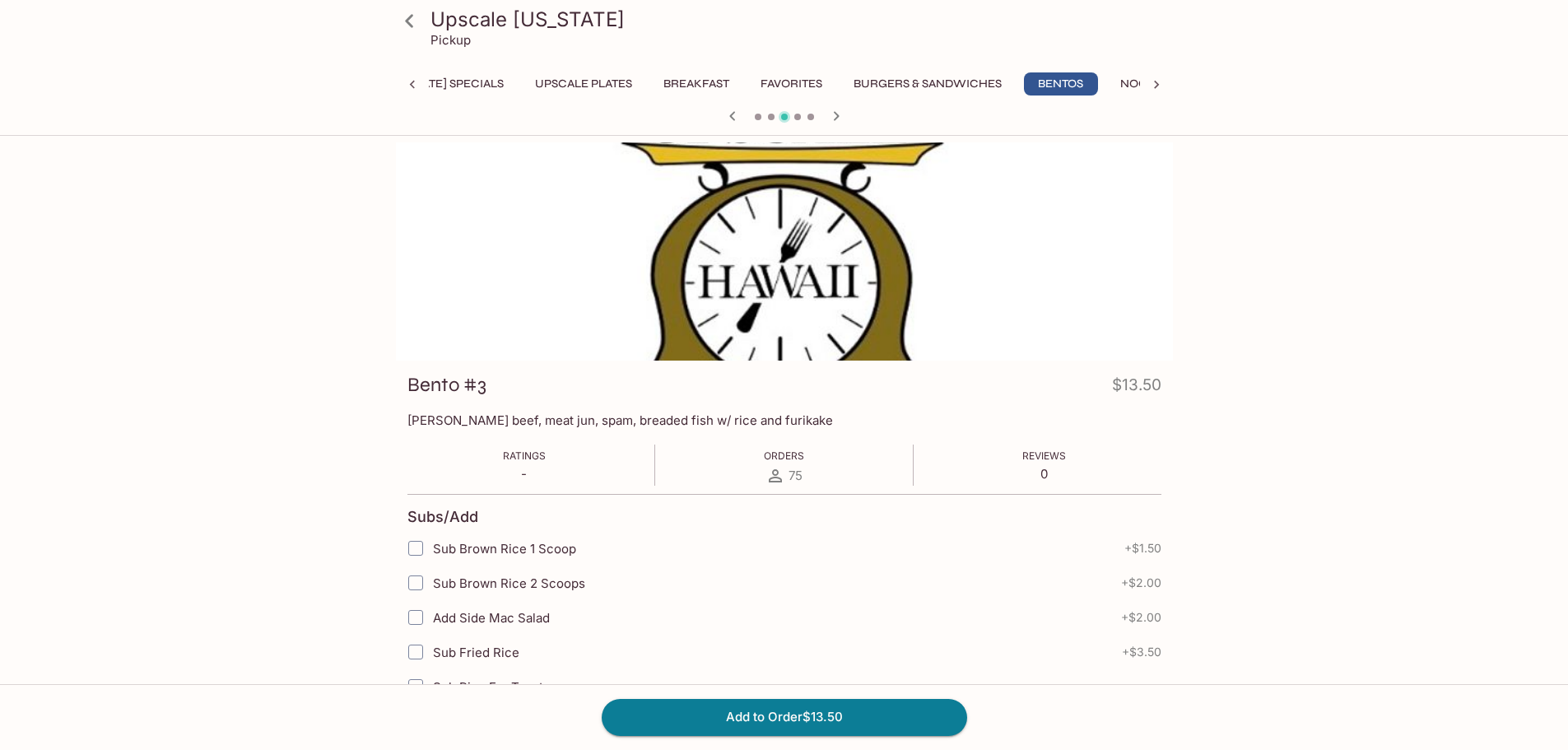
click at [832, 115] on icon "button" at bounding box center [836, 116] width 19 height 19
click at [1317, 126] on div "Upscale [US_STATE] Pickup [DATE] Specials UPSCALE Plates Breakfast Favorites Bu…" at bounding box center [784, 68] width 1568 height 136
click at [454, 23] on h3 "Upscale [US_STATE]" at bounding box center [799, 19] width 736 height 26
